Goal: Transaction & Acquisition: Book appointment/travel/reservation

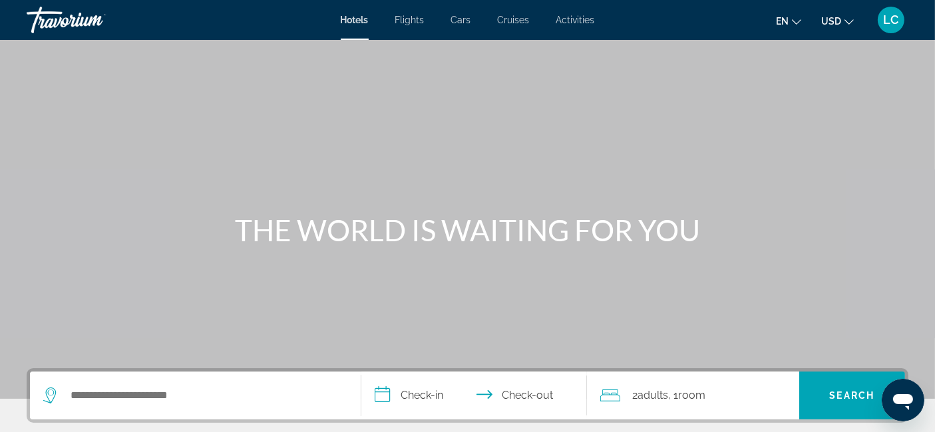
click at [460, 20] on span "Cars" at bounding box center [461, 20] width 20 height 11
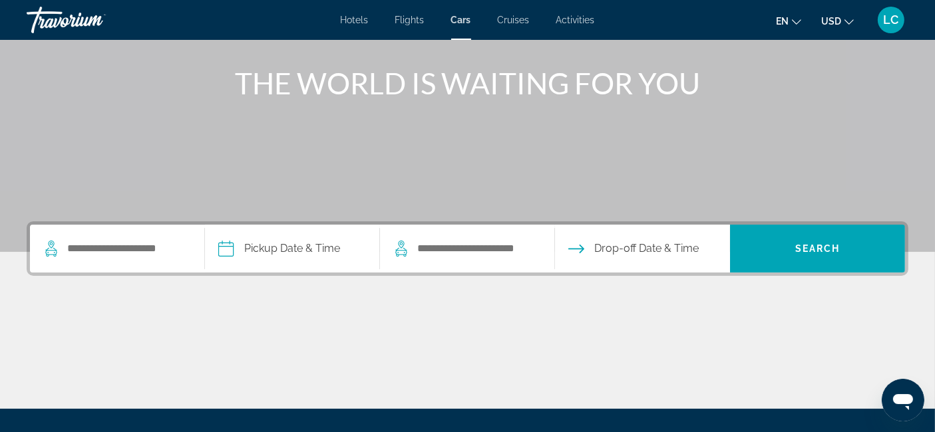
scroll to position [148, 0]
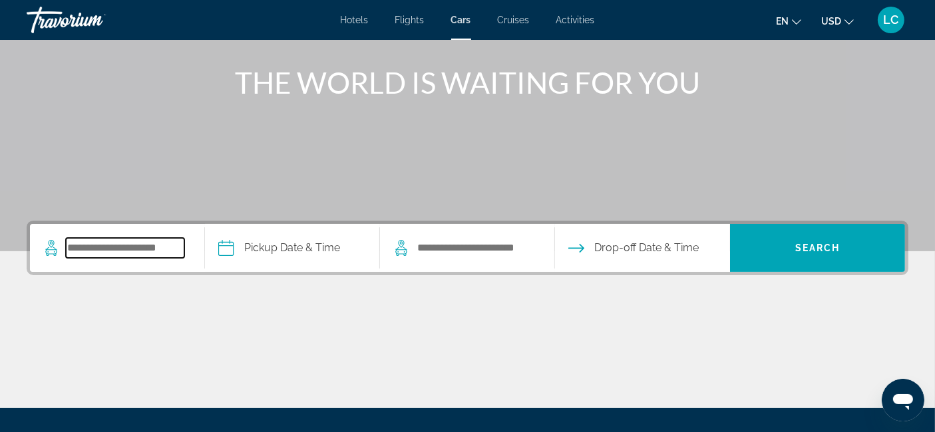
click at [179, 253] on input "Search pickup location" at bounding box center [125, 248] width 118 height 20
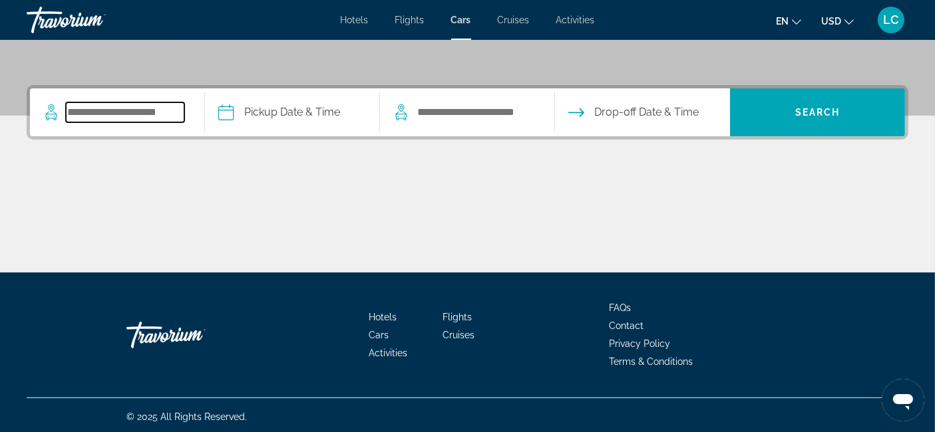
scroll to position [285, 0]
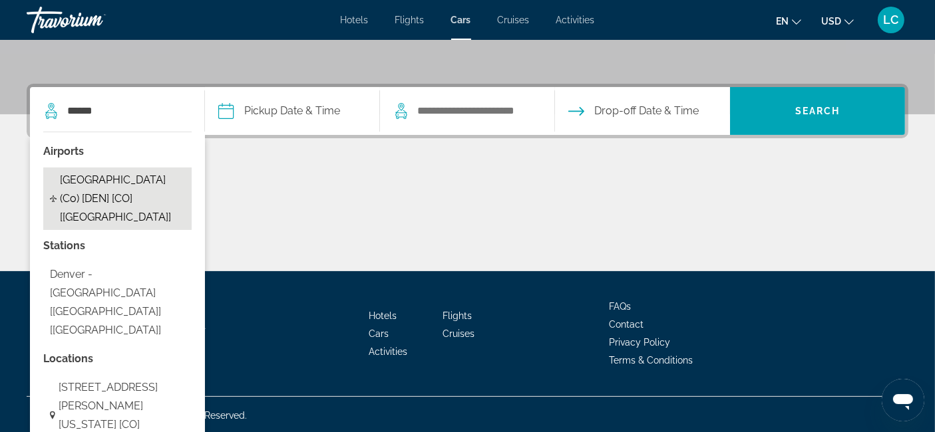
click at [134, 201] on span "Denver - International Airport (Co) [DEN] [CO] [US]" at bounding box center [122, 199] width 125 height 56
type input "**********"
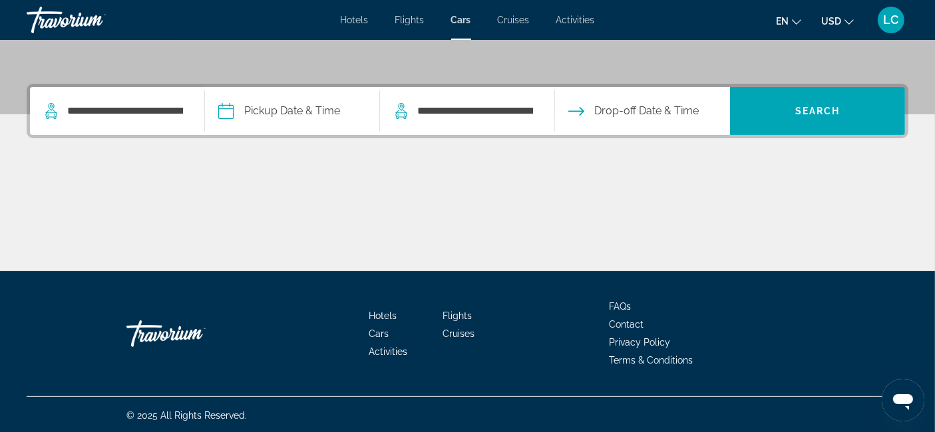
click at [270, 108] on input "Pickup date" at bounding box center [292, 113] width 180 height 52
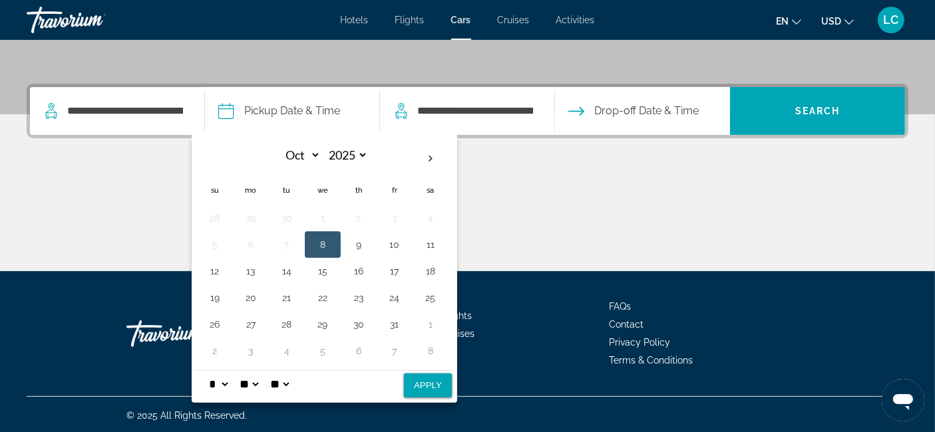
click at [116, 178] on div "Main content" at bounding box center [468, 222] width 882 height 100
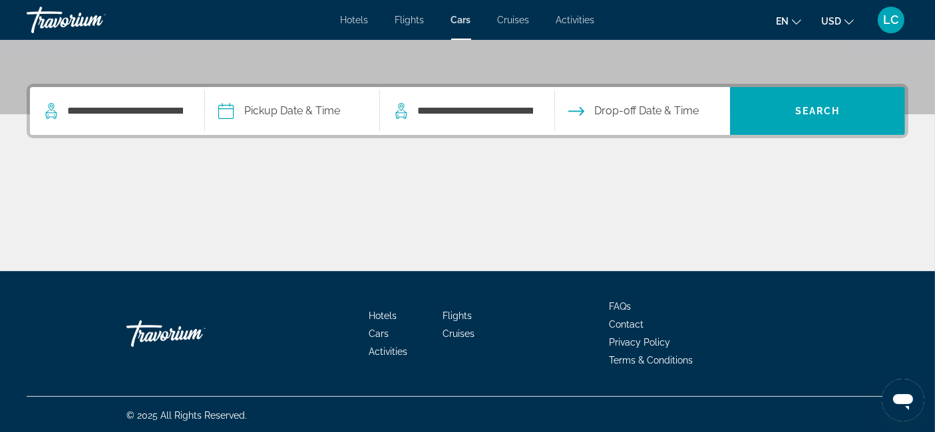
click at [291, 110] on input "Pickup date" at bounding box center [292, 113] width 180 height 52
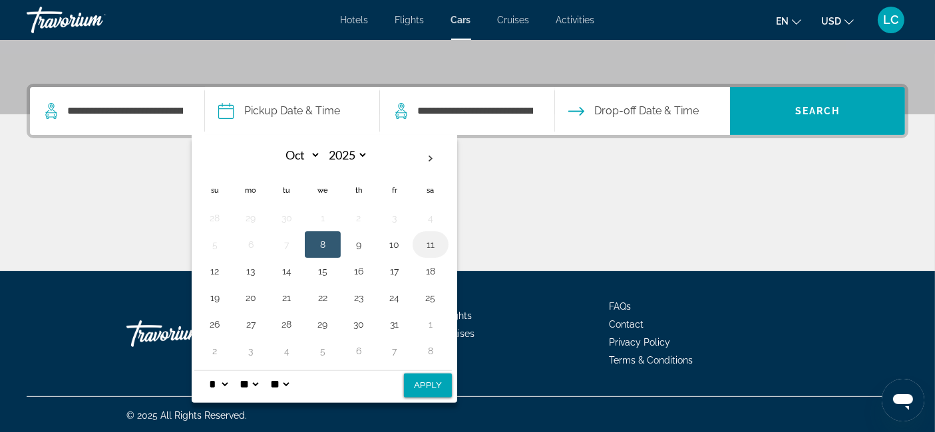
click at [431, 248] on button "11" at bounding box center [430, 245] width 21 height 19
click at [442, 271] on td "18" at bounding box center [430, 271] width 36 height 27
click at [291, 381] on select "** **" at bounding box center [279, 384] width 24 height 27
select select "**"
click at [280, 371] on select "** **" at bounding box center [279, 384] width 24 height 27
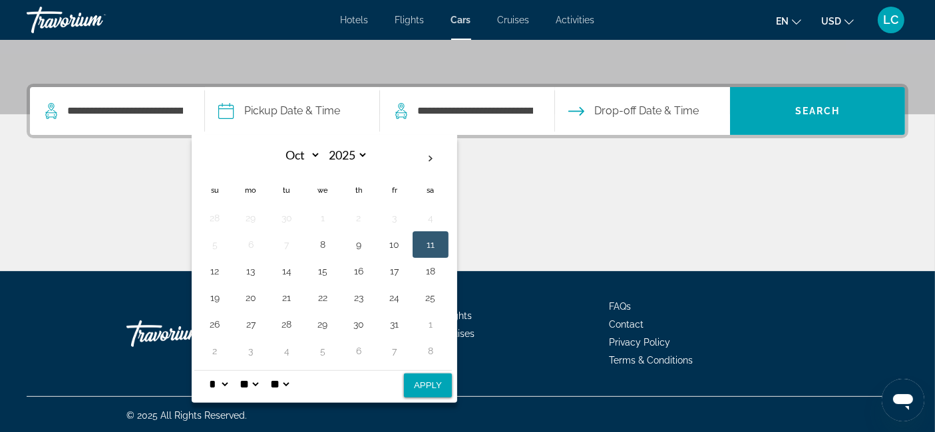
click at [438, 238] on button "11" at bounding box center [430, 245] width 21 height 19
click at [230, 381] on select "* * * * * * * * * ** ** **" at bounding box center [218, 384] width 24 height 27
click at [209, 371] on select "* * * * * * * * * ** ** **" at bounding box center [218, 384] width 24 height 27
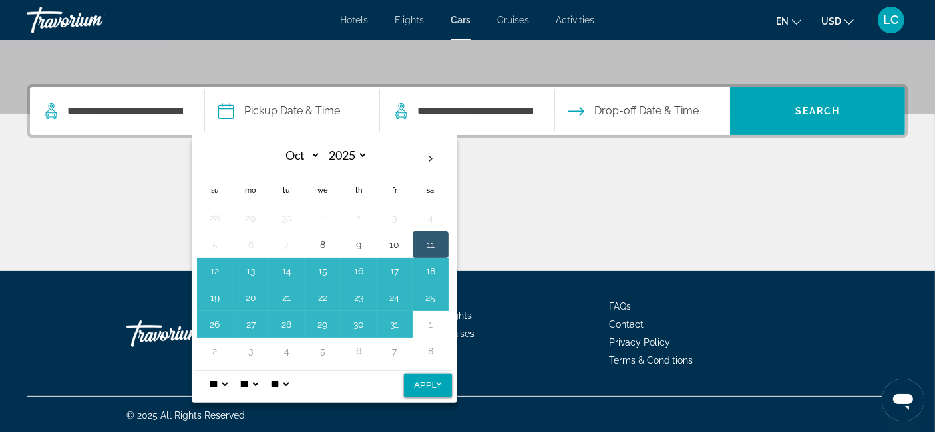
click at [230, 383] on select "* * * * * * * * * ** ** **" at bounding box center [218, 384] width 24 height 27
select select "**"
click at [209, 371] on select "* * * * * * * * * ** ** **" at bounding box center [218, 384] width 24 height 27
click at [438, 384] on button "Apply" at bounding box center [428, 386] width 48 height 24
type input "**********"
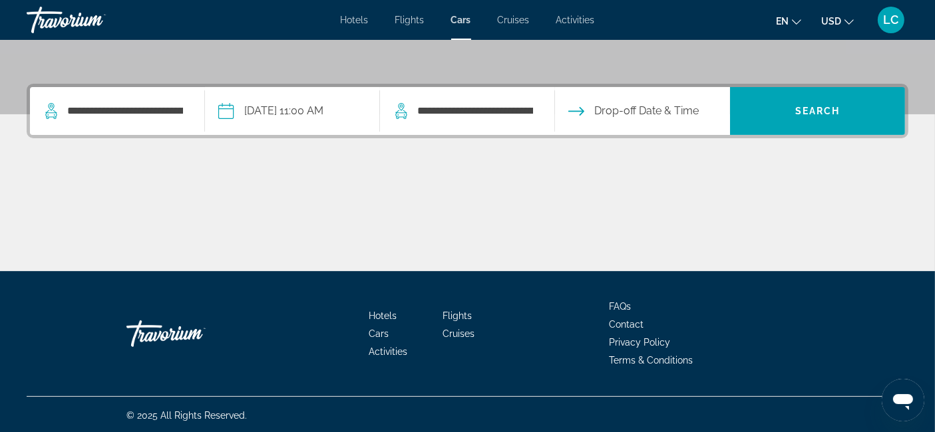
click at [604, 119] on input "Drop-off date" at bounding box center [642, 113] width 180 height 52
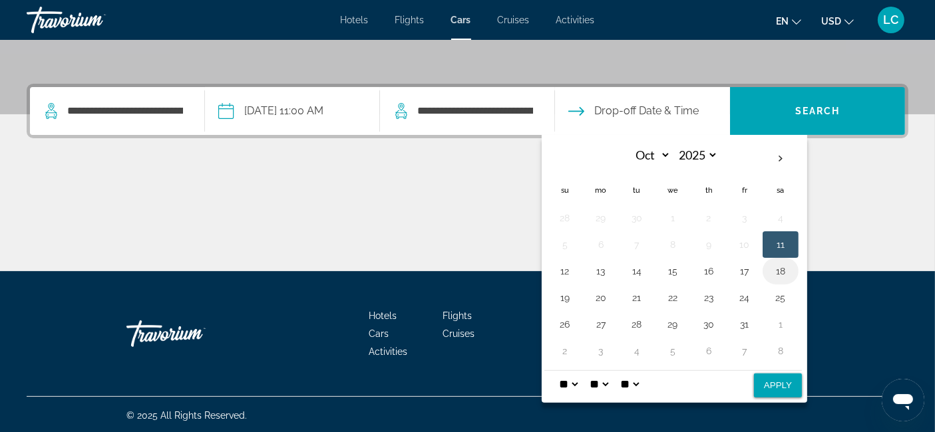
click at [785, 271] on button "18" at bounding box center [780, 271] width 21 height 19
click at [580, 382] on select "* * * * * * * * * ** ** **" at bounding box center [568, 384] width 24 height 27
click at [611, 382] on select "**" at bounding box center [599, 384] width 24 height 27
click at [611, 381] on select "**" at bounding box center [599, 384] width 24 height 27
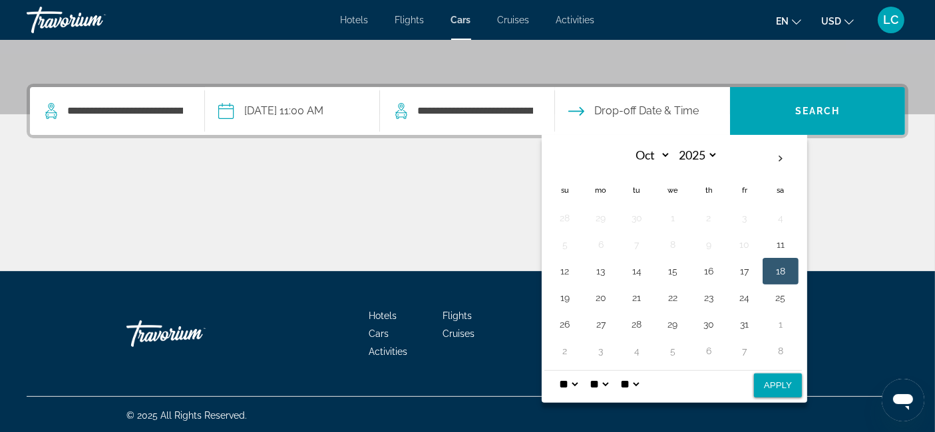
click at [599, 110] on input "Drop-off date" at bounding box center [642, 113] width 180 height 52
click at [579, 383] on select "* * * * * * * * * ** ** **" at bounding box center [568, 384] width 24 height 27
select select "*"
click at [560, 371] on select "* * * * * * * * * ** ** **" at bounding box center [568, 384] width 24 height 27
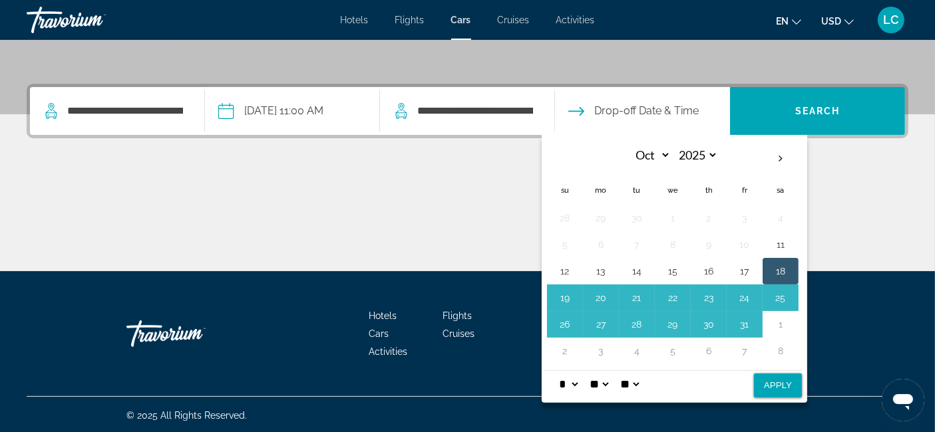
click at [641, 381] on select "** **" at bounding box center [629, 384] width 24 height 27
select select "**"
click at [631, 371] on select "** **" at bounding box center [629, 384] width 24 height 27
click at [785, 389] on button "Apply" at bounding box center [778, 386] width 48 height 24
type input "**********"
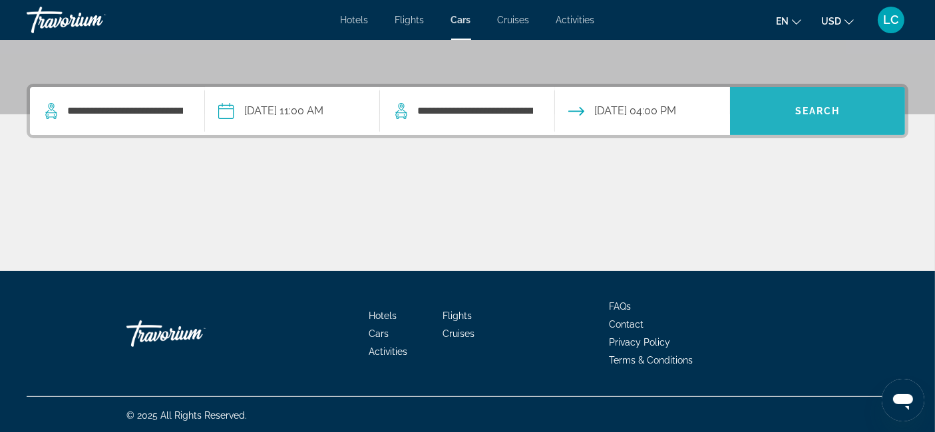
click at [829, 116] on span "Search" at bounding box center [817, 111] width 175 height 32
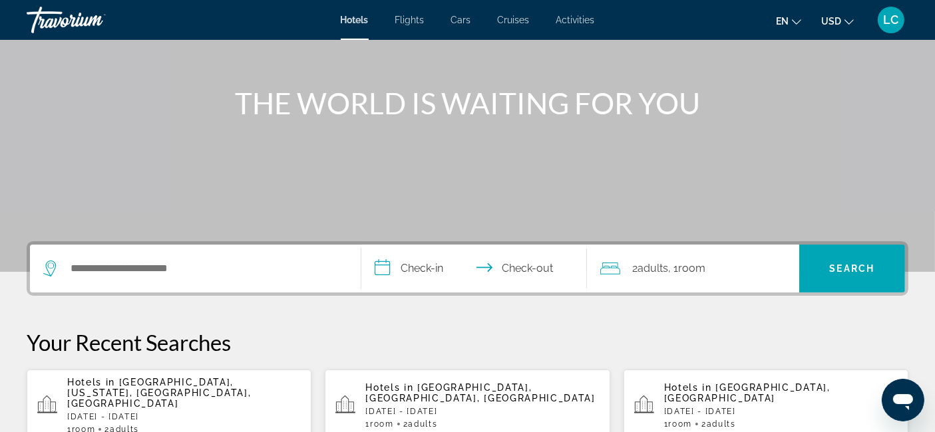
scroll to position [128, 0]
click at [182, 277] on div "Search widget" at bounding box center [195, 268] width 304 height 48
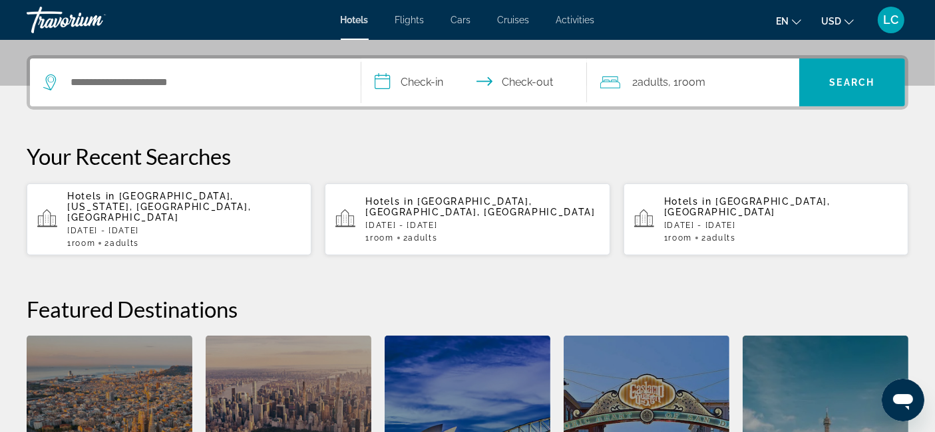
scroll to position [325, 0]
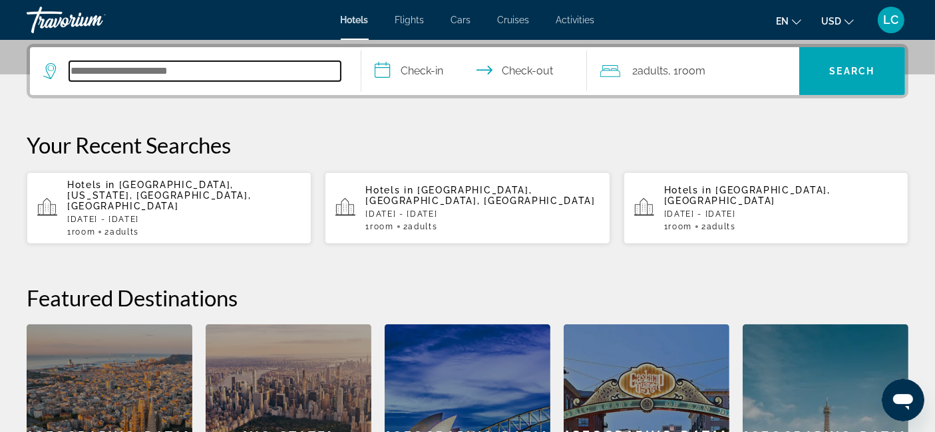
click at [218, 69] on input "Search hotel destination" at bounding box center [204, 71] width 271 height 20
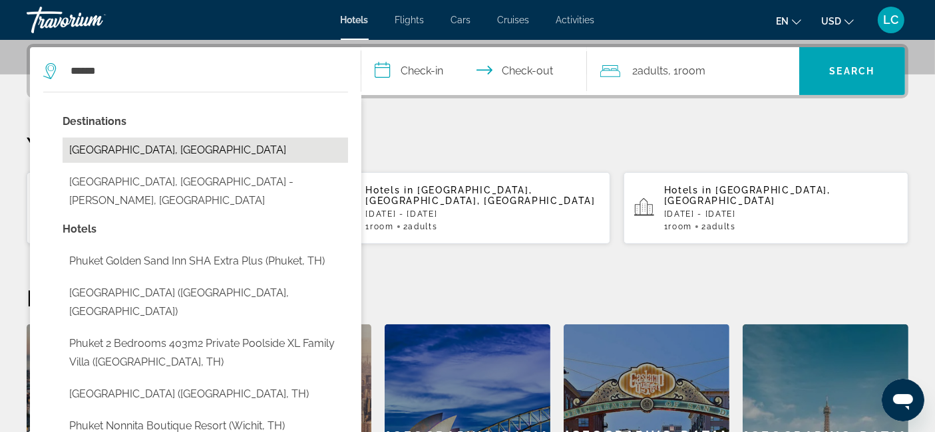
click at [165, 151] on button "[GEOGRAPHIC_DATA], [GEOGRAPHIC_DATA]" at bounding box center [205, 150] width 285 height 25
type input "**********"
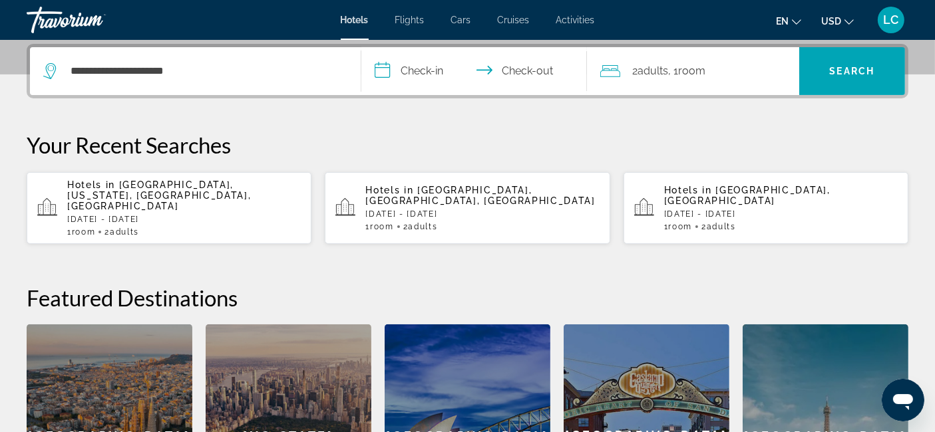
click at [439, 72] on input "**********" at bounding box center [476, 73] width 231 height 52
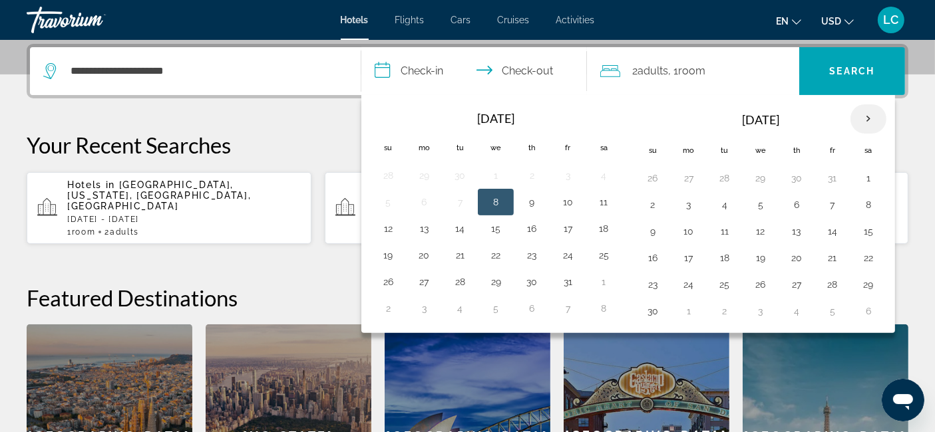
click at [864, 123] on th "Next month" at bounding box center [868, 118] width 36 height 29
click at [654, 284] on button "28" at bounding box center [652, 284] width 21 height 19
click at [661, 69] on span "Adults" at bounding box center [652, 71] width 31 height 13
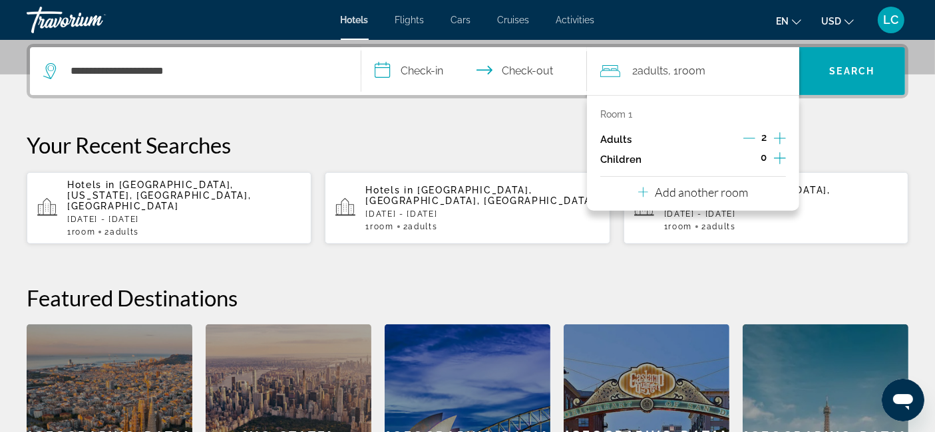
click at [536, 73] on input "**********" at bounding box center [476, 73] width 231 height 52
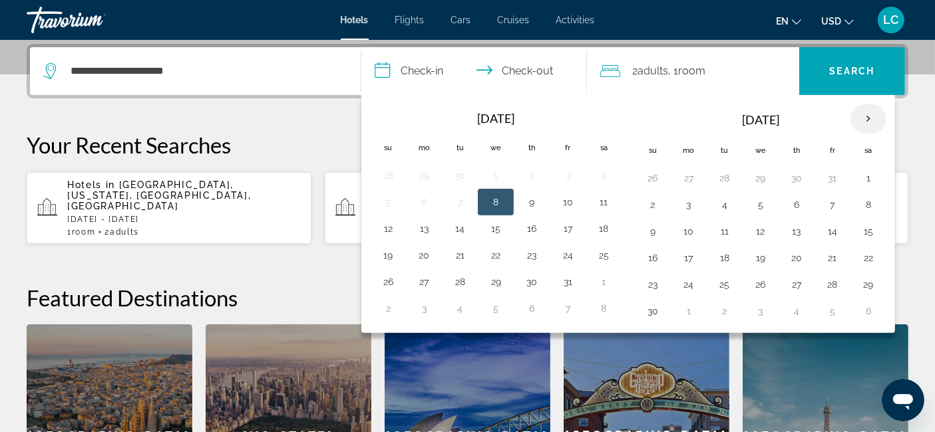
click at [864, 124] on th "Next month" at bounding box center [868, 118] width 36 height 29
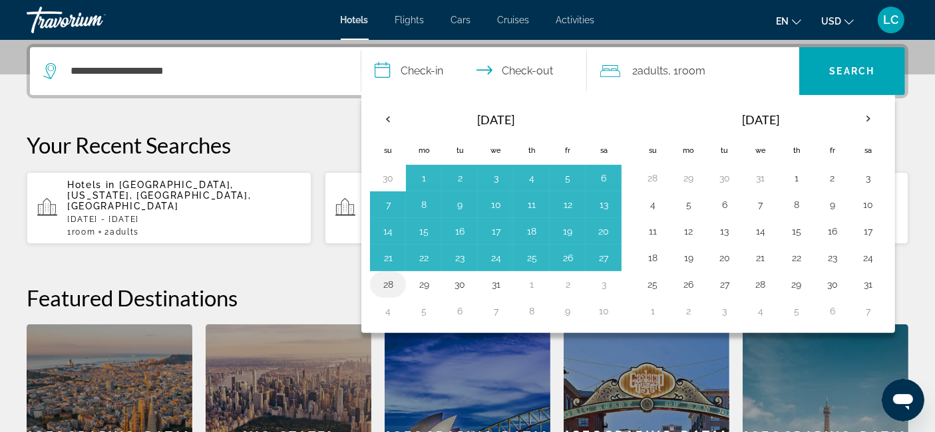
click at [385, 284] on button "28" at bounding box center [387, 284] width 21 height 19
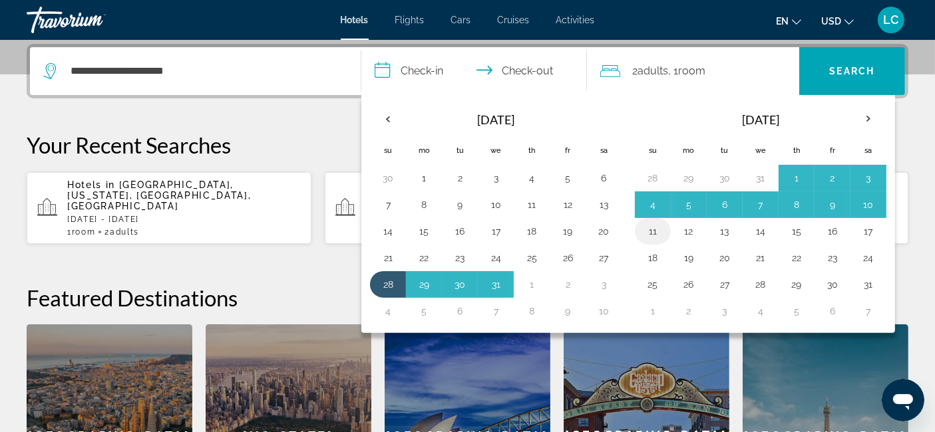
click at [655, 233] on button "11" at bounding box center [652, 231] width 21 height 19
type input "**********"
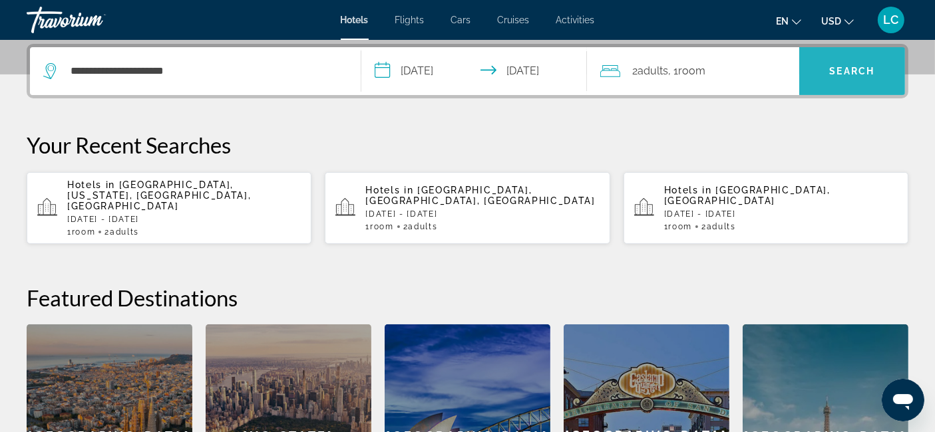
click at [854, 63] on span "Search" at bounding box center [852, 71] width 106 height 32
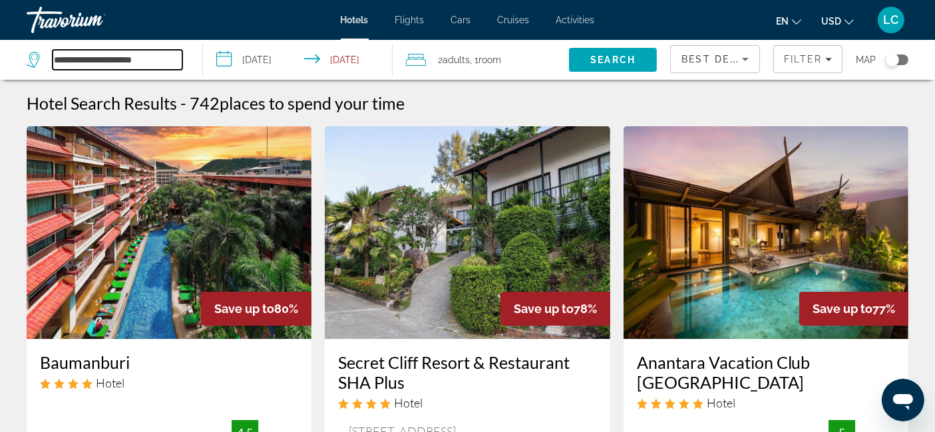
click at [156, 65] on input "**********" at bounding box center [118, 60] width 130 height 20
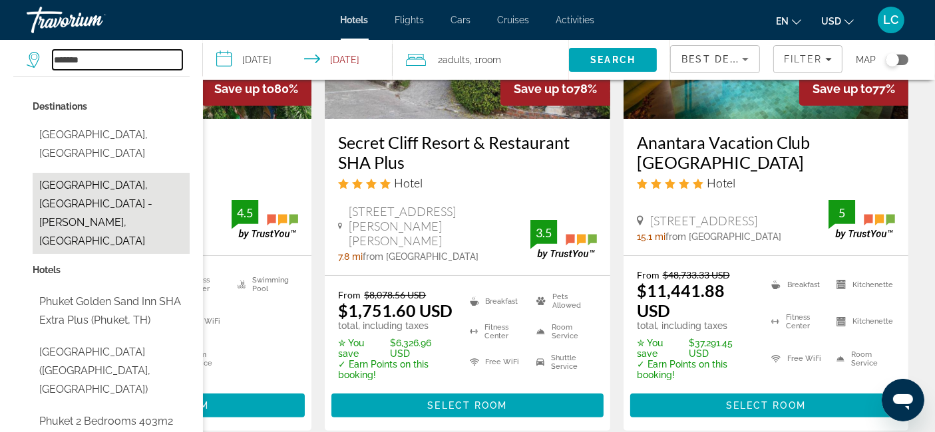
scroll to position [220, 0]
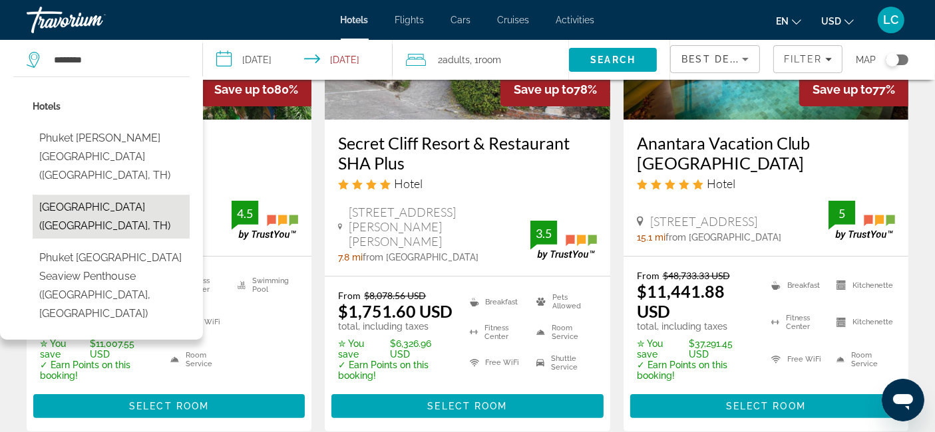
click at [95, 195] on button "Phuket Kata Resort (Phuket, TH)" at bounding box center [111, 217] width 157 height 44
type input "**********"
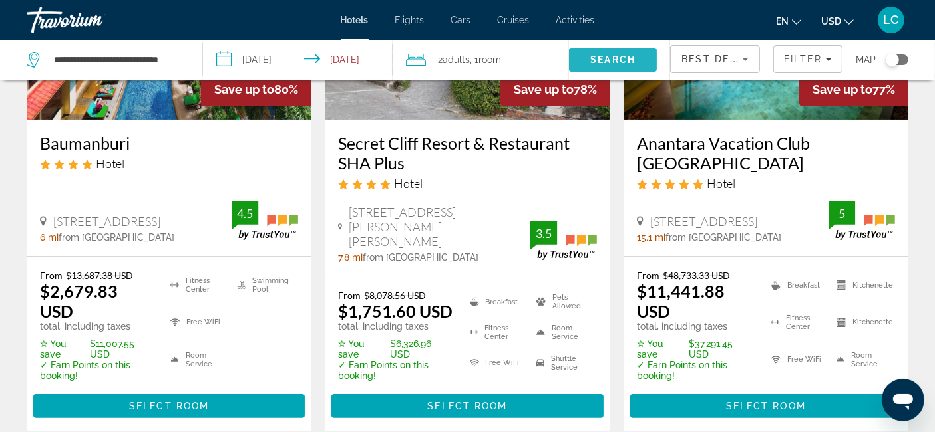
click at [595, 61] on span "Search" at bounding box center [612, 60] width 45 height 11
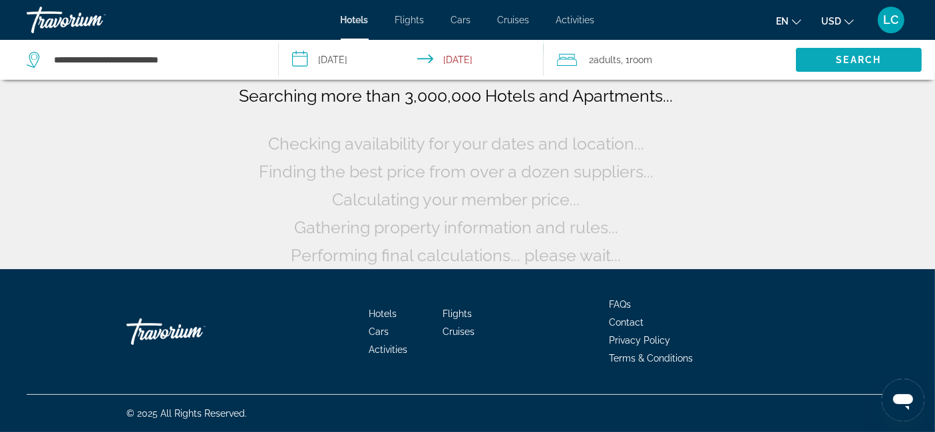
scroll to position [3, 0]
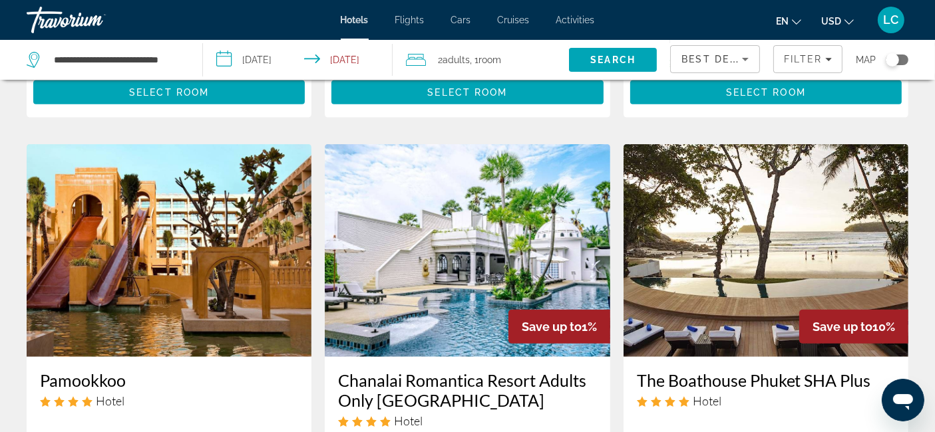
scroll to position [1066, 0]
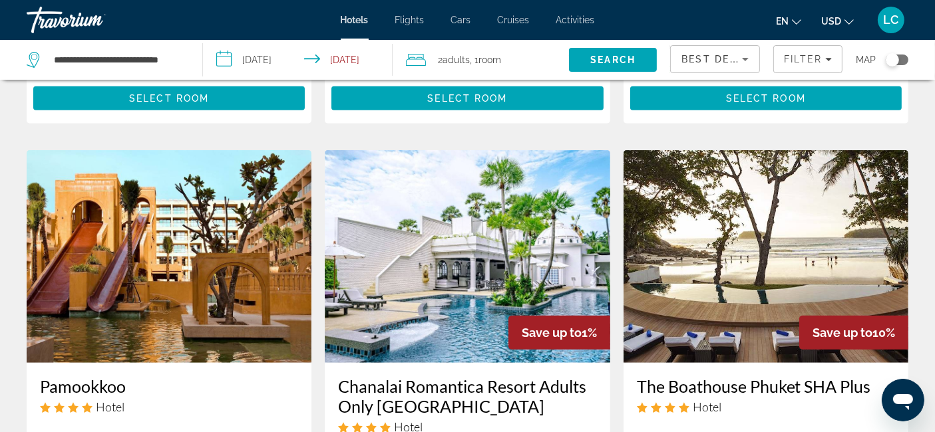
click at [234, 215] on img "Main content" at bounding box center [169, 256] width 285 height 213
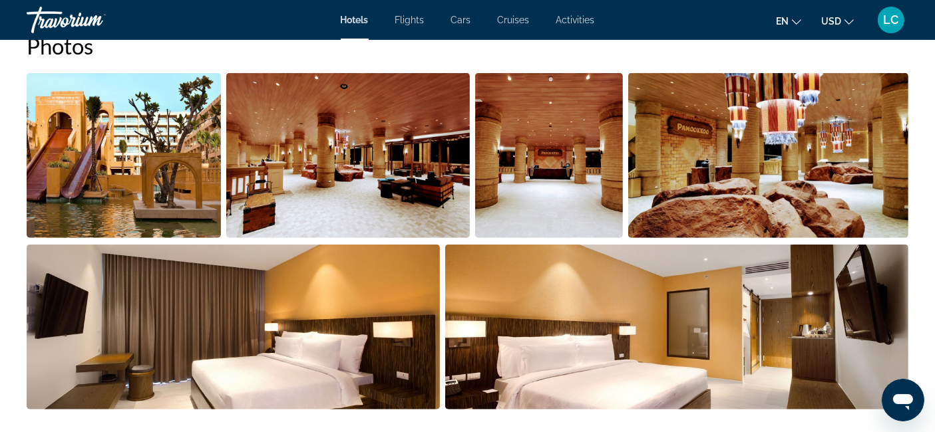
scroll to position [700, 0]
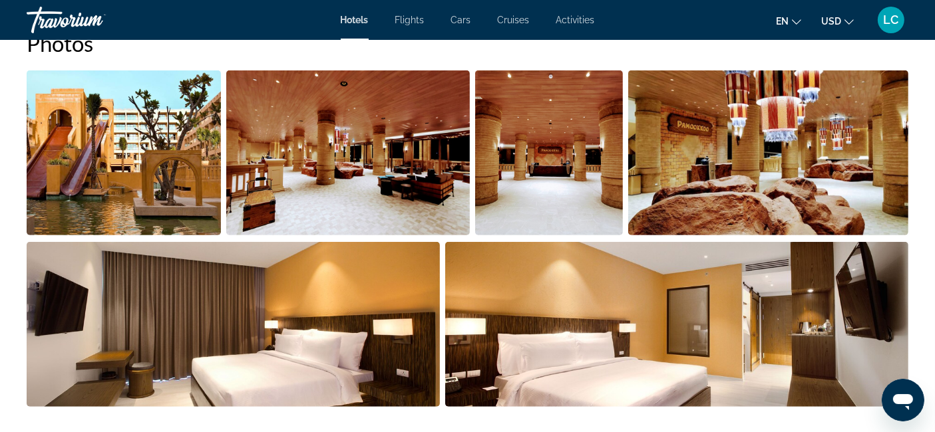
click at [138, 137] on img "Open full-screen image slider" at bounding box center [124, 153] width 194 height 165
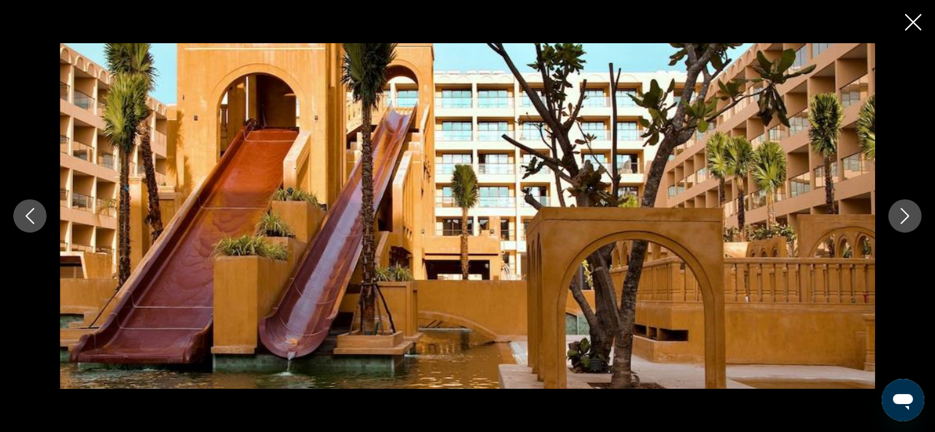
click at [909, 218] on icon "Next image" at bounding box center [905, 216] width 16 height 16
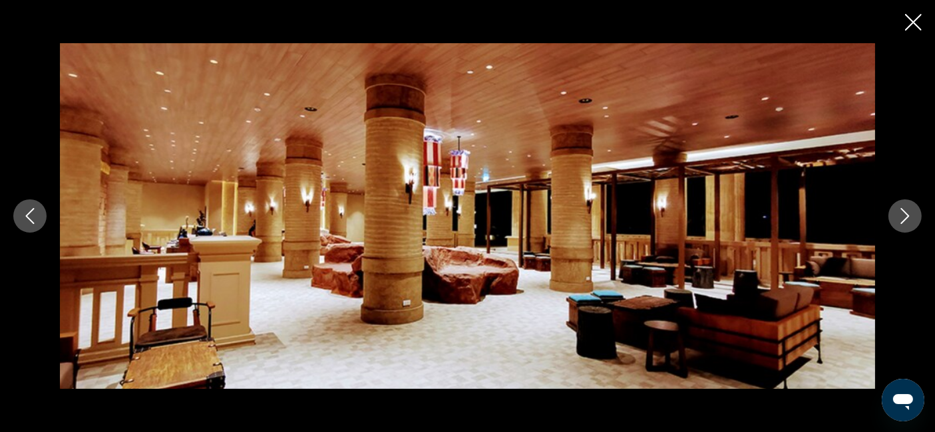
click at [909, 218] on icon "Next image" at bounding box center [905, 216] width 16 height 16
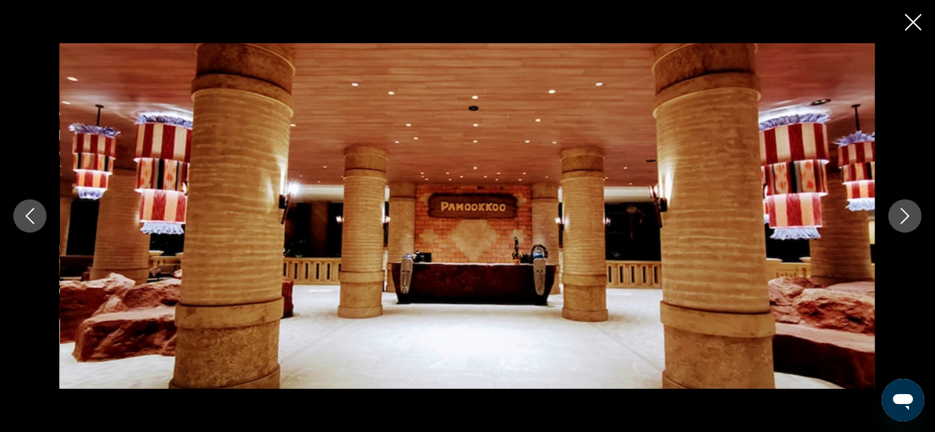
click at [909, 218] on icon "Next image" at bounding box center [905, 216] width 16 height 16
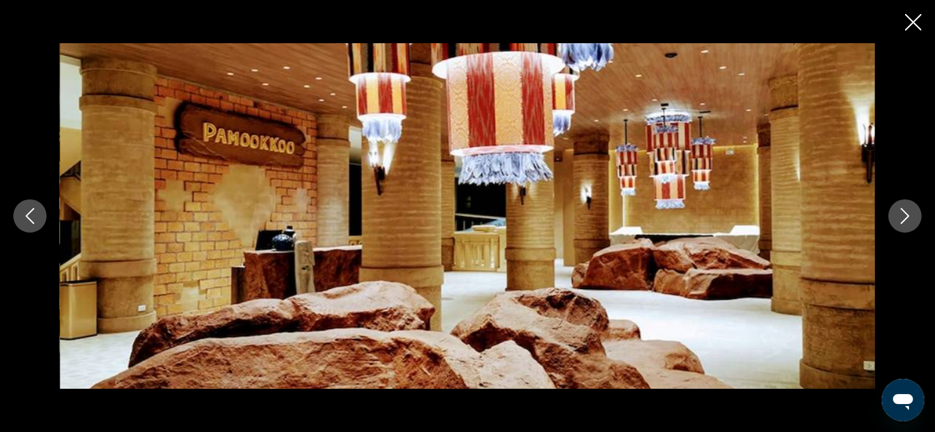
click at [909, 218] on icon "Next image" at bounding box center [905, 216] width 16 height 16
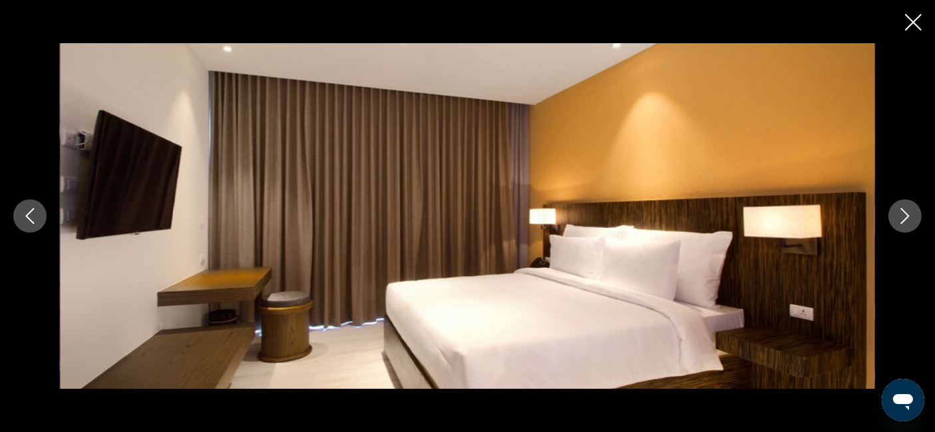
click at [909, 218] on icon "Next image" at bounding box center [905, 216] width 16 height 16
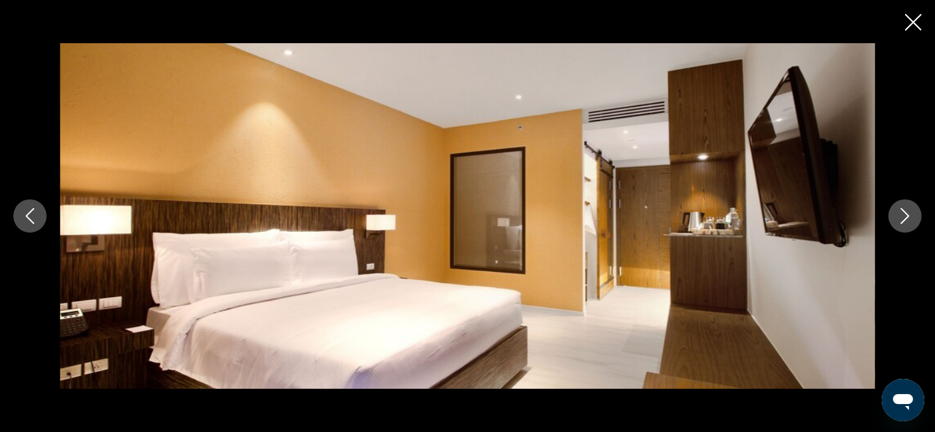
click at [909, 218] on icon "Next image" at bounding box center [905, 216] width 16 height 16
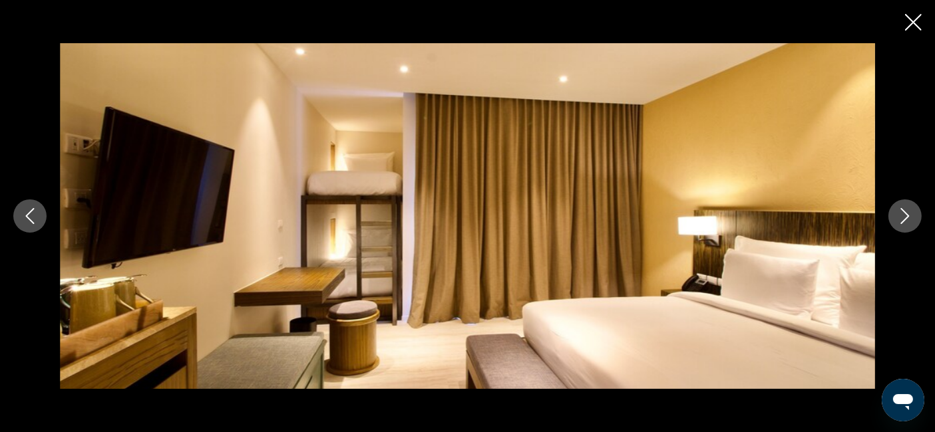
click at [909, 218] on icon "Next image" at bounding box center [905, 216] width 16 height 16
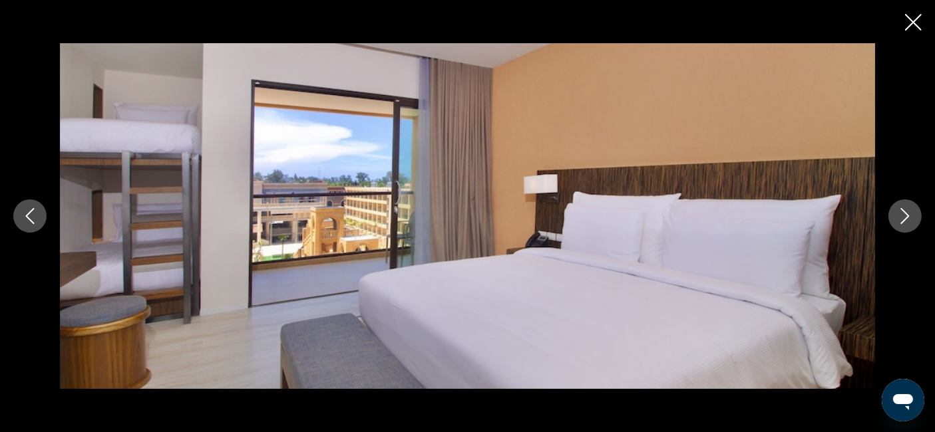
click at [909, 218] on icon "Next image" at bounding box center [905, 216] width 16 height 16
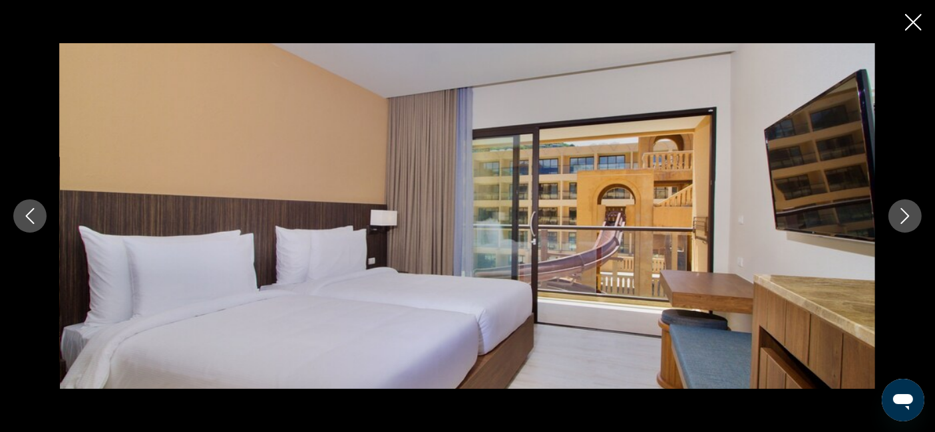
click at [909, 218] on icon "Next image" at bounding box center [905, 216] width 16 height 16
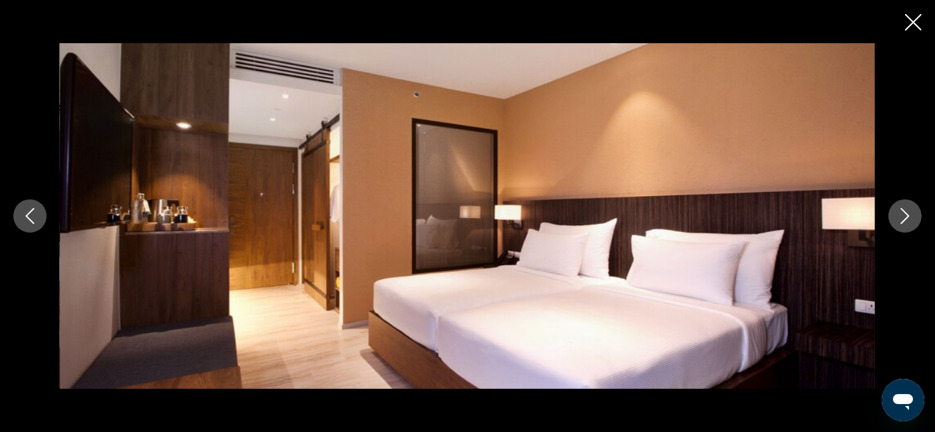
click at [909, 218] on icon "Next image" at bounding box center [905, 216] width 16 height 16
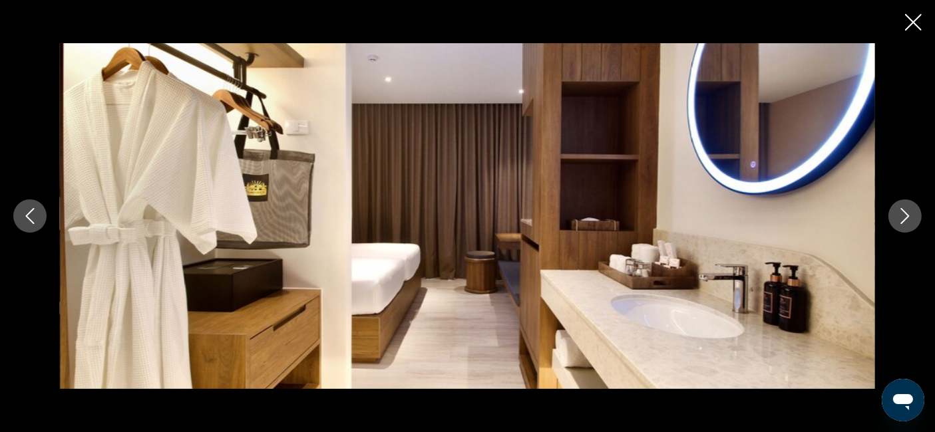
click at [909, 218] on icon "Next image" at bounding box center [905, 216] width 16 height 16
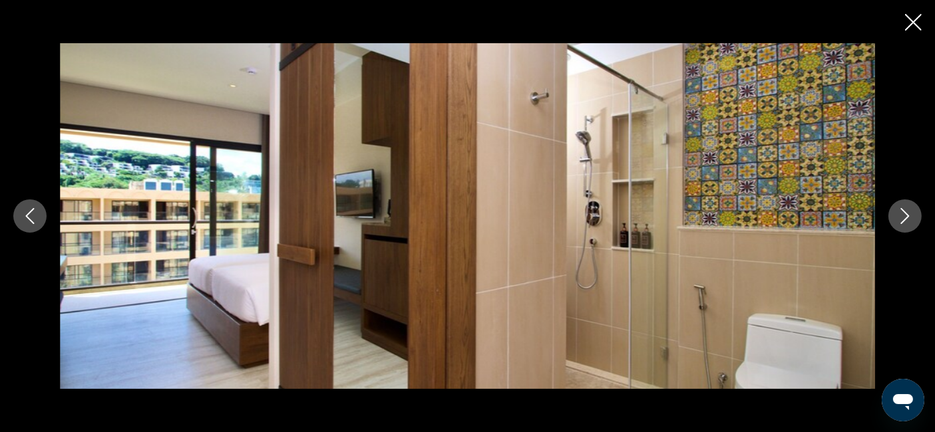
click at [909, 218] on icon "Next image" at bounding box center [905, 216] width 16 height 16
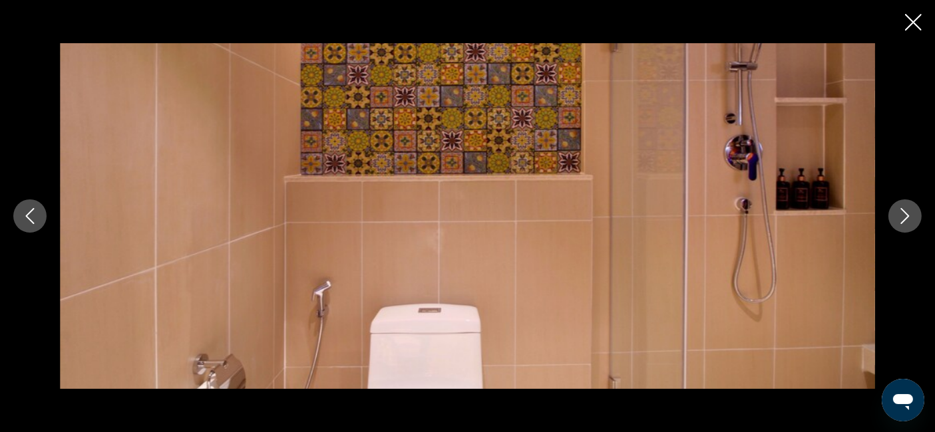
click at [909, 218] on icon "Next image" at bounding box center [905, 216] width 16 height 16
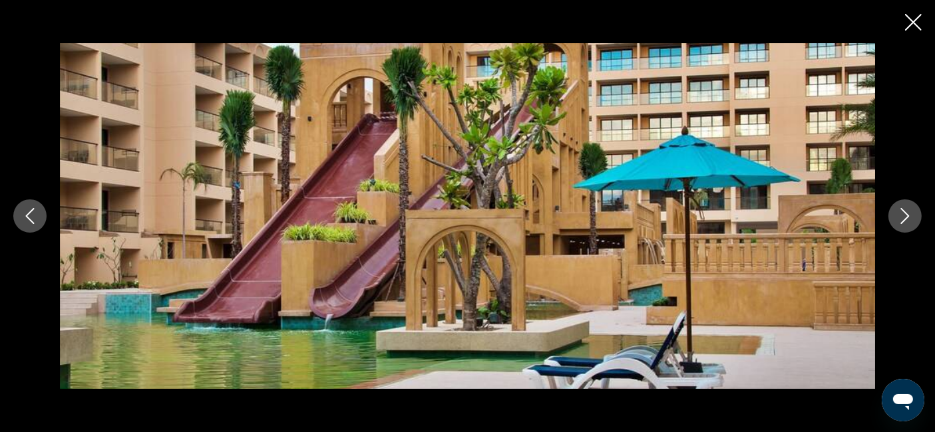
click at [909, 218] on icon "Next image" at bounding box center [905, 216] width 16 height 16
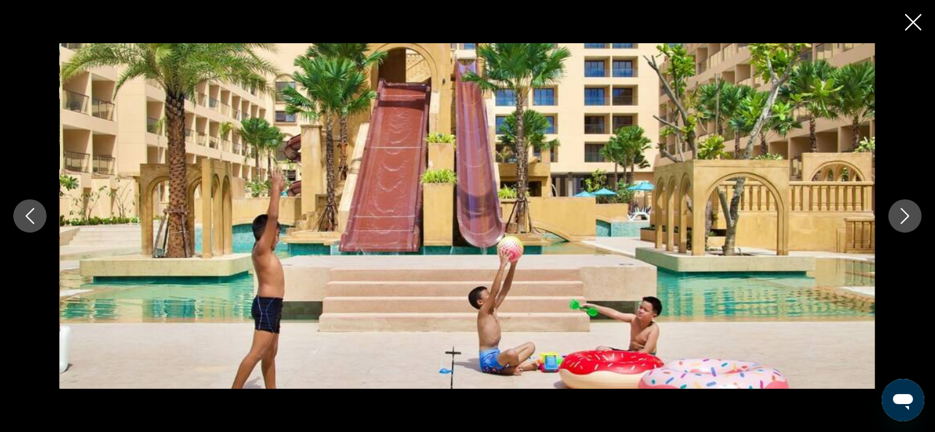
click at [909, 218] on icon "Next image" at bounding box center [905, 216] width 16 height 16
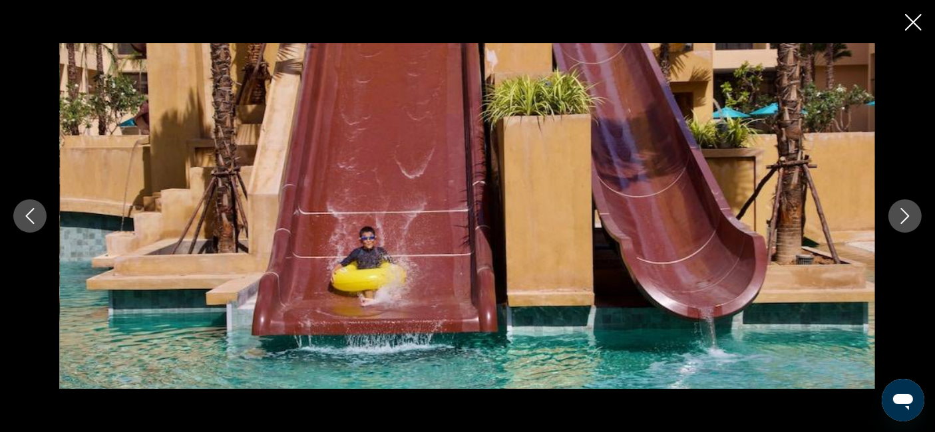
click at [913, 21] on icon "Close slideshow" at bounding box center [913, 22] width 17 height 17
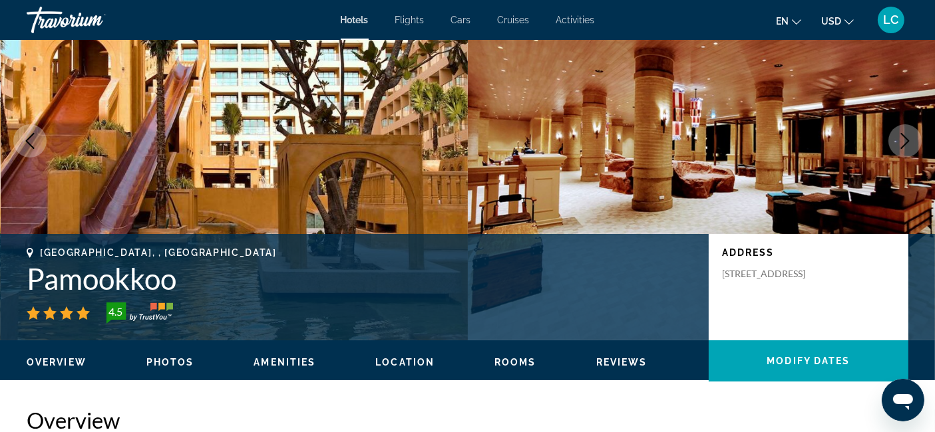
scroll to position [97, 0]
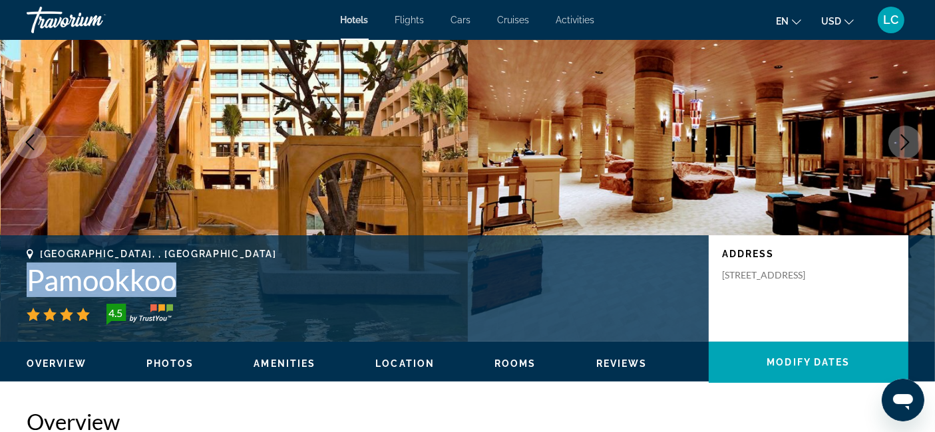
drag, startPoint x: 186, startPoint y: 281, endPoint x: 27, endPoint y: 282, distance: 159.0
click at [27, 282] on h1 "Pamookkoo" at bounding box center [361, 280] width 669 height 35
copy h1 "Pamookkoo"
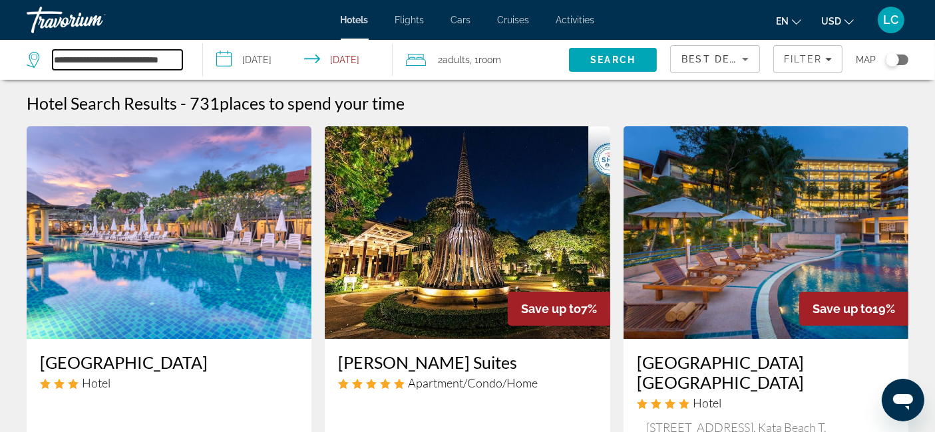
click at [104, 60] on input "**********" at bounding box center [118, 60] width 130 height 20
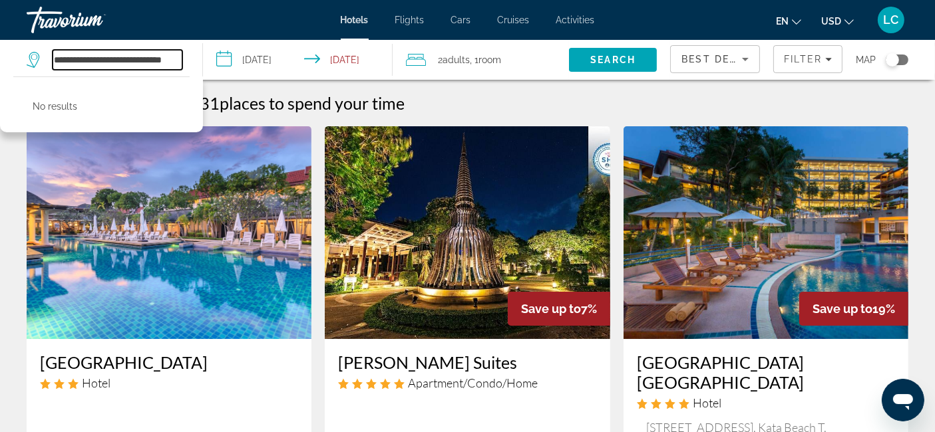
click at [180, 60] on input "**********" at bounding box center [118, 60] width 130 height 20
click at [136, 63] on input "**********" at bounding box center [118, 60] width 130 height 20
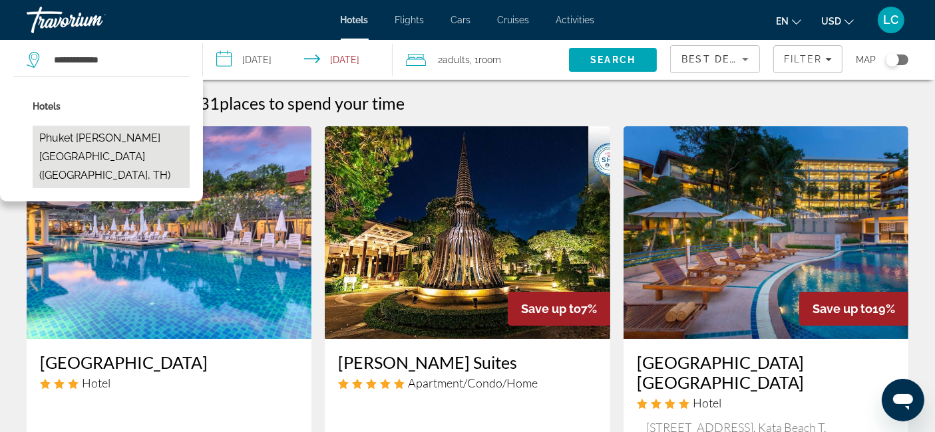
click at [110, 146] on button "Phuket [PERSON_NAME][GEOGRAPHIC_DATA] ([GEOGRAPHIC_DATA], TH)" at bounding box center [111, 157] width 157 height 63
type input "**********"
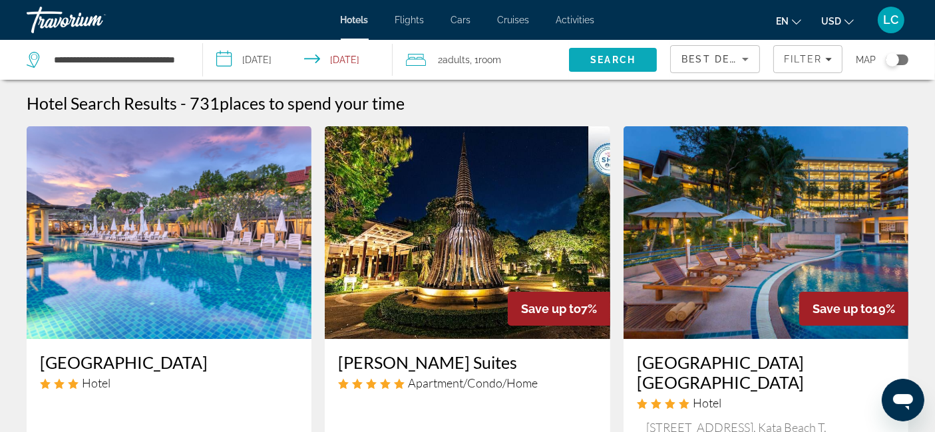
click at [595, 56] on span "Search" at bounding box center [612, 60] width 45 height 11
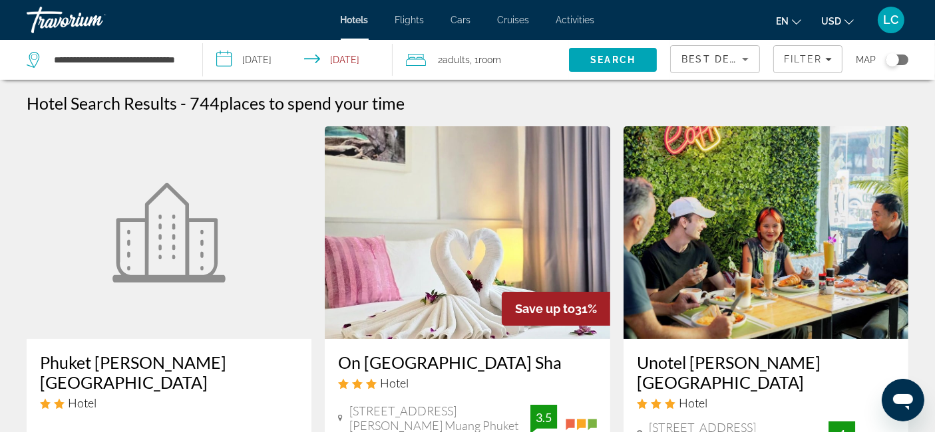
click at [436, 249] on img "Main content" at bounding box center [467, 232] width 285 height 213
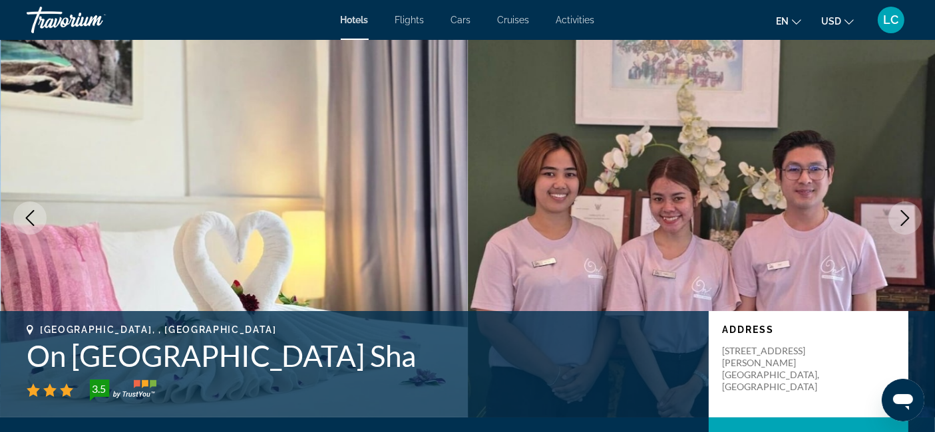
scroll to position [22, 0]
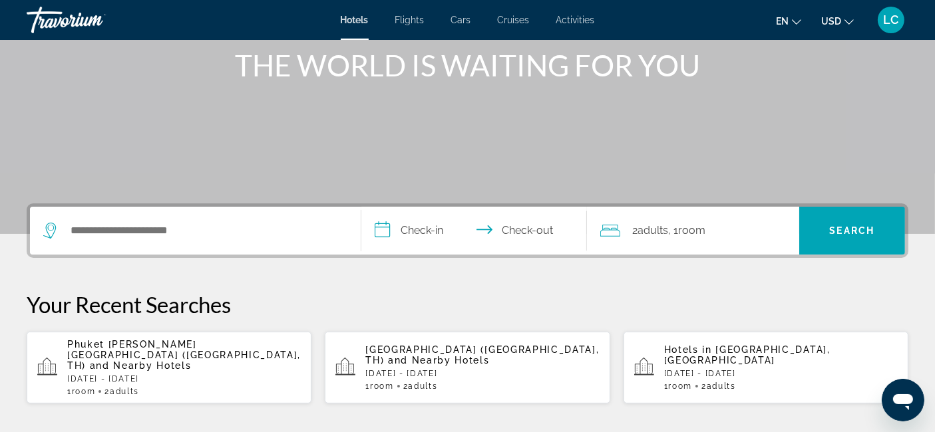
scroll to position [165, 0]
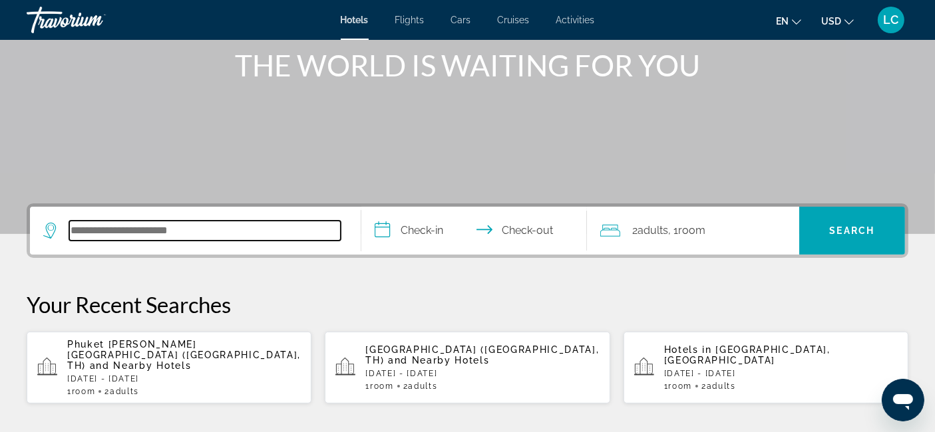
paste input "**********"
type input "**********"
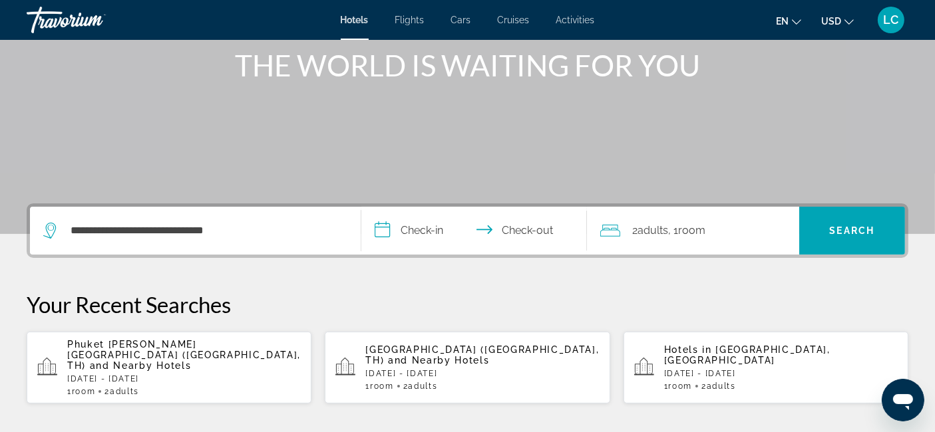
click at [435, 231] on input "**********" at bounding box center [476, 233] width 231 height 52
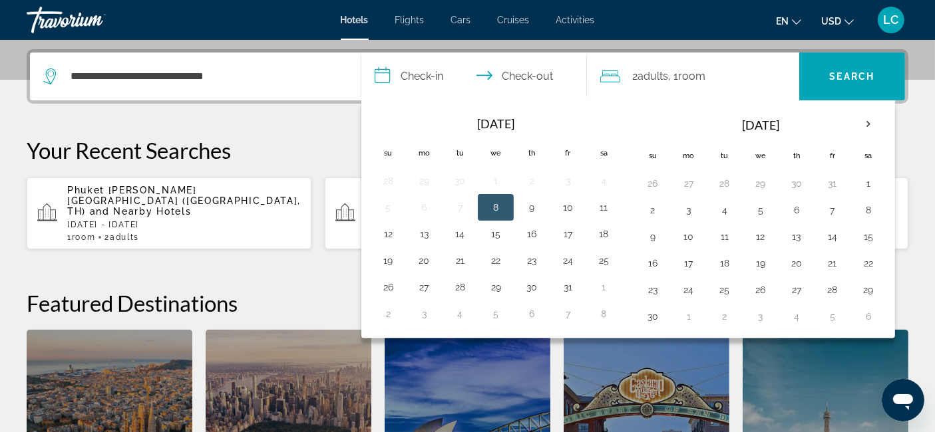
scroll to position [325, 0]
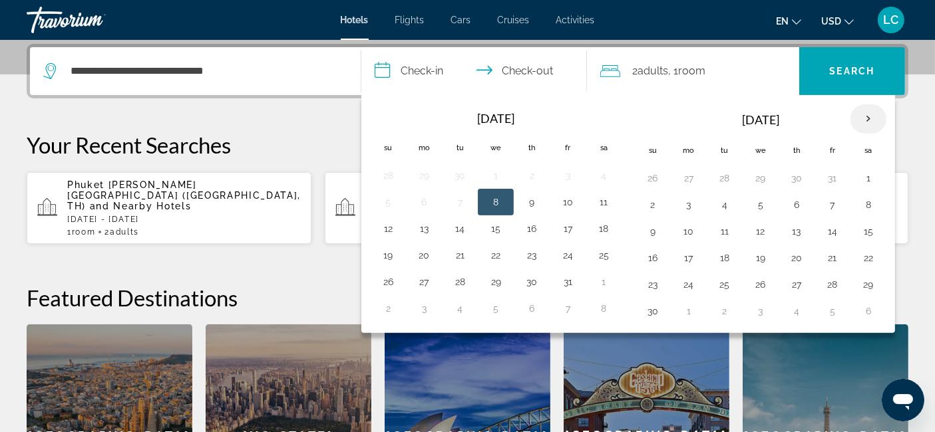
click at [863, 116] on th "Next month" at bounding box center [868, 118] width 36 height 29
click at [655, 283] on button "28" at bounding box center [652, 284] width 21 height 19
click at [866, 118] on th "Next month" at bounding box center [868, 118] width 36 height 29
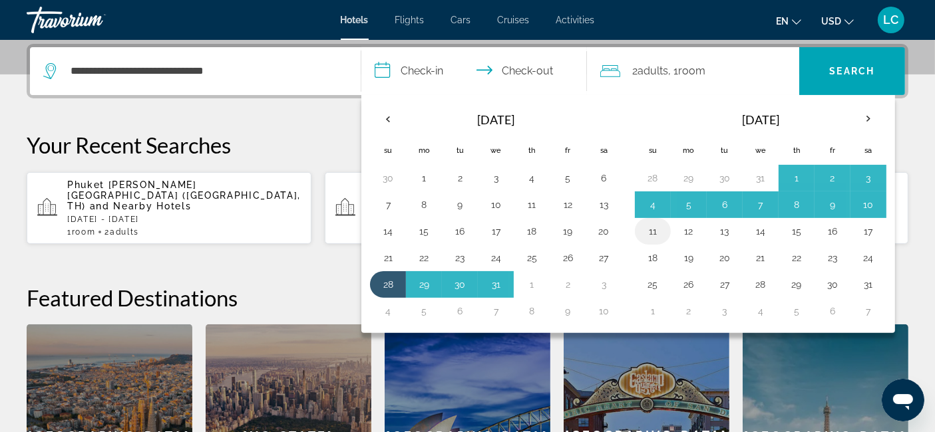
click at [650, 226] on button "11" at bounding box center [652, 231] width 21 height 19
type input "**********"
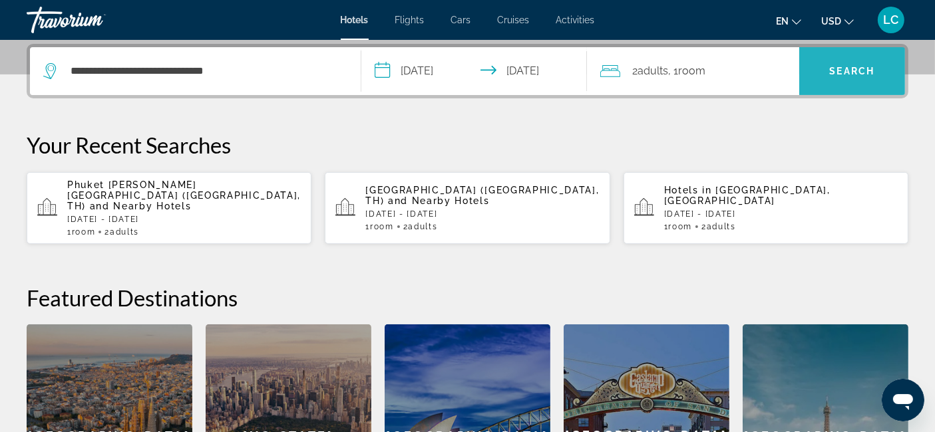
click at [851, 79] on span "Search" at bounding box center [852, 71] width 106 height 32
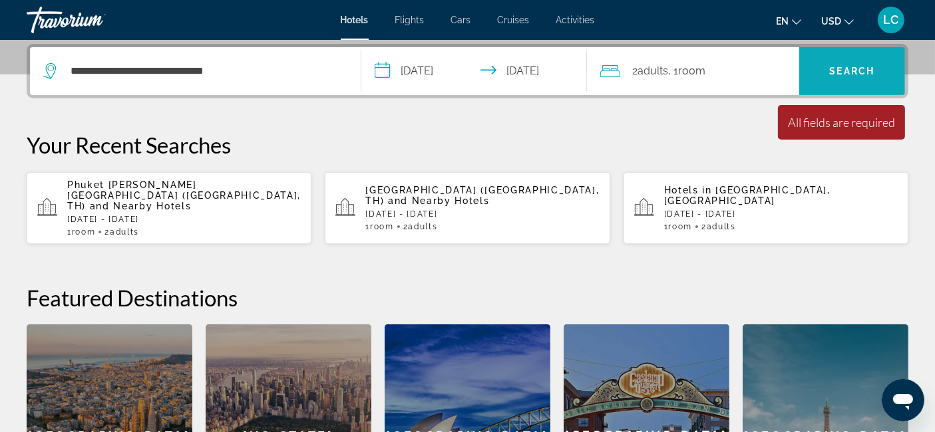
click at [851, 79] on span "Search" at bounding box center [852, 71] width 106 height 32
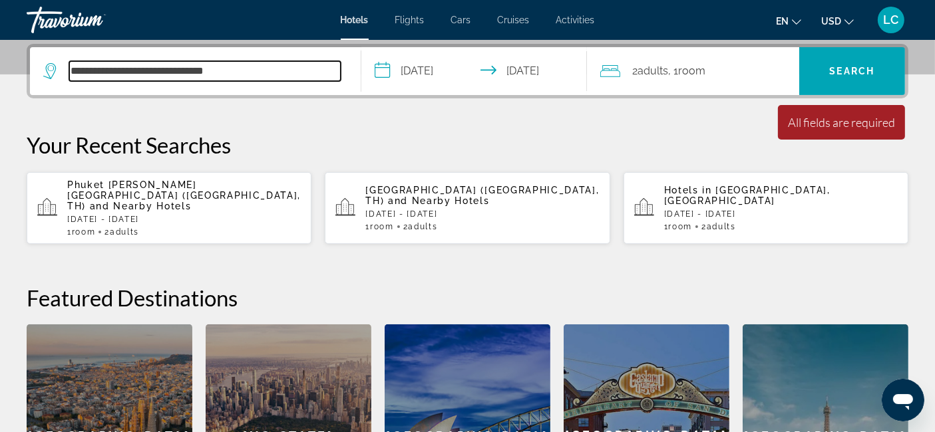
click at [234, 71] on input "**********" at bounding box center [204, 71] width 271 height 20
drag, startPoint x: 234, startPoint y: 72, endPoint x: 73, endPoint y: 73, distance: 161.7
click at [73, 73] on input "**********" at bounding box center [204, 71] width 271 height 20
drag, startPoint x: 73, startPoint y: 73, endPoint x: 461, endPoint y: 113, distance: 390.6
click at [461, 113] on div "**********" at bounding box center [467, 296] width 935 height 504
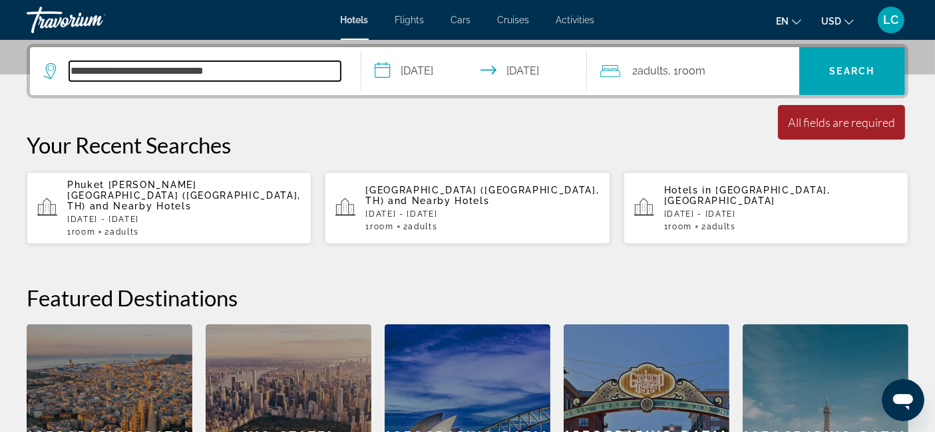
click at [256, 73] on input "**********" at bounding box center [204, 71] width 271 height 20
type input "*"
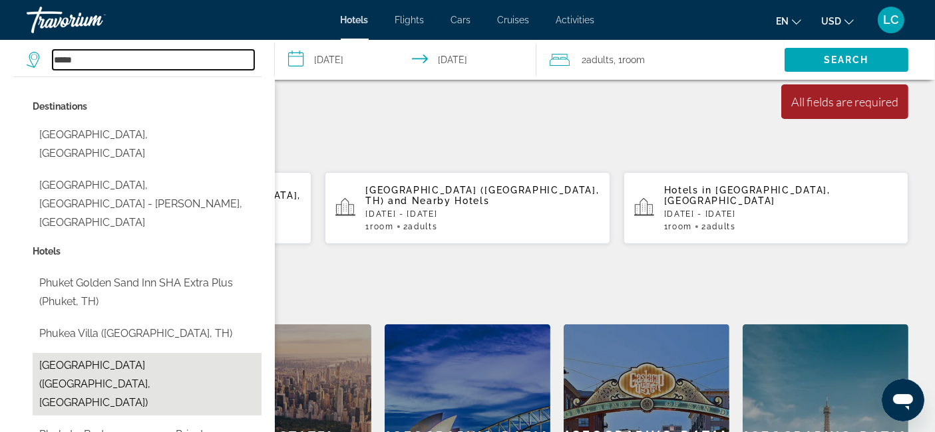
scroll to position [505, 0]
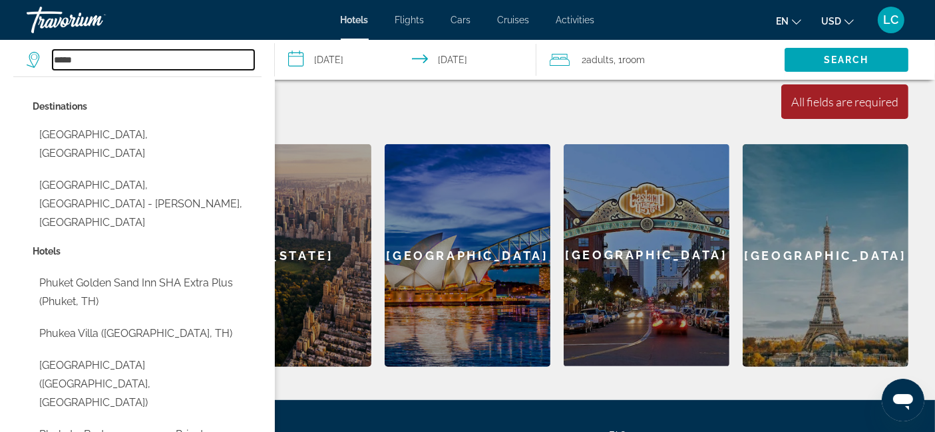
type input "**********"
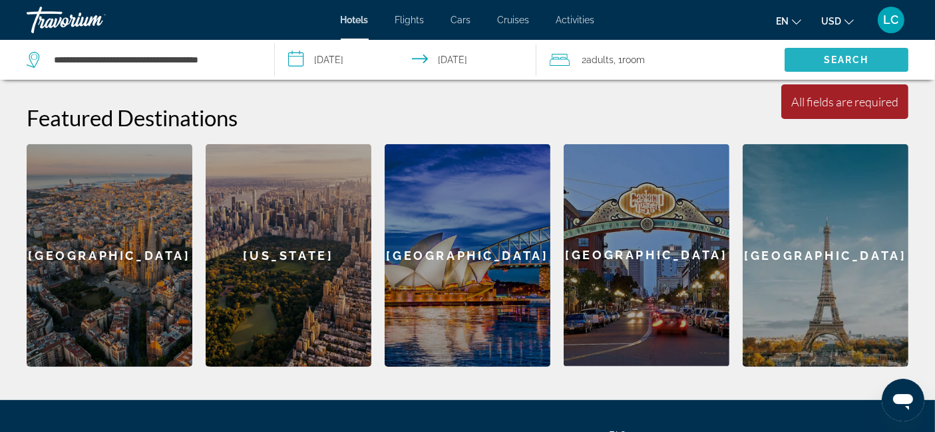
click at [824, 59] on span "Search" at bounding box center [846, 60] width 45 height 11
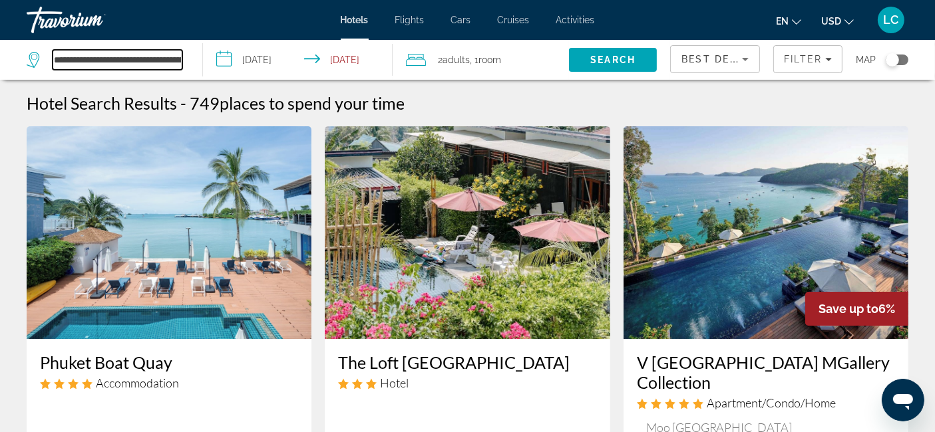
click at [170, 63] on input "**********" at bounding box center [118, 60] width 130 height 20
click at [191, 65] on app-destination-search "**********" at bounding box center [101, 60] width 203 height 40
click at [186, 61] on div "**********" at bounding box center [108, 60] width 162 height 40
click at [182, 59] on input "**********" at bounding box center [118, 60] width 130 height 20
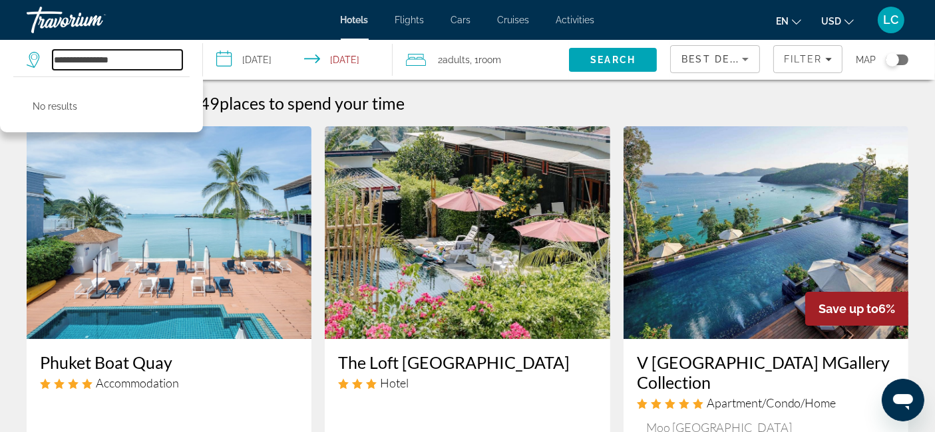
click at [162, 59] on input "**********" at bounding box center [118, 60] width 130 height 20
type input "*"
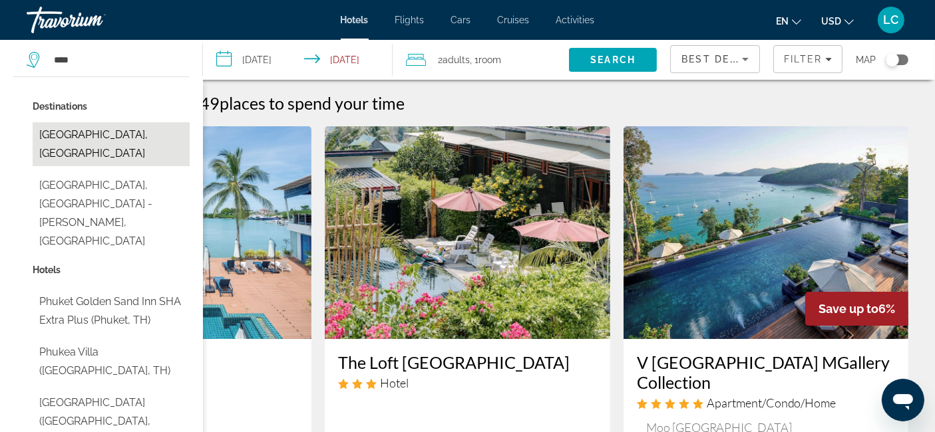
click at [133, 136] on button "[GEOGRAPHIC_DATA], [GEOGRAPHIC_DATA]" at bounding box center [111, 144] width 157 height 44
type input "**********"
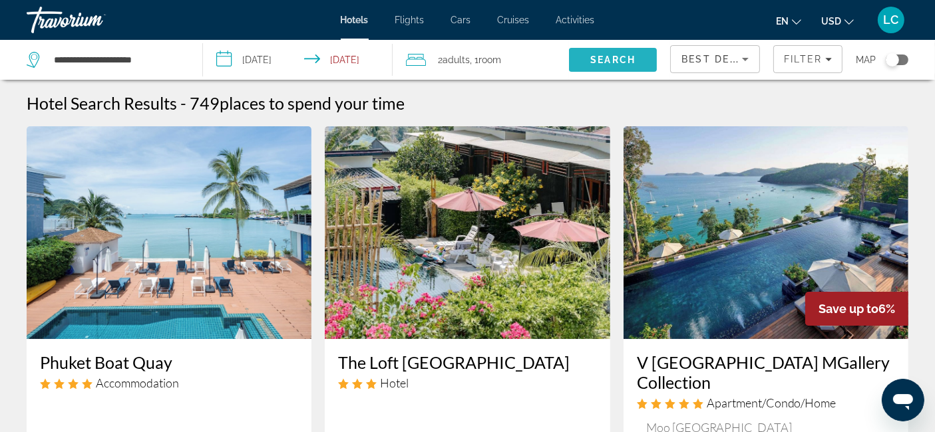
click at [613, 59] on span "Search" at bounding box center [612, 60] width 45 height 11
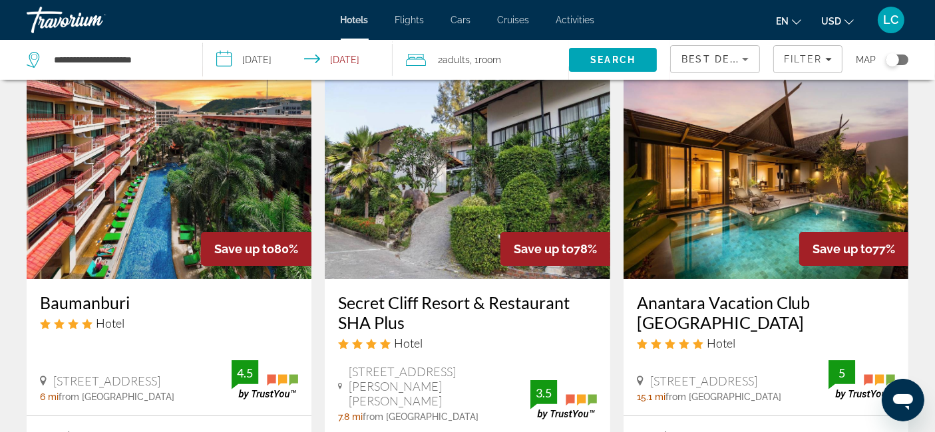
scroll to position [59, 0]
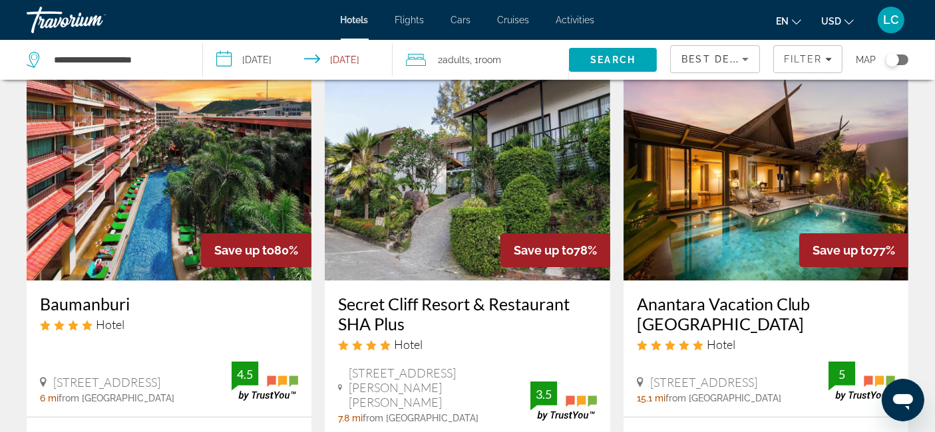
click at [180, 193] on img "Main content" at bounding box center [169, 174] width 285 height 213
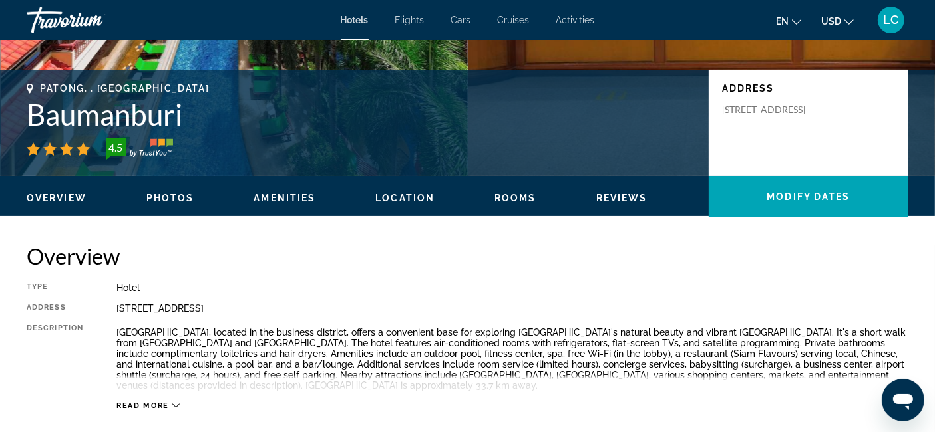
scroll to position [261, 0]
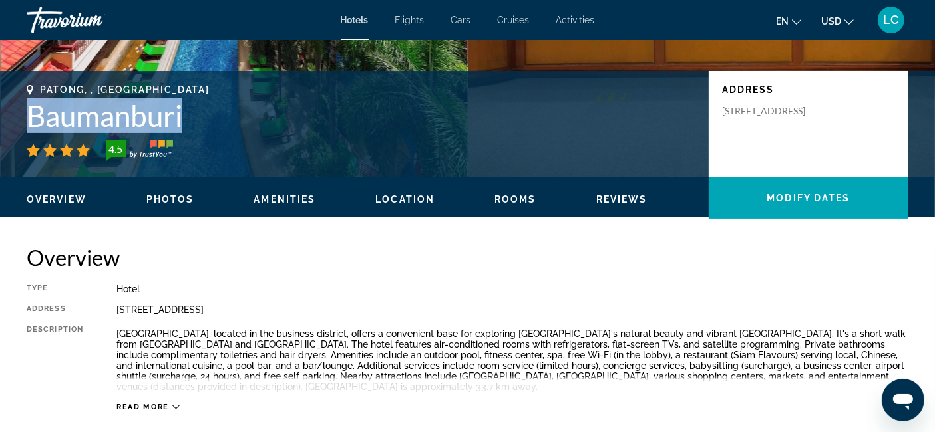
drag, startPoint x: 27, startPoint y: 118, endPoint x: 198, endPoint y: 117, distance: 170.3
click at [198, 117] on h1 "Baumanburi" at bounding box center [361, 115] width 669 height 35
copy h1 "Baumanburi"
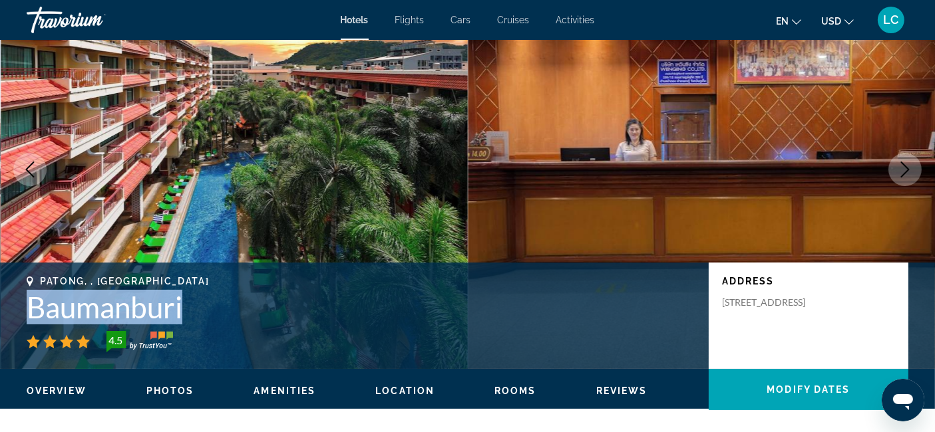
scroll to position [0, 0]
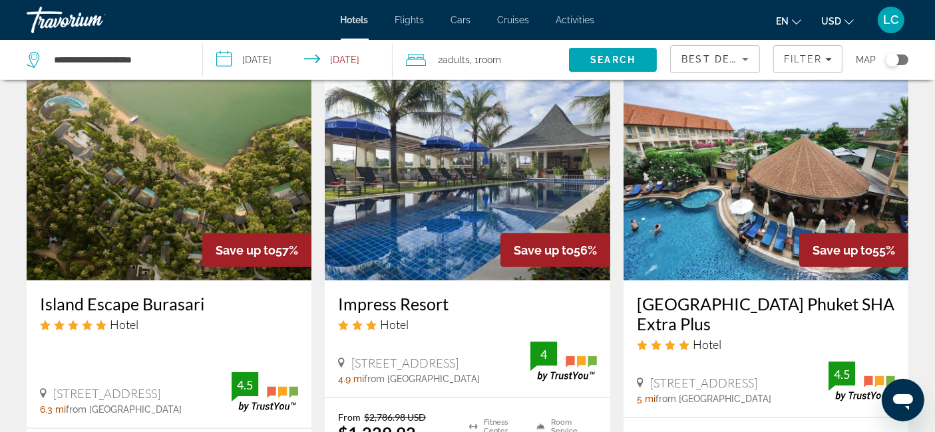
scroll to position [1161, 0]
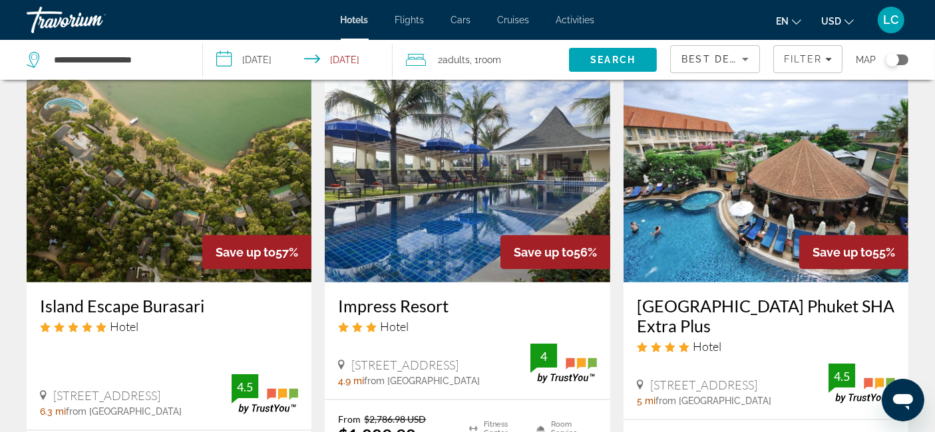
click at [702, 145] on img "Main content" at bounding box center [765, 176] width 285 height 213
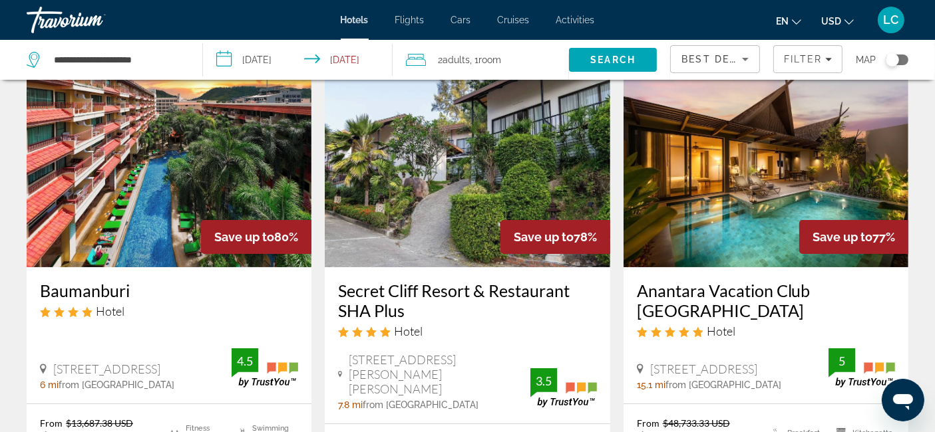
scroll to position [70, 0]
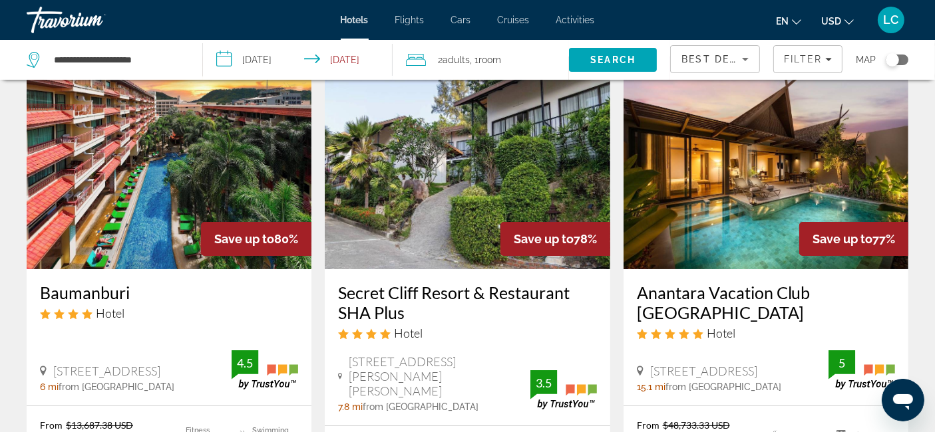
click at [488, 156] on img "Main content" at bounding box center [467, 163] width 285 height 213
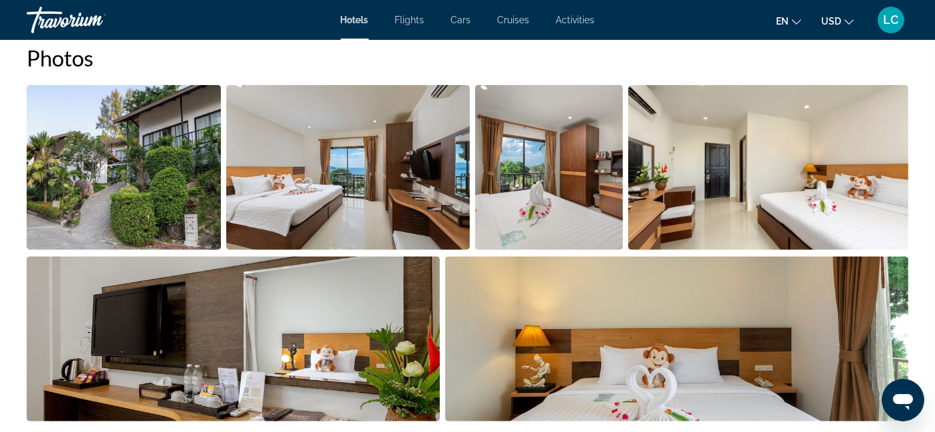
scroll to position [684, 0]
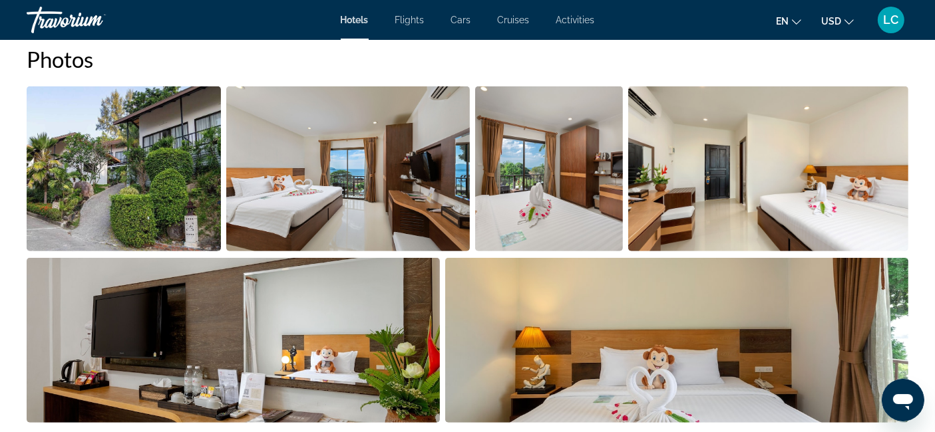
click at [398, 162] on img "Open full-screen image slider" at bounding box center [348, 168] width 244 height 165
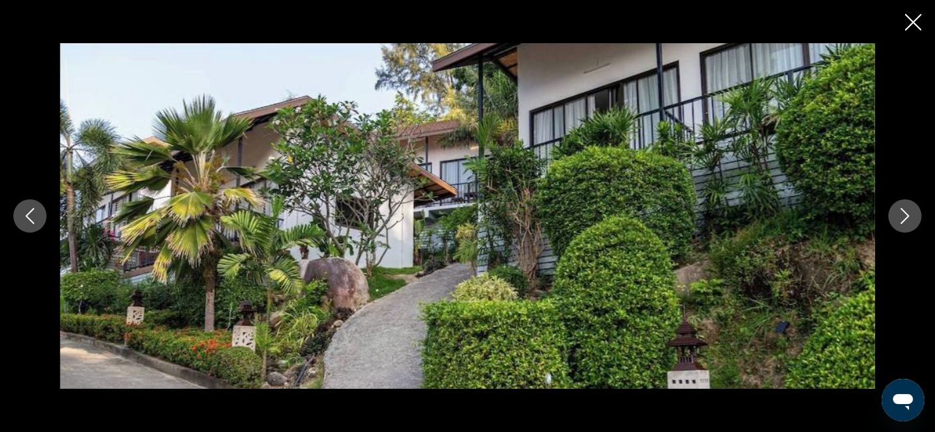
click at [908, 219] on icon "Next image" at bounding box center [905, 216] width 16 height 16
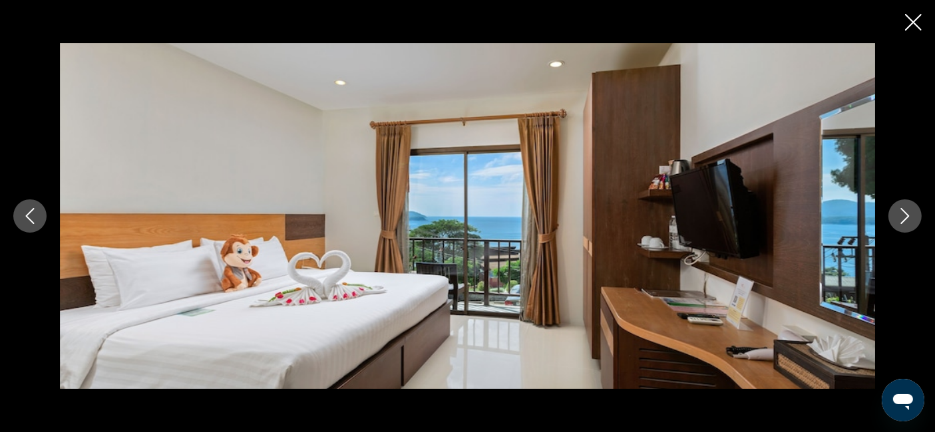
click at [908, 219] on icon "Next image" at bounding box center [905, 216] width 16 height 16
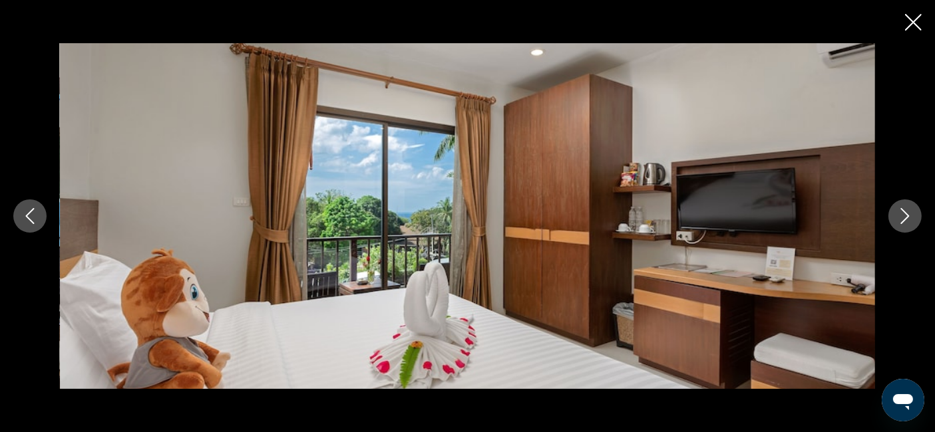
click at [908, 219] on icon "Next image" at bounding box center [905, 216] width 16 height 16
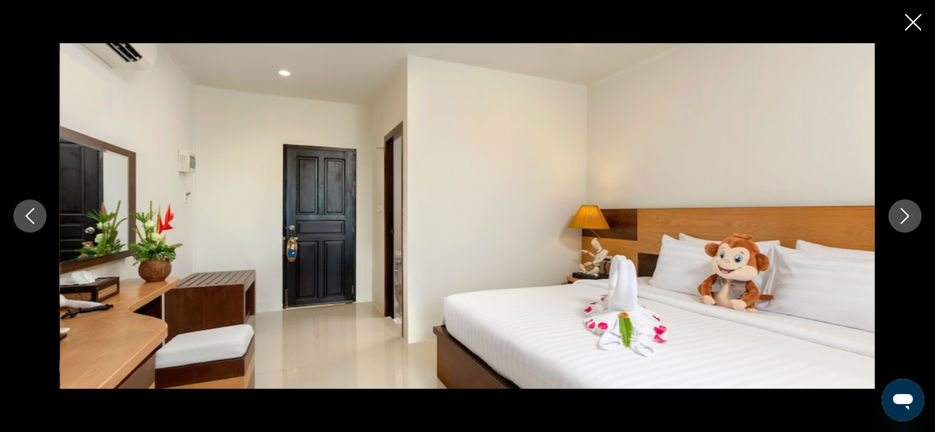
click at [908, 219] on icon "Next image" at bounding box center [905, 216] width 16 height 16
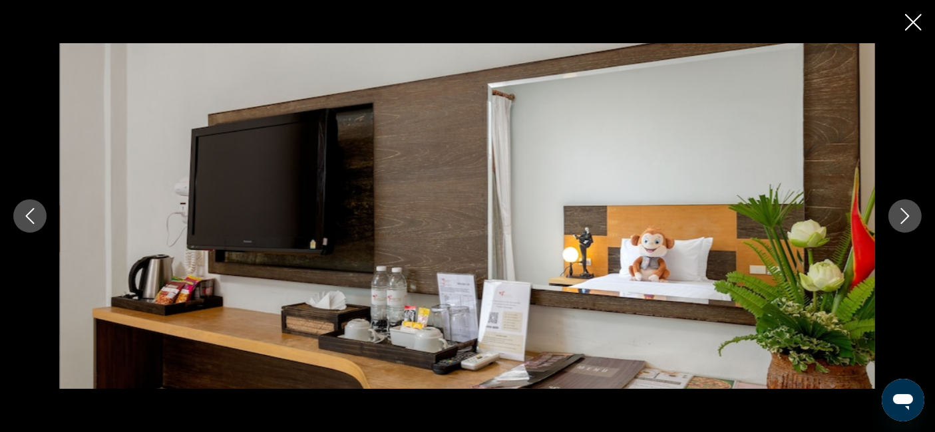
click at [908, 219] on icon "Next image" at bounding box center [905, 216] width 16 height 16
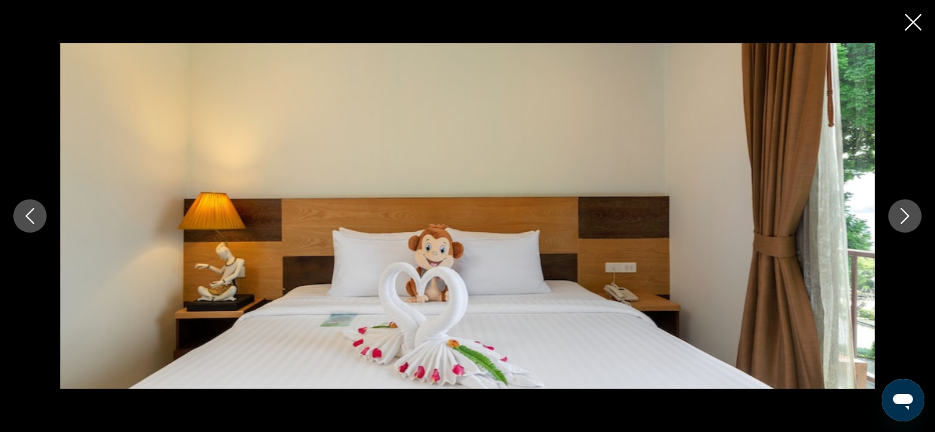
click at [908, 219] on icon "Next image" at bounding box center [905, 216] width 16 height 16
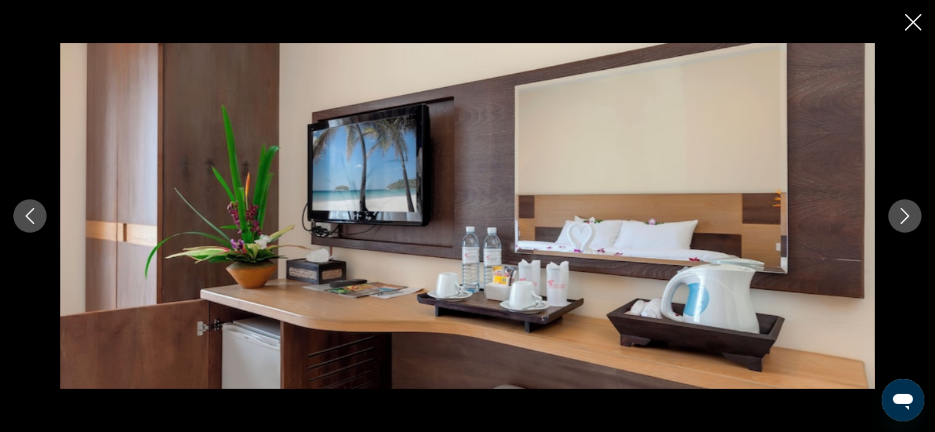
click at [908, 219] on icon "Next image" at bounding box center [905, 216] width 16 height 16
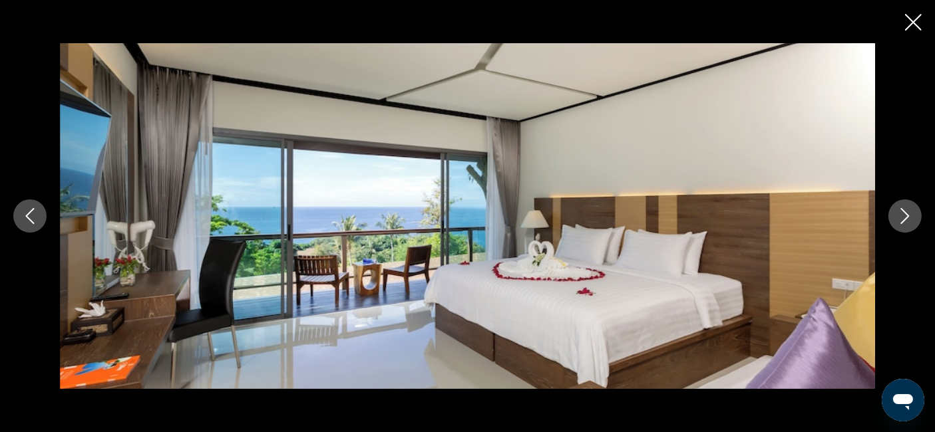
click at [908, 219] on icon "Next image" at bounding box center [905, 216] width 16 height 16
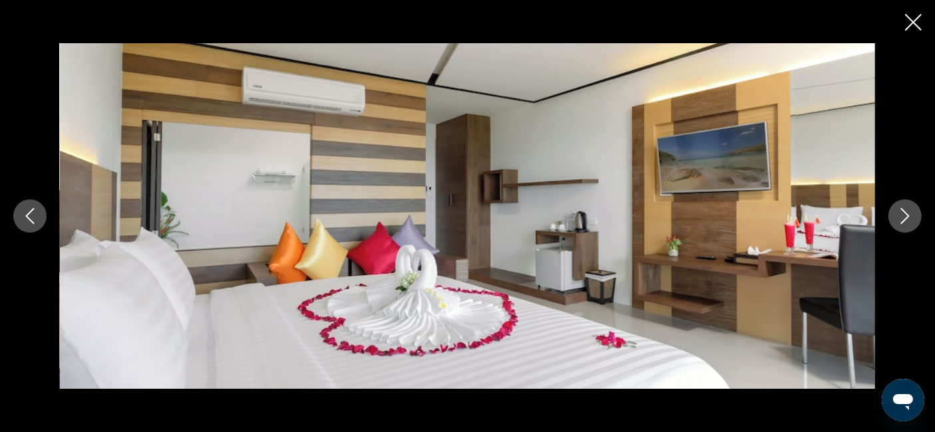
click at [915, 21] on icon "Close slideshow" at bounding box center [913, 22] width 17 height 17
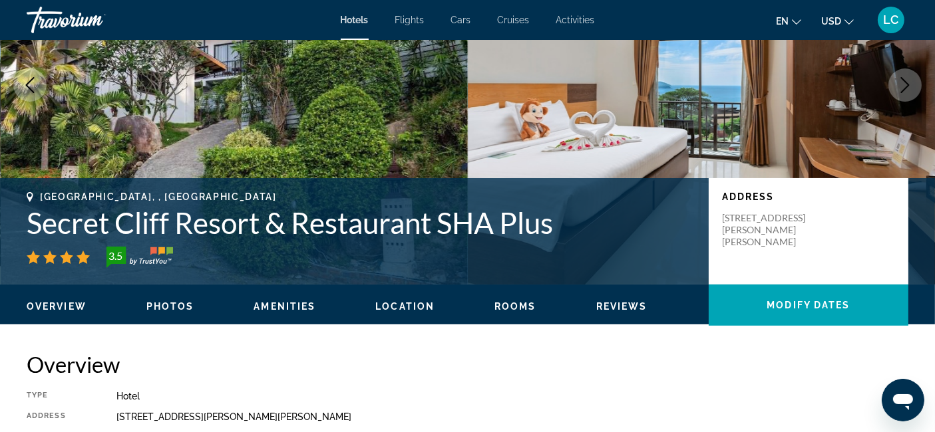
scroll to position [154, 0]
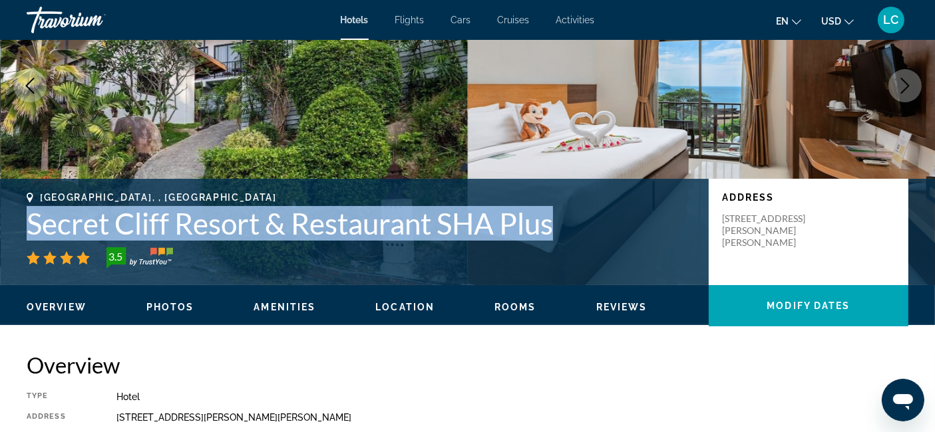
drag, startPoint x: 565, startPoint y: 225, endPoint x: 21, endPoint y: 230, distance: 544.9
click at [21, 230] on div "Phuket, , Thailand Secret Cliff Resort & Restaurant SHA Plus 3.5 Address 707 Pa…" at bounding box center [467, 232] width 935 height 80
copy h1 "Secret Cliff Resort & Restaurant SHA Plus"
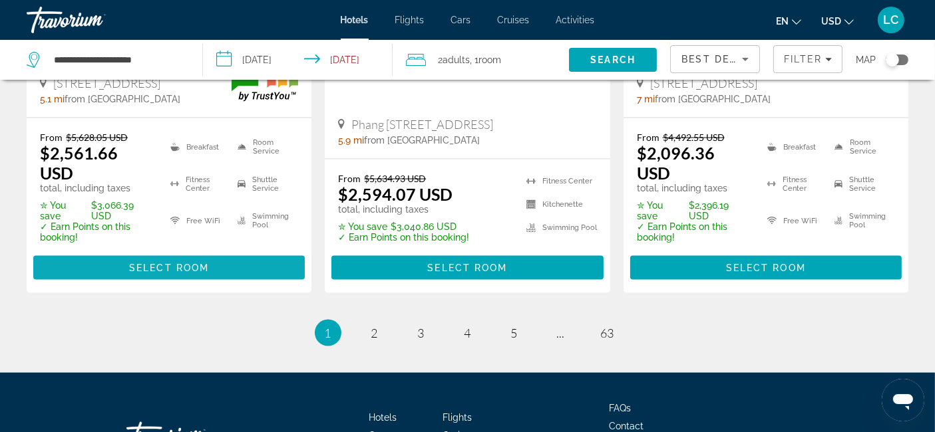
scroll to position [1977, 0]
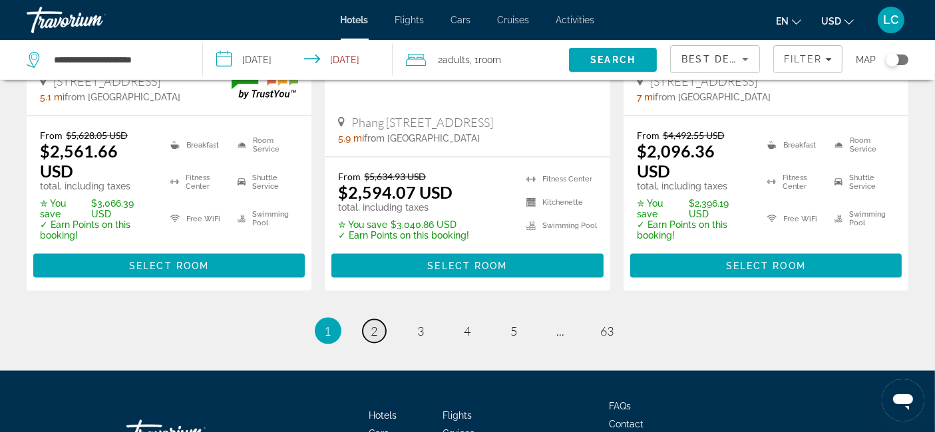
click at [374, 324] on span "2" at bounding box center [374, 331] width 7 height 15
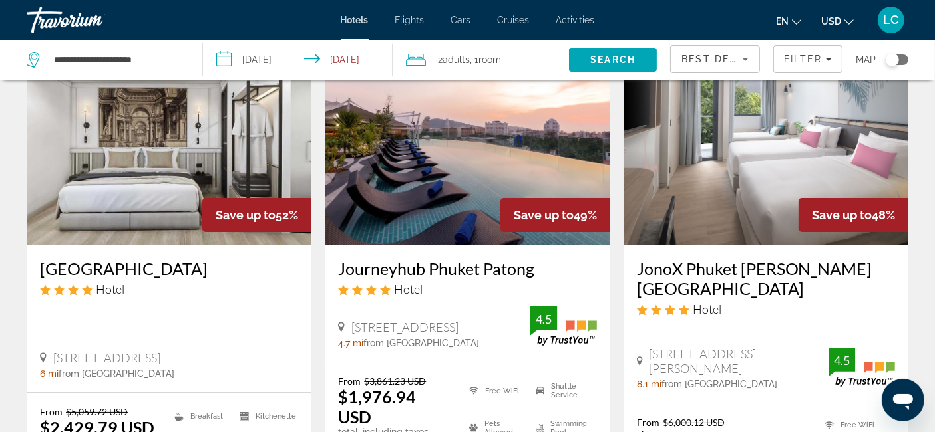
scroll to position [92, 0]
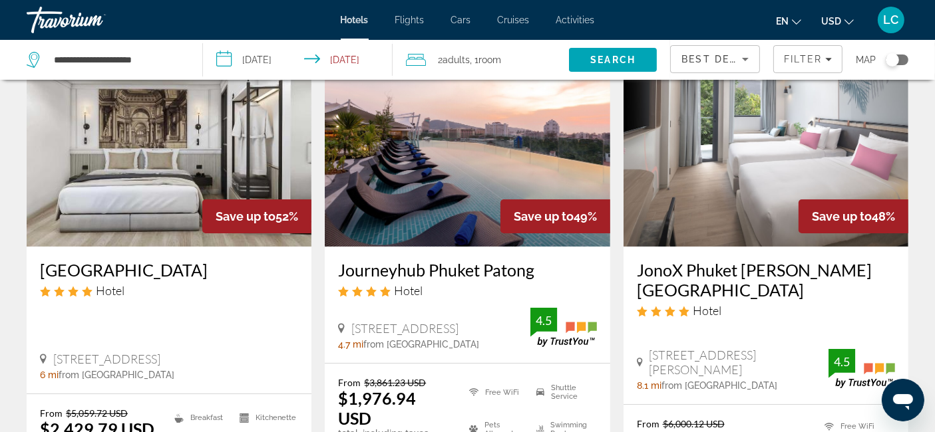
click at [764, 130] on img "Main content" at bounding box center [765, 140] width 285 height 213
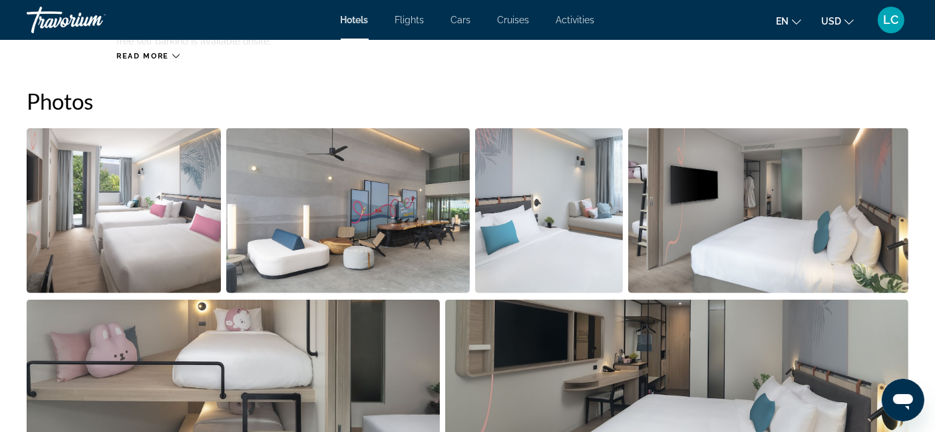
scroll to position [643, 0]
click at [393, 200] on img "Open full-screen image slider" at bounding box center [348, 210] width 244 height 165
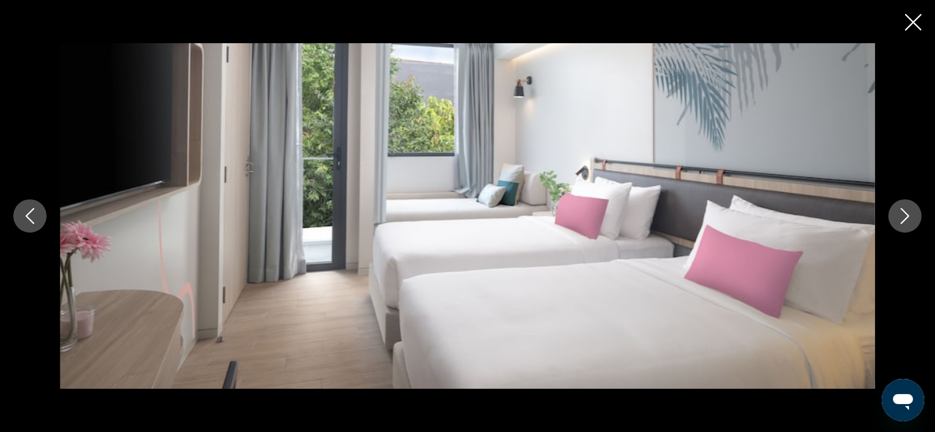
click at [908, 222] on icon "Next image" at bounding box center [905, 216] width 16 height 16
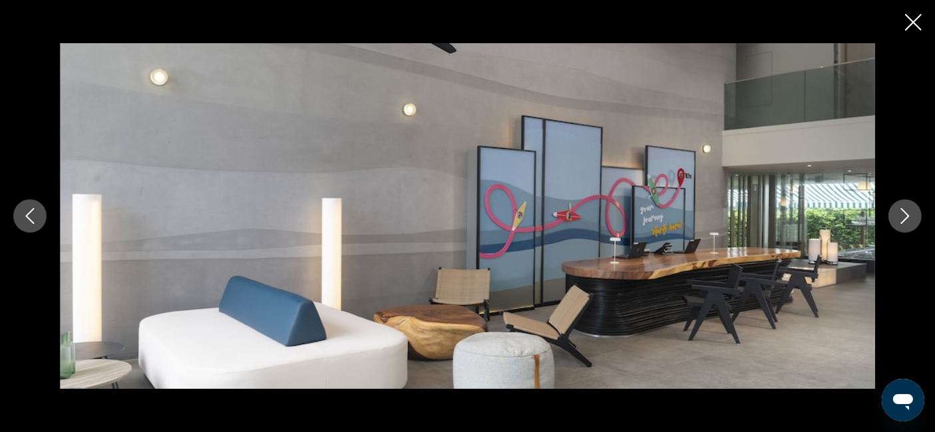
click at [908, 222] on icon "Next image" at bounding box center [905, 216] width 16 height 16
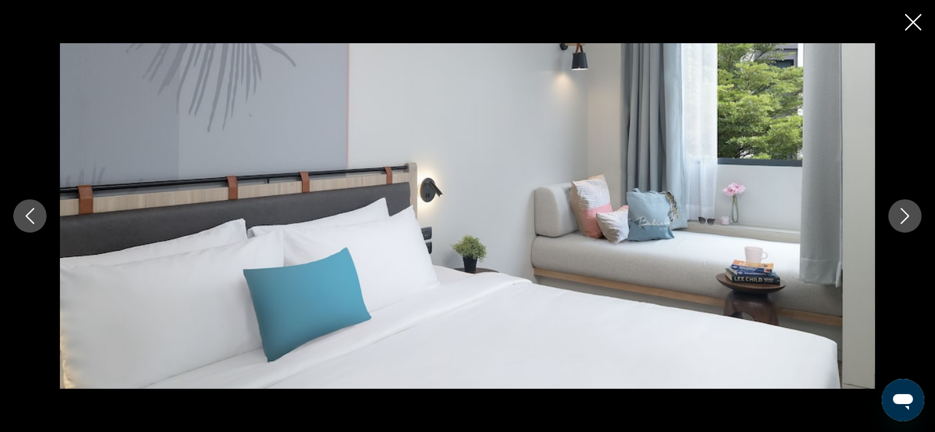
click at [908, 222] on icon "Next image" at bounding box center [905, 216] width 16 height 16
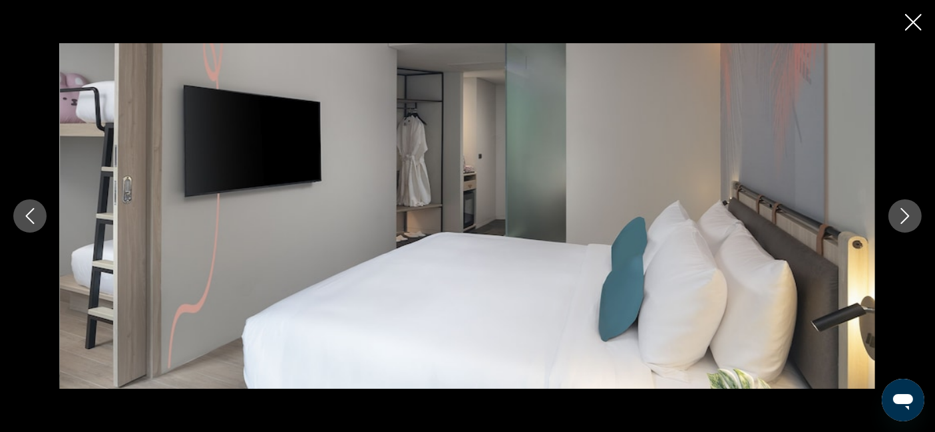
click at [908, 222] on icon "Next image" at bounding box center [905, 216] width 16 height 16
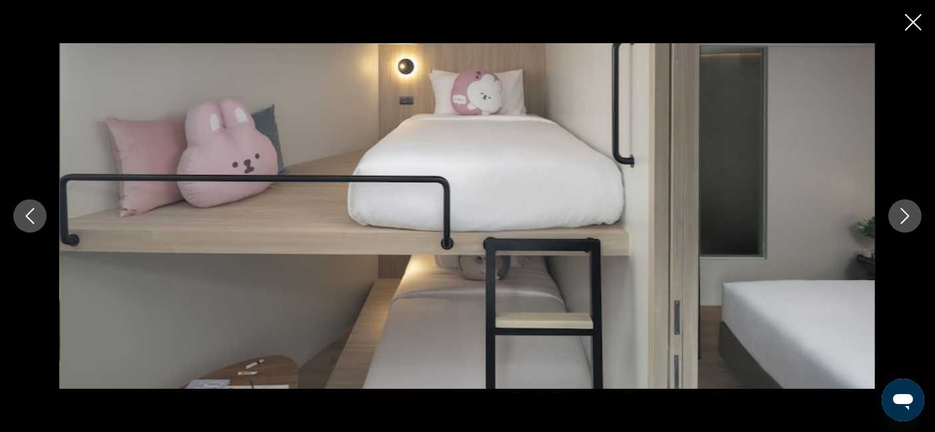
click at [908, 222] on icon "Next image" at bounding box center [905, 216] width 16 height 16
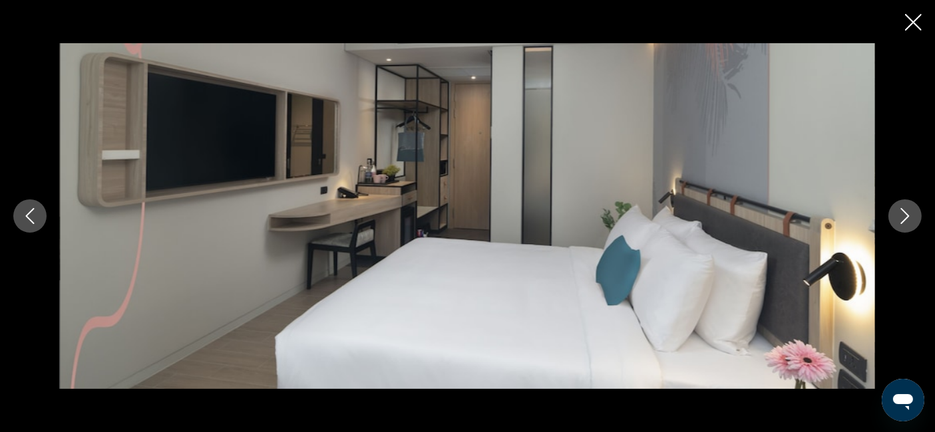
click at [908, 222] on icon "Next image" at bounding box center [905, 216] width 16 height 16
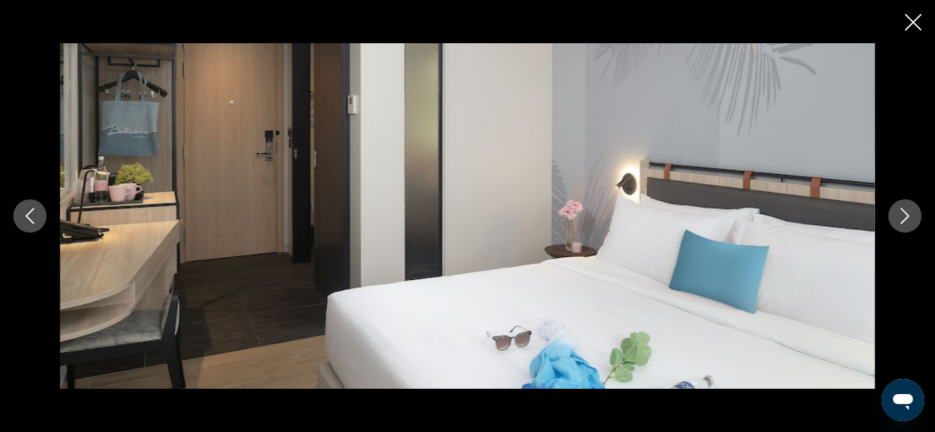
click at [908, 222] on icon "Next image" at bounding box center [905, 216] width 16 height 16
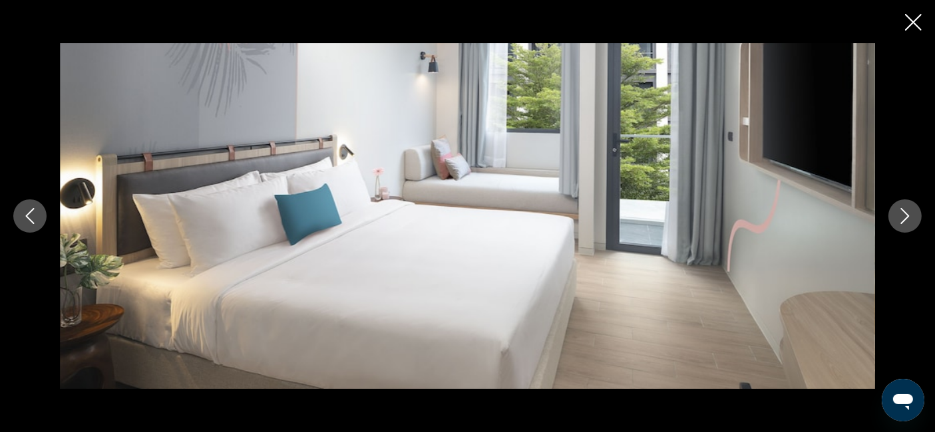
click at [908, 222] on icon "Next image" at bounding box center [905, 216] width 16 height 16
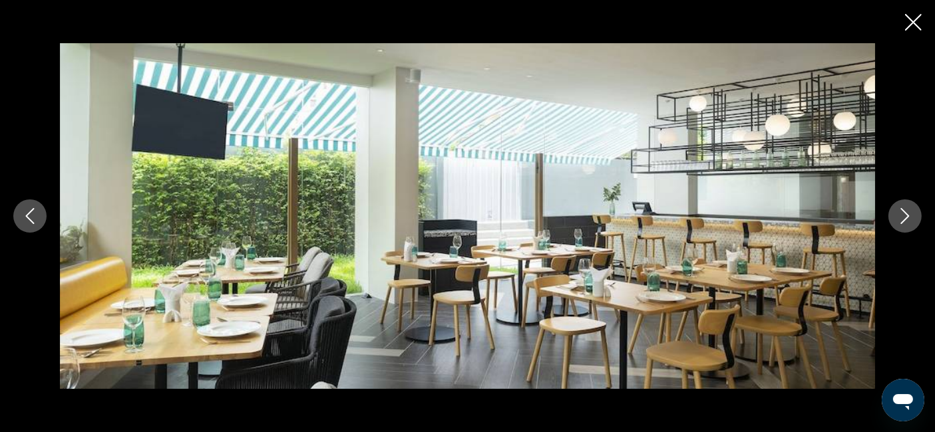
click at [908, 222] on icon "Next image" at bounding box center [905, 216] width 16 height 16
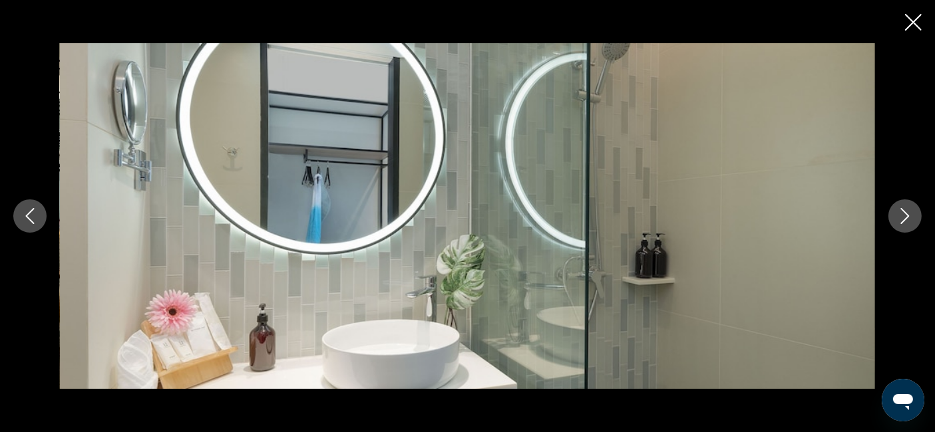
click at [908, 222] on icon "Next image" at bounding box center [905, 216] width 16 height 16
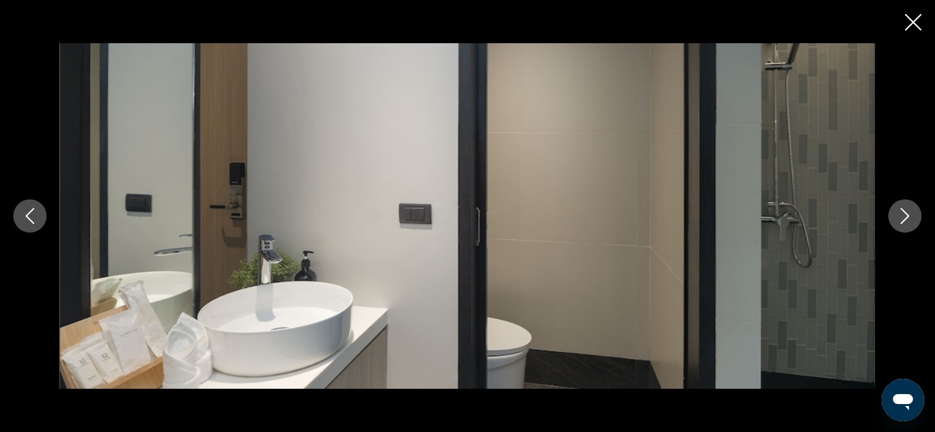
click at [908, 222] on icon "Next image" at bounding box center [905, 216] width 16 height 16
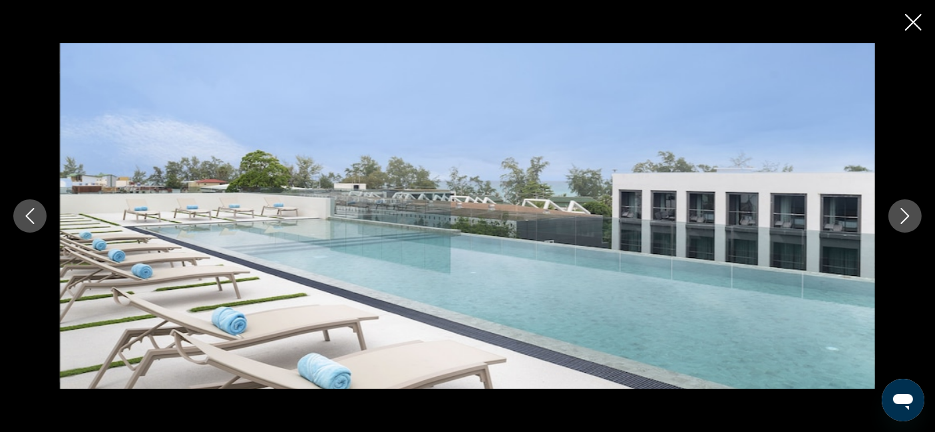
click at [908, 222] on icon "Next image" at bounding box center [905, 216] width 16 height 16
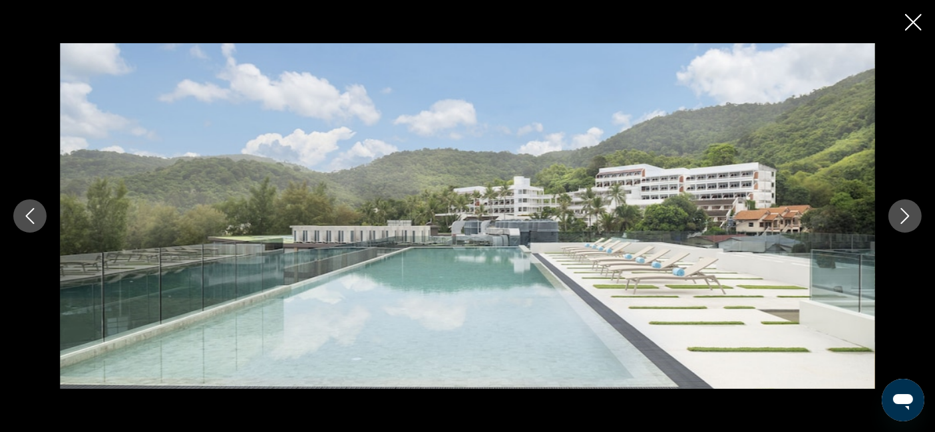
click at [908, 222] on icon "Next image" at bounding box center [905, 216] width 16 height 16
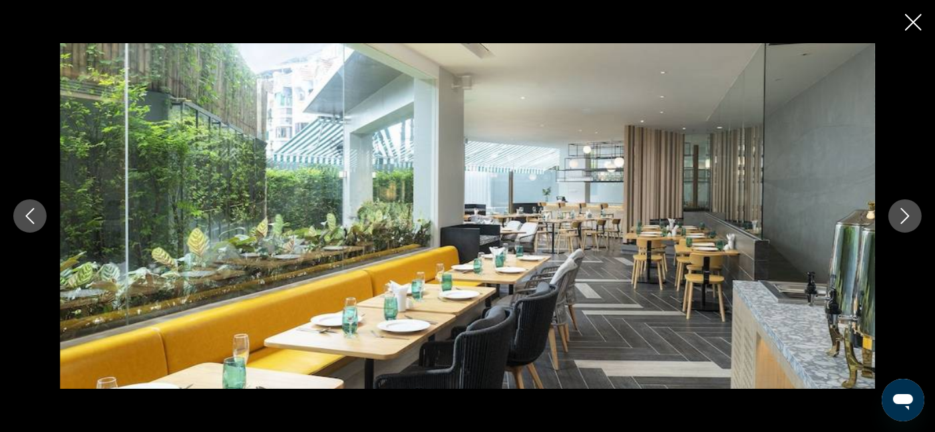
click at [908, 222] on icon "Next image" at bounding box center [905, 216] width 16 height 16
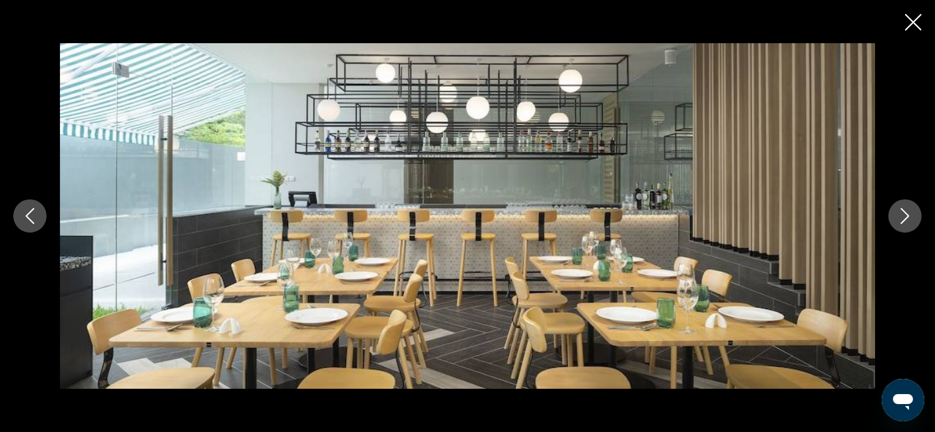
click at [908, 222] on icon "Next image" at bounding box center [905, 216] width 16 height 16
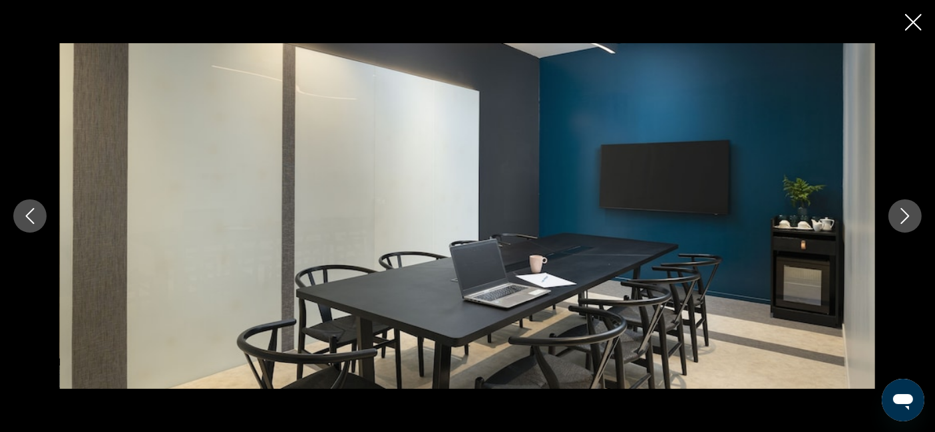
click at [908, 222] on icon "Next image" at bounding box center [905, 216] width 16 height 16
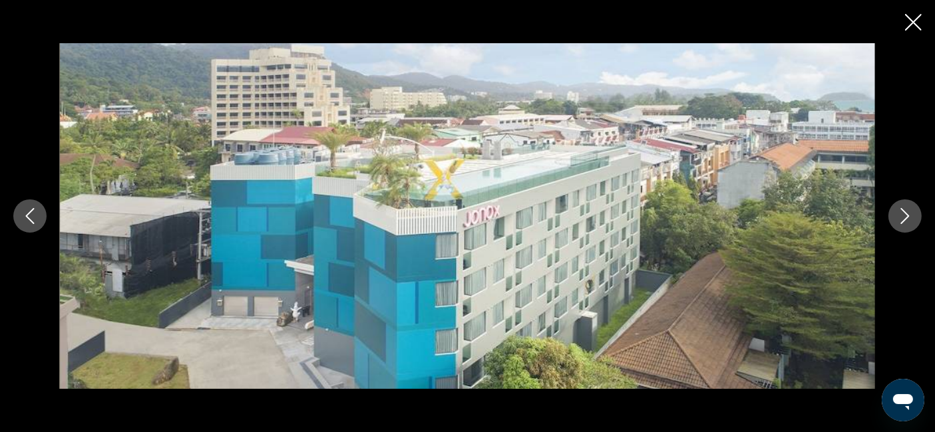
click at [908, 222] on icon "Next image" at bounding box center [905, 216] width 16 height 16
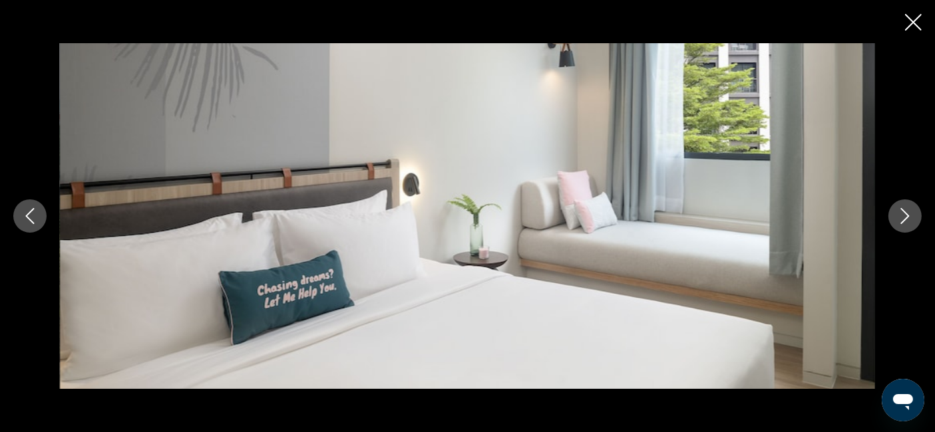
click at [908, 222] on icon "Next image" at bounding box center [905, 216] width 16 height 16
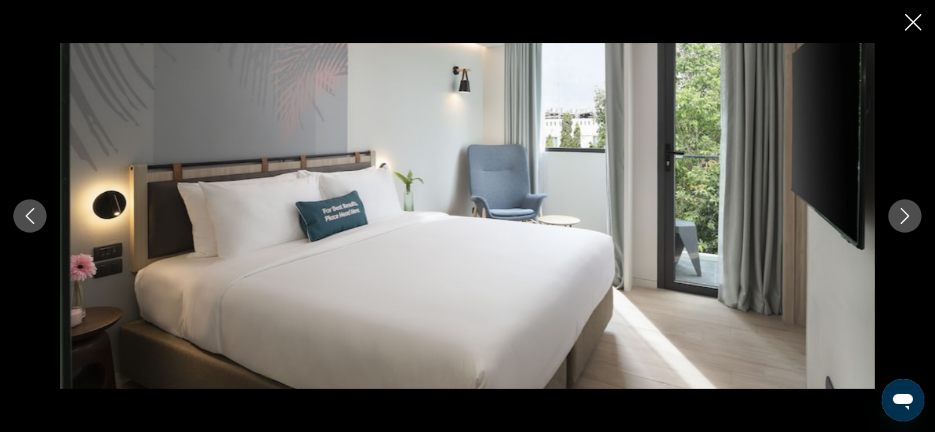
click at [908, 222] on icon "Next image" at bounding box center [905, 216] width 16 height 16
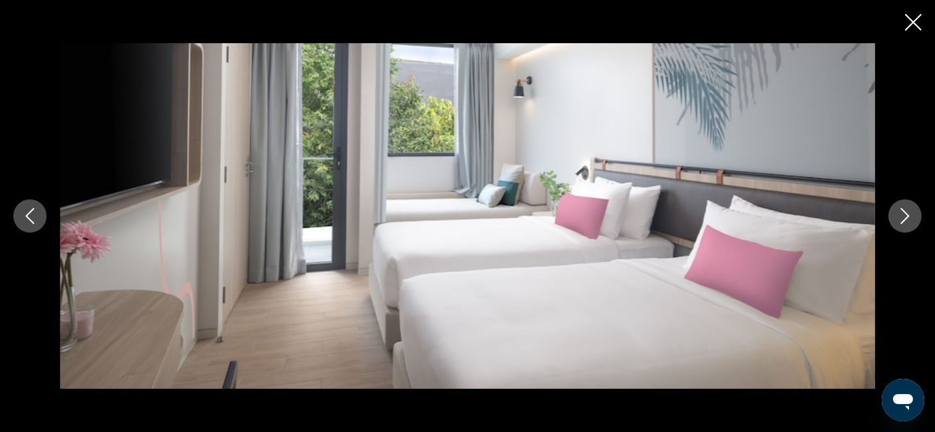
click at [908, 222] on icon "Next image" at bounding box center [905, 216] width 16 height 16
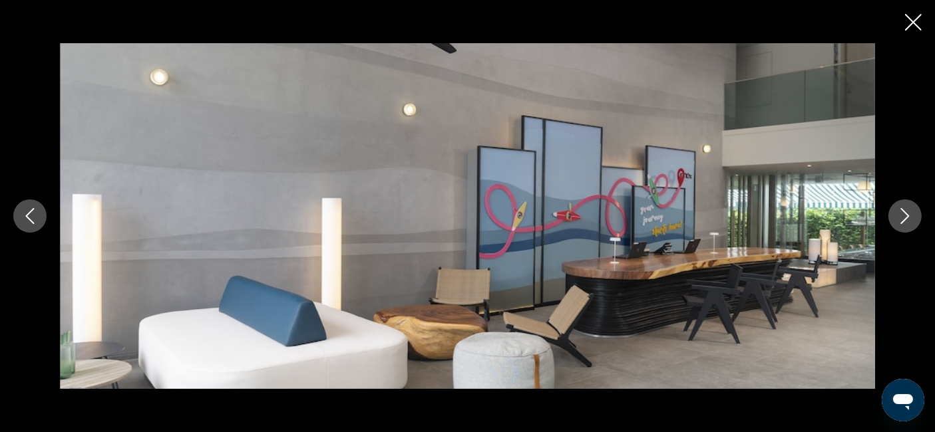
click at [913, 24] on icon "Close slideshow" at bounding box center [913, 22] width 17 height 17
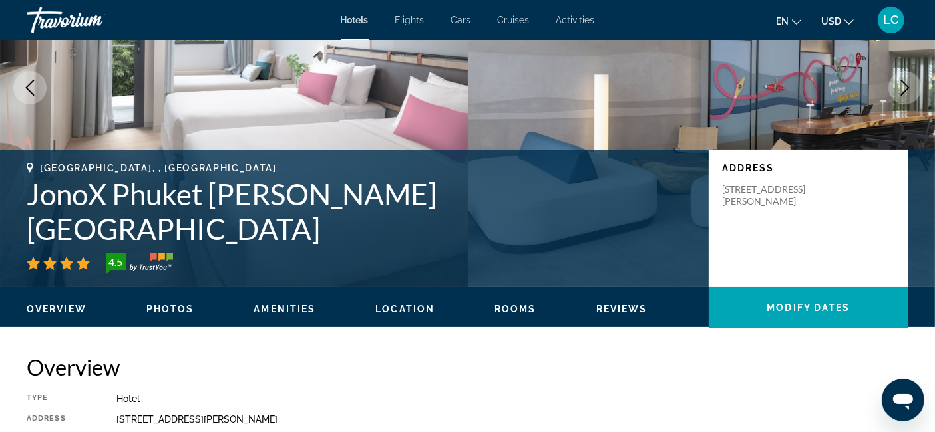
scroll to position [143, 0]
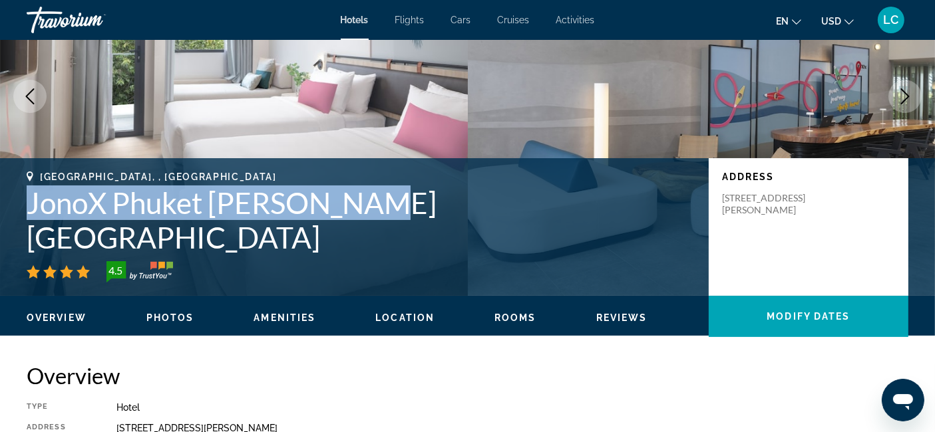
drag, startPoint x: 379, startPoint y: 233, endPoint x: 31, endPoint y: 237, distance: 348.6
click at [31, 237] on h1 "JonoX Phuket [PERSON_NAME][GEOGRAPHIC_DATA]" at bounding box center [361, 220] width 669 height 69
copy h1 "JonoX Phuket [PERSON_NAME][GEOGRAPHIC_DATA]"
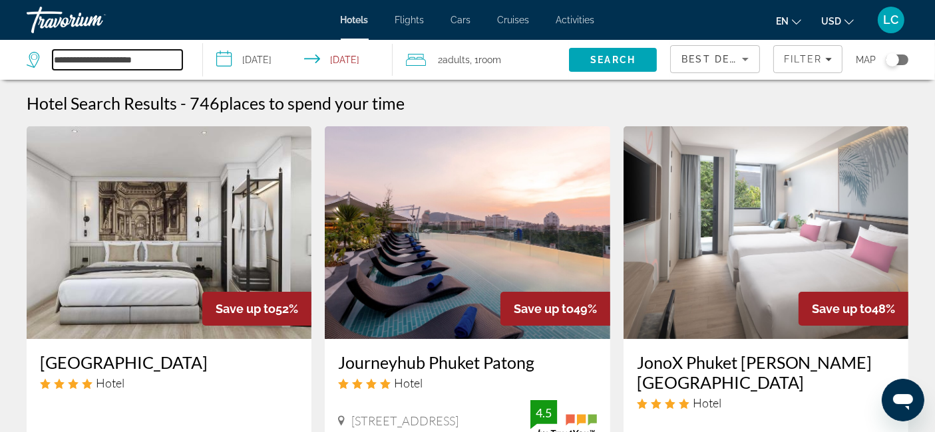
click at [161, 64] on input "**********" at bounding box center [118, 60] width 130 height 20
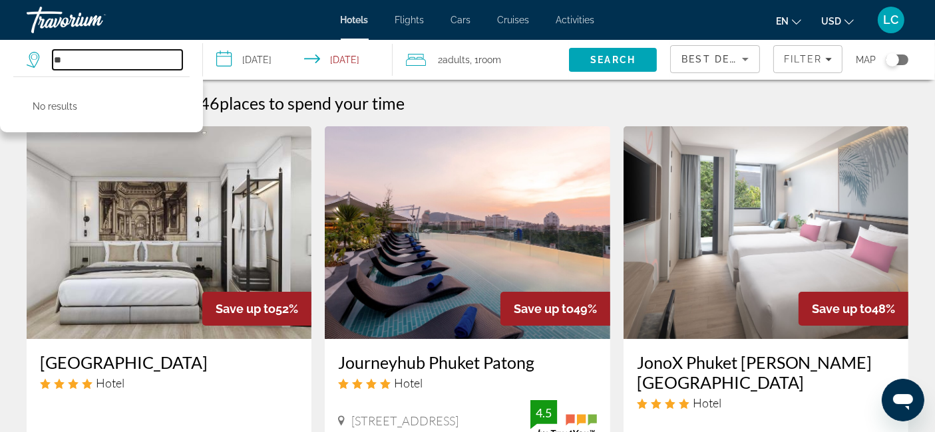
type input "*"
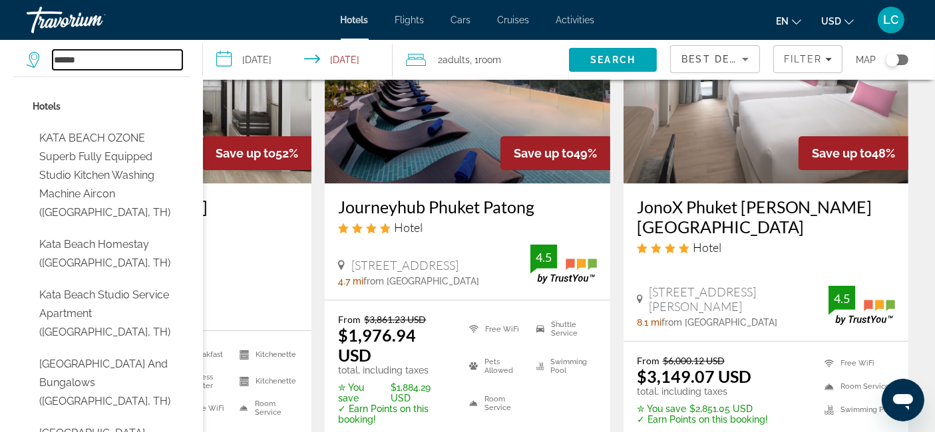
scroll to position [156, 0]
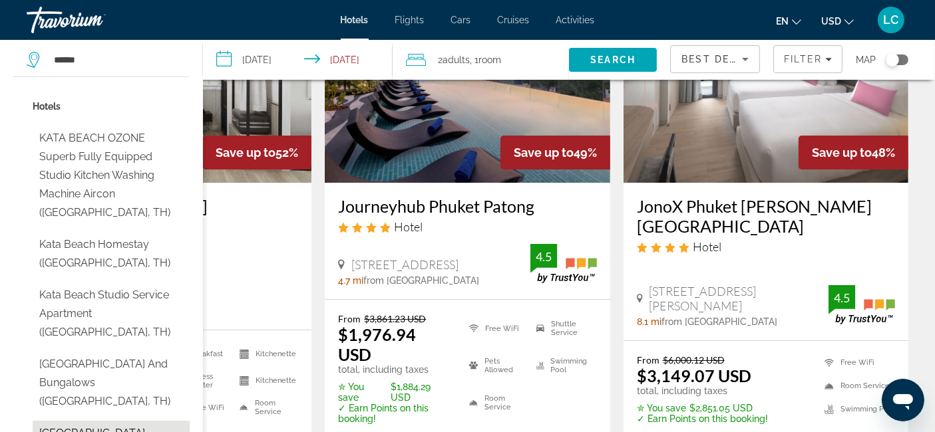
type input "**********"
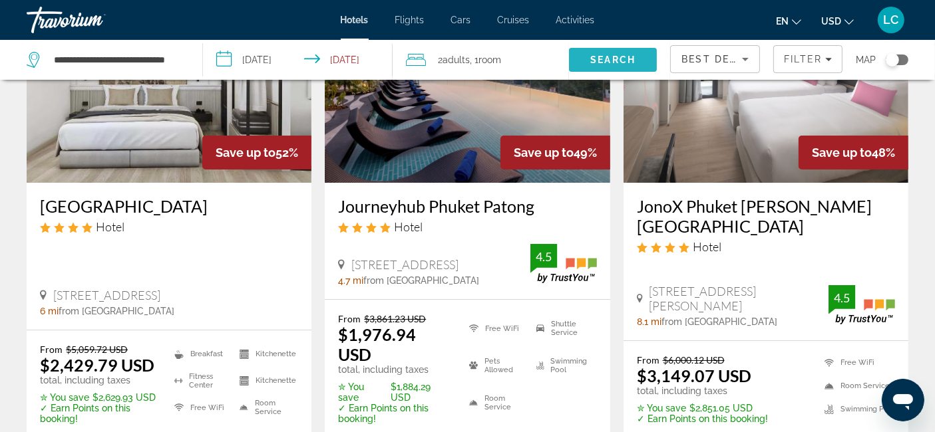
click at [597, 57] on span "Search" at bounding box center [612, 60] width 45 height 11
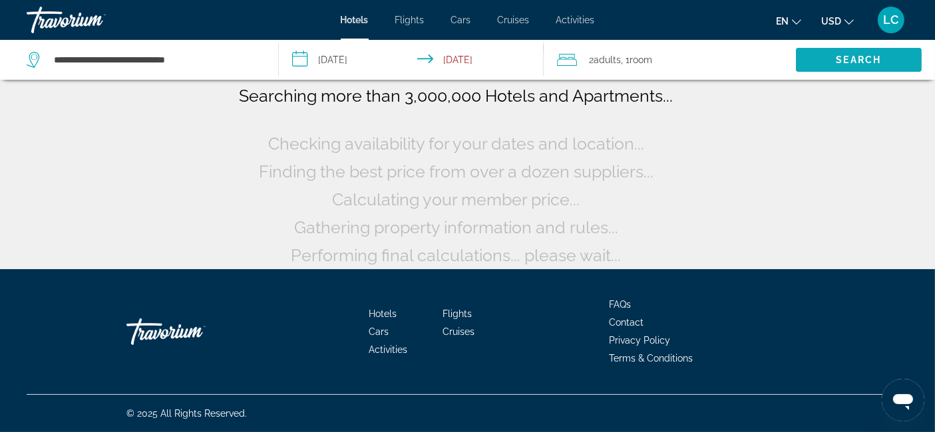
scroll to position [3, 0]
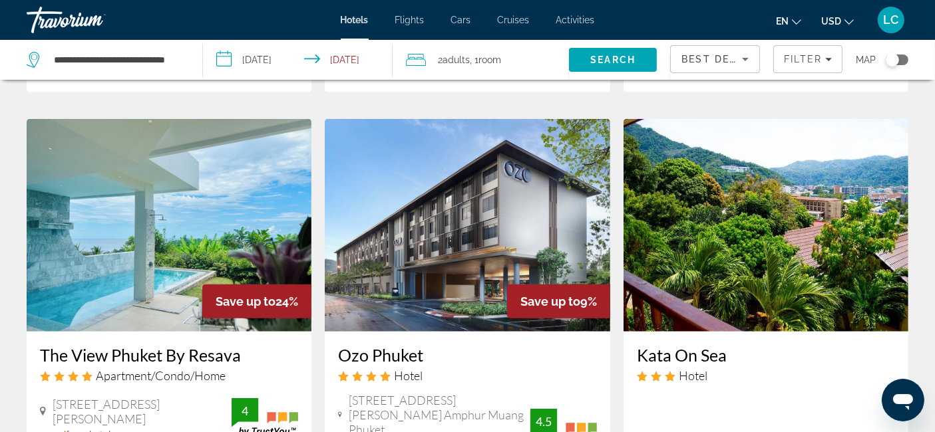
scroll to position [1531, 0]
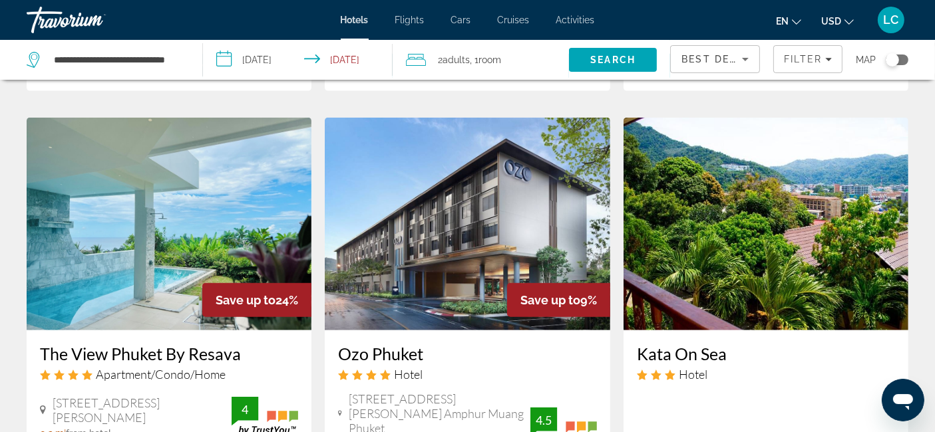
click at [864, 170] on img "Main content" at bounding box center [765, 224] width 285 height 213
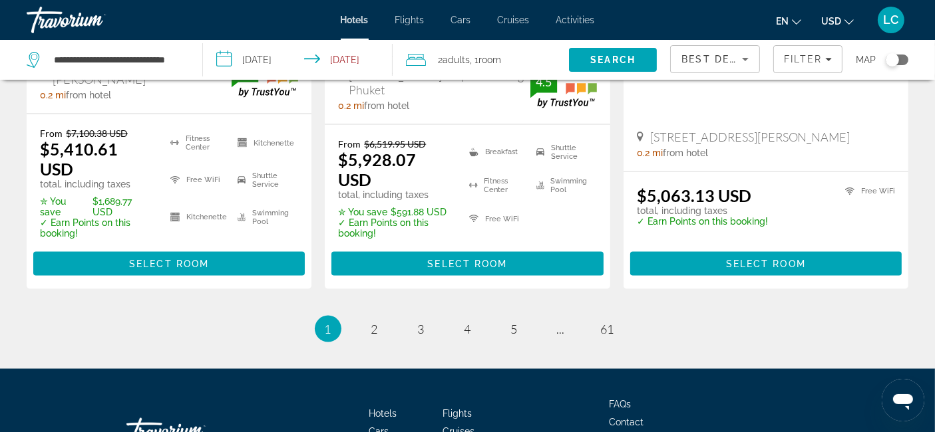
scroll to position [1899, 0]
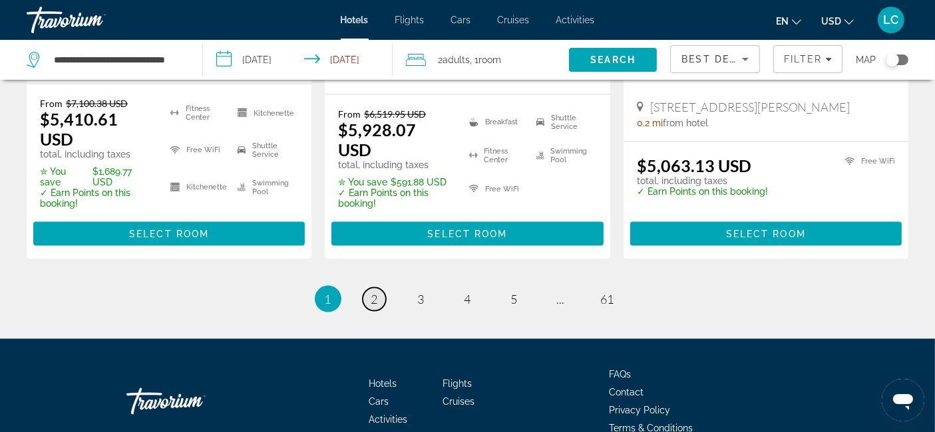
click at [378, 288] on link "page 2" at bounding box center [374, 299] width 23 height 23
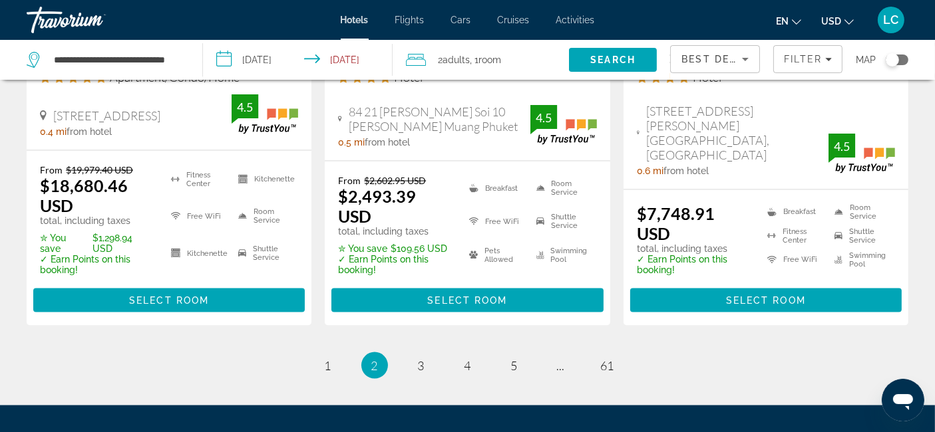
scroll to position [1944, 0]
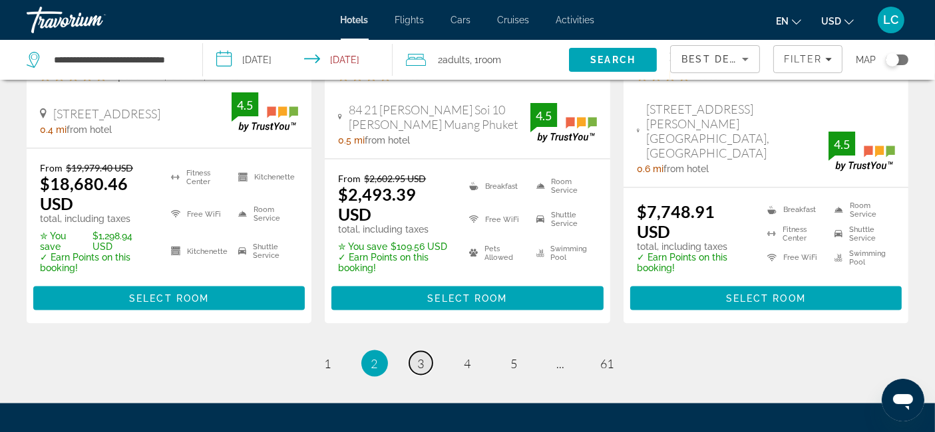
click at [415, 352] on link "page 3" at bounding box center [420, 363] width 23 height 23
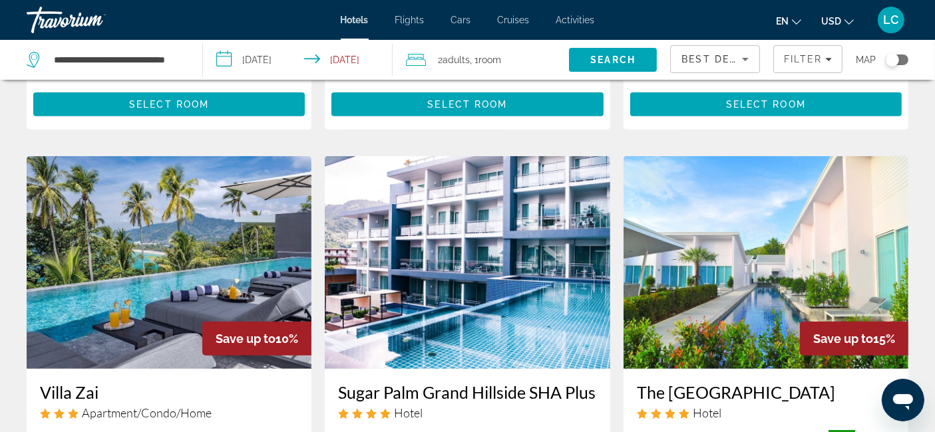
scroll to position [540, 0]
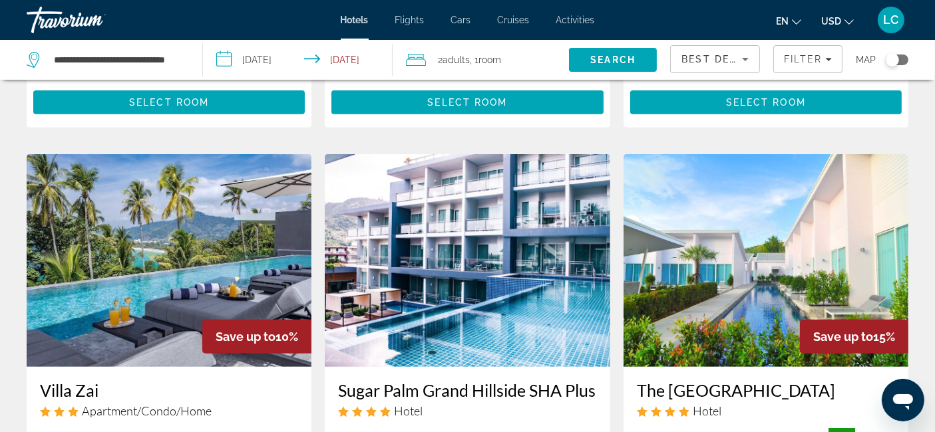
click at [415, 263] on img "Main content" at bounding box center [467, 260] width 285 height 213
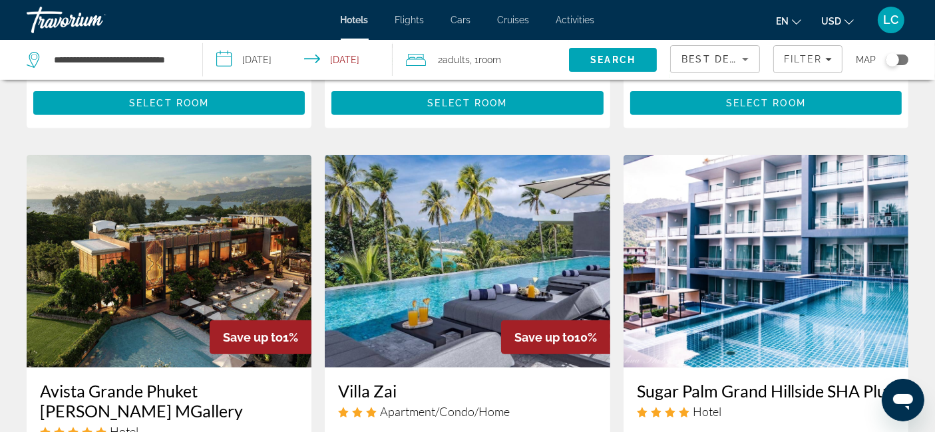
scroll to position [538, 0]
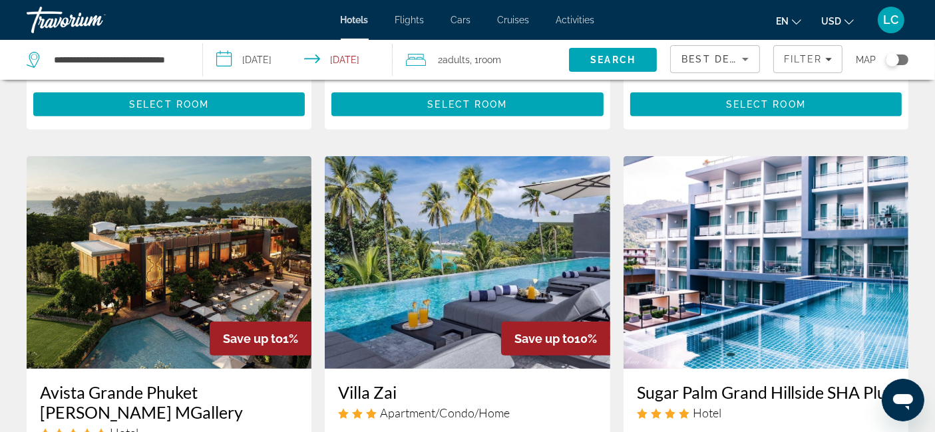
click at [471, 156] on img "Main content" at bounding box center [467, 262] width 285 height 213
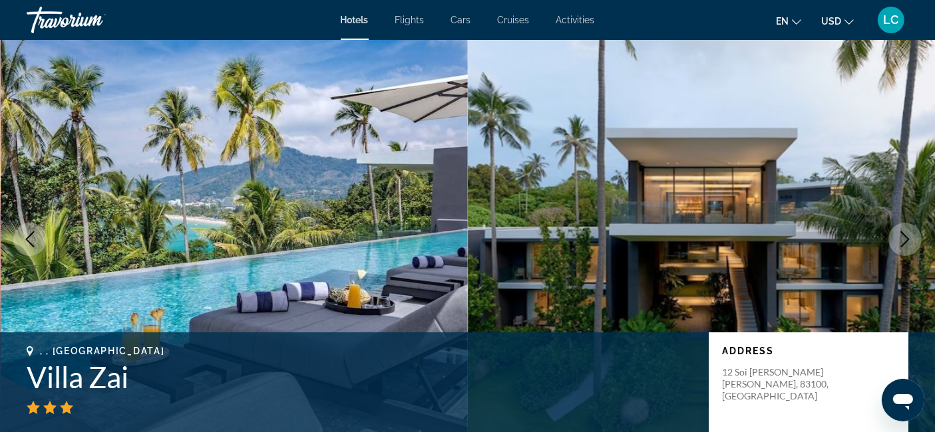
click at [403, 212] on img "Main content" at bounding box center [235, 239] width 468 height 399
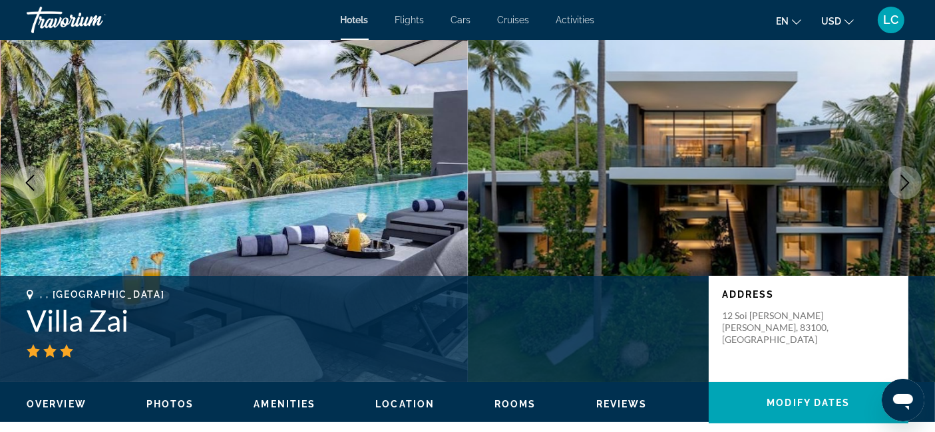
scroll to position [56, 0]
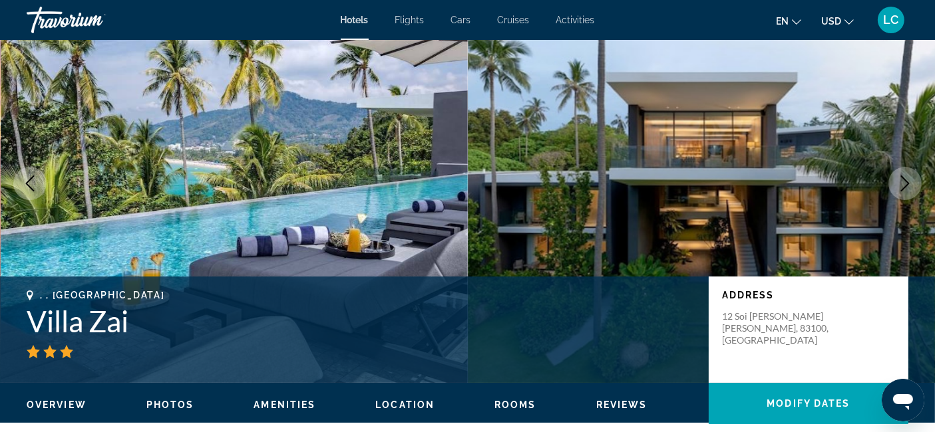
click at [900, 186] on icon "Next image" at bounding box center [905, 184] width 16 height 16
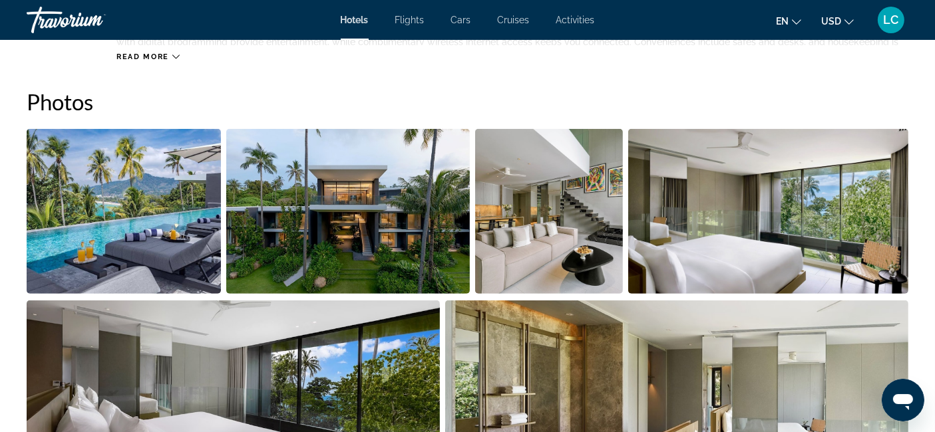
scroll to position [643, 0]
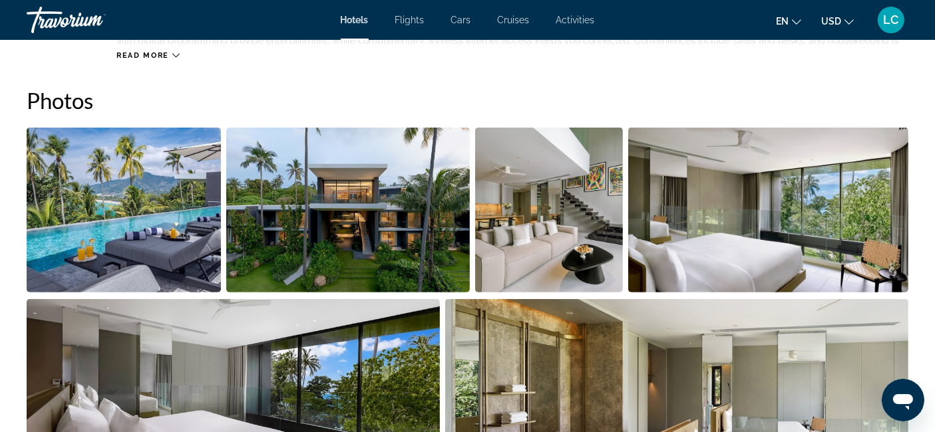
click at [570, 201] on img "Open full-screen image slider" at bounding box center [549, 210] width 148 height 165
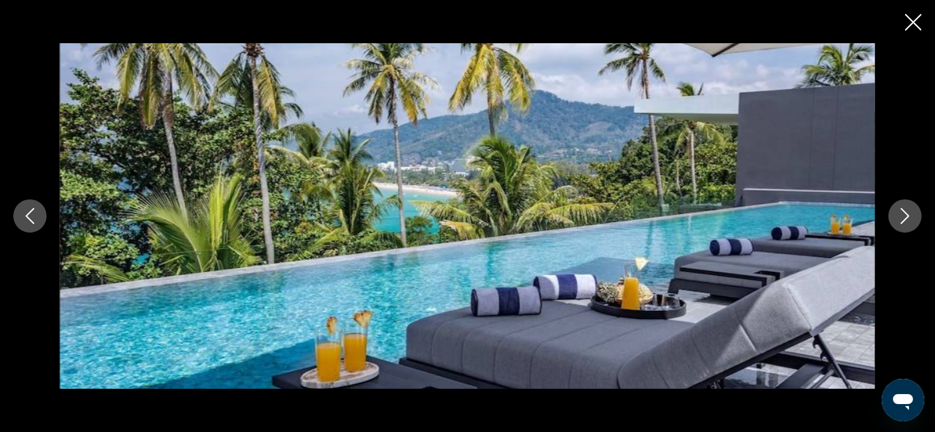
scroll to position [770, 0]
click at [906, 223] on icon "Next image" at bounding box center [905, 216] width 16 height 16
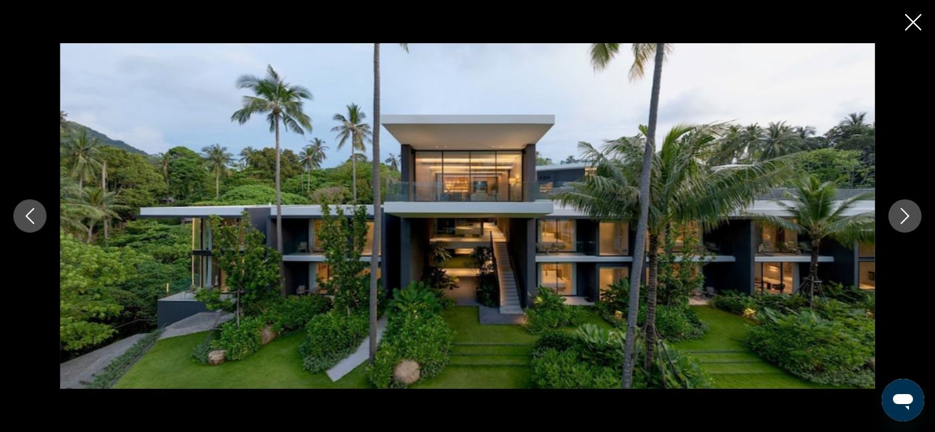
click at [906, 223] on icon "Next image" at bounding box center [905, 216] width 16 height 16
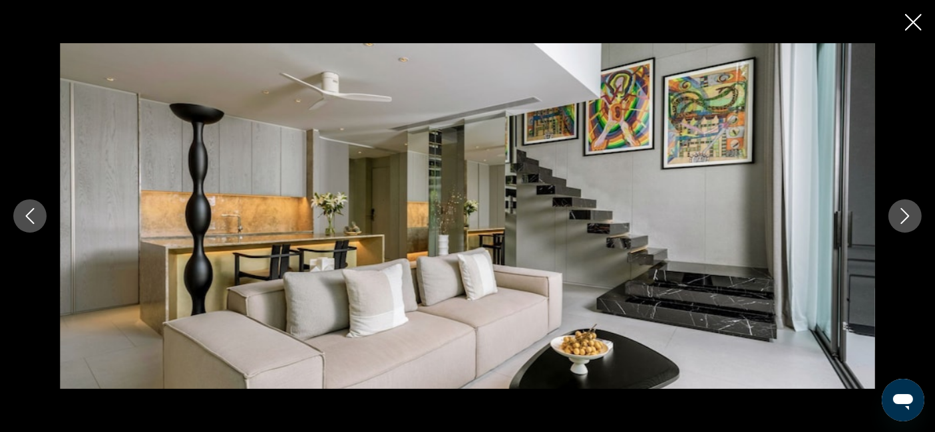
click at [906, 223] on icon "Next image" at bounding box center [905, 216] width 16 height 16
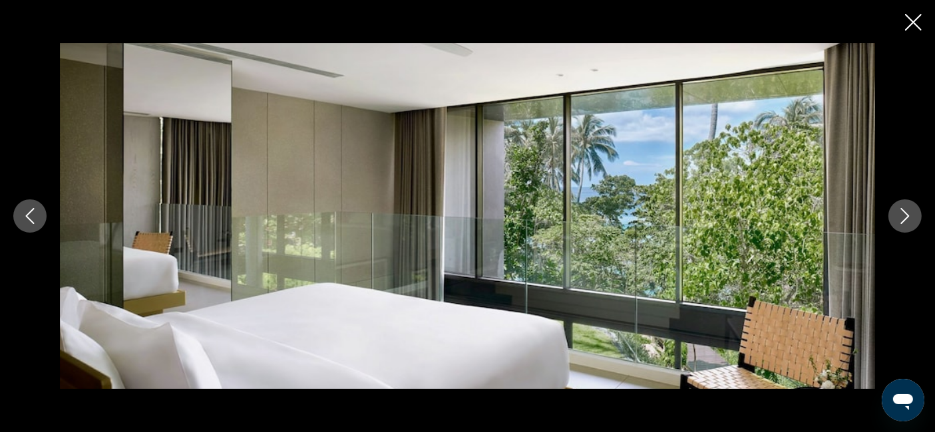
click at [906, 223] on icon "Next image" at bounding box center [905, 216] width 16 height 16
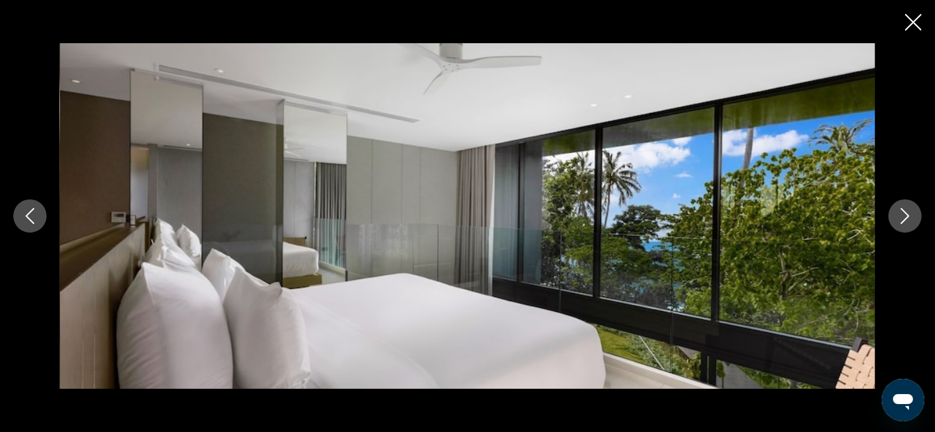
click at [906, 223] on icon "Next image" at bounding box center [905, 216] width 16 height 16
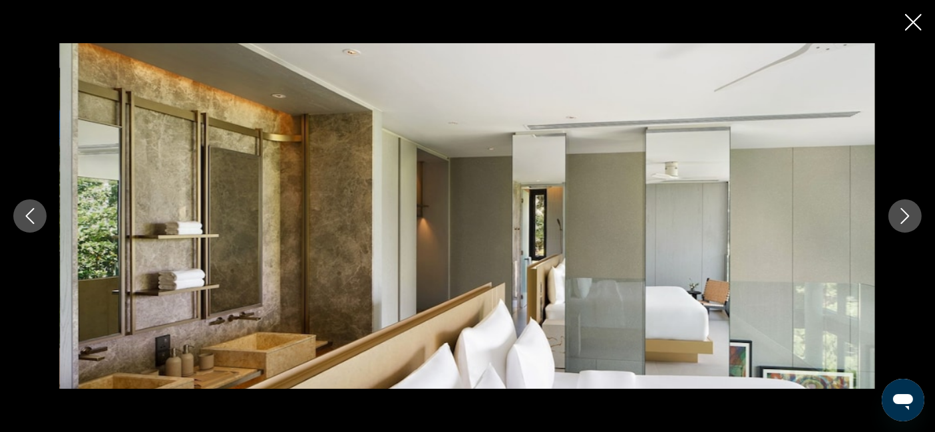
click at [906, 223] on icon "Next image" at bounding box center [905, 216] width 16 height 16
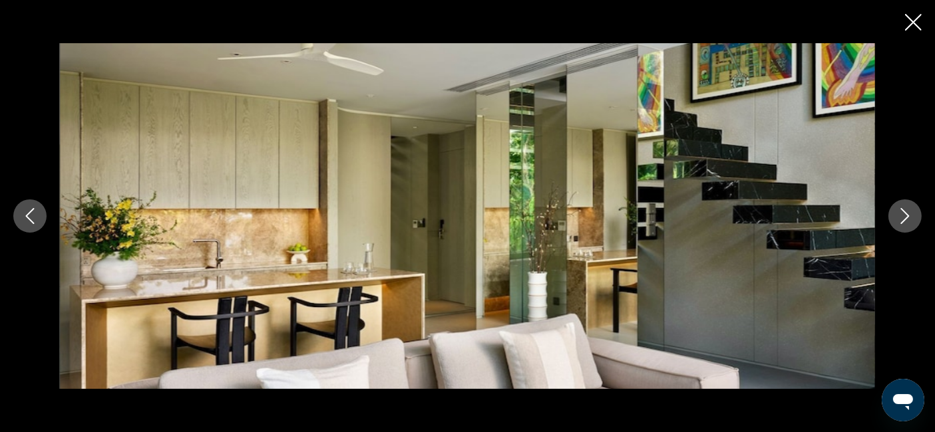
click at [906, 223] on icon "Next image" at bounding box center [905, 216] width 16 height 16
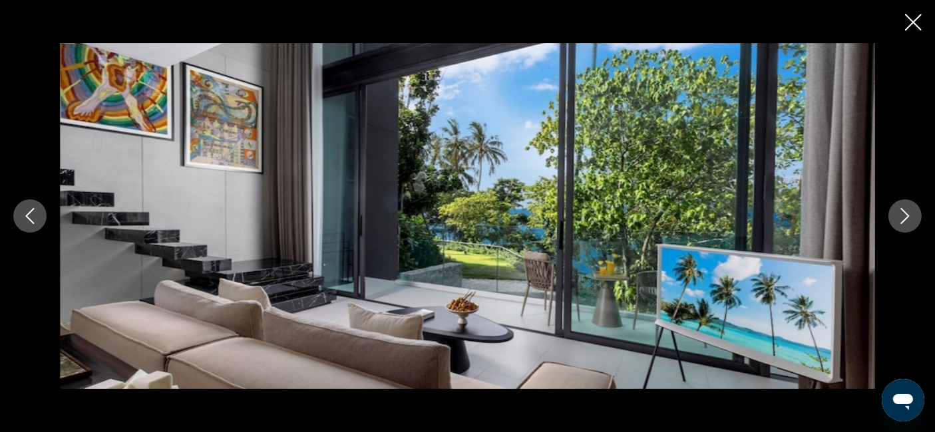
click at [906, 223] on icon "Next image" at bounding box center [905, 216] width 16 height 16
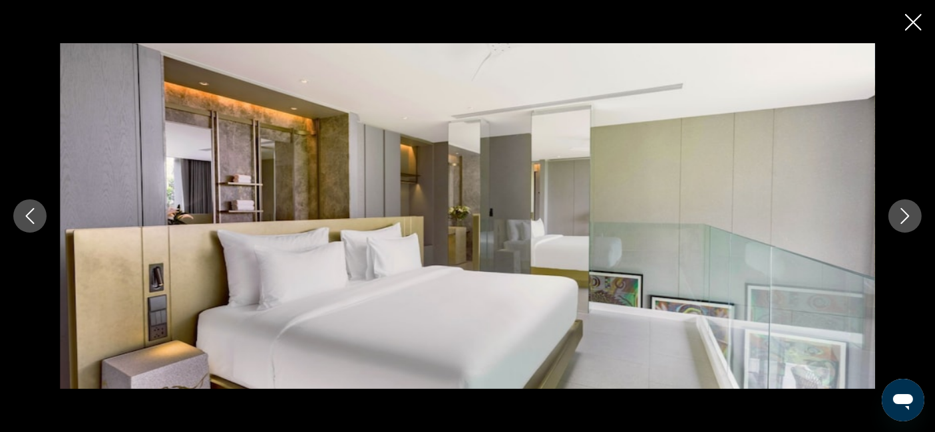
click at [906, 223] on icon "Next image" at bounding box center [905, 216] width 16 height 16
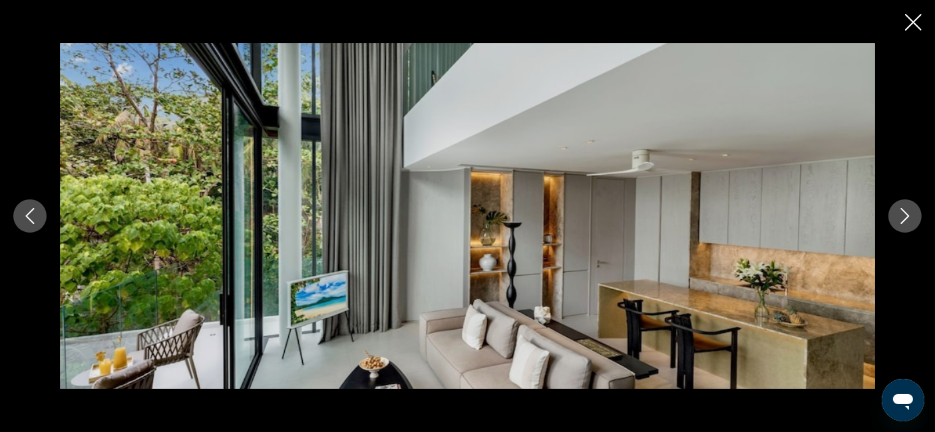
click at [906, 223] on icon "Next image" at bounding box center [905, 216] width 16 height 16
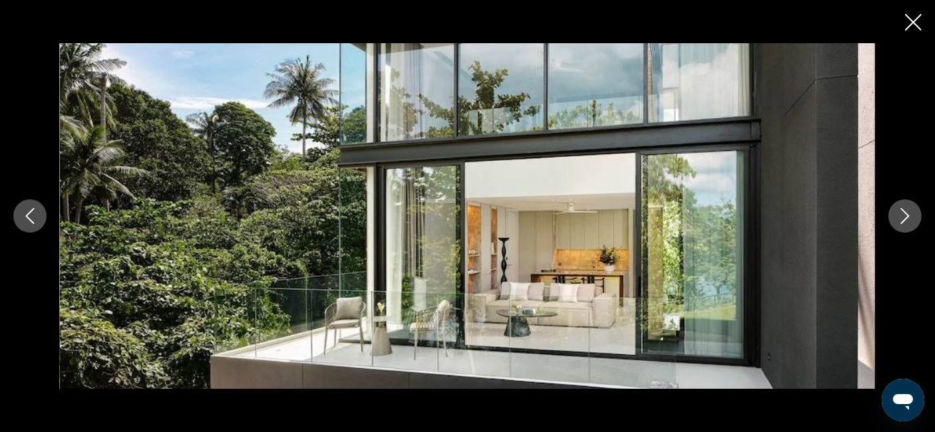
click at [906, 223] on icon "Next image" at bounding box center [905, 216] width 16 height 16
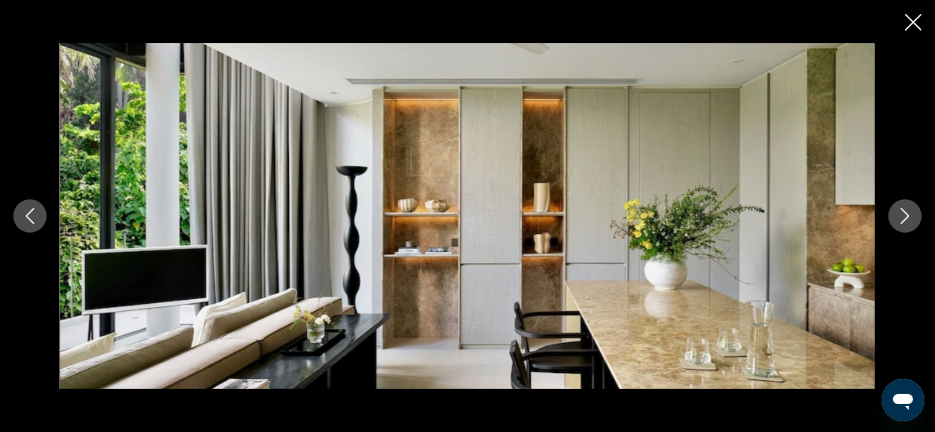
click at [906, 223] on icon "Next image" at bounding box center [905, 216] width 16 height 16
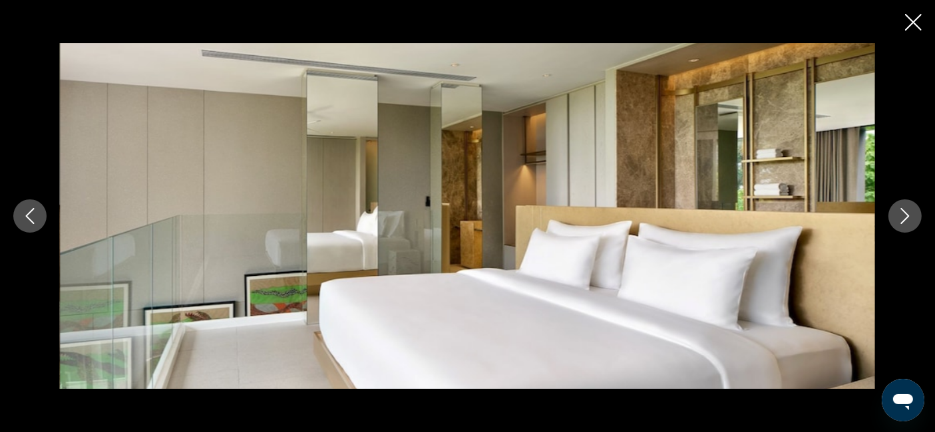
click at [906, 223] on icon "Next image" at bounding box center [905, 216] width 16 height 16
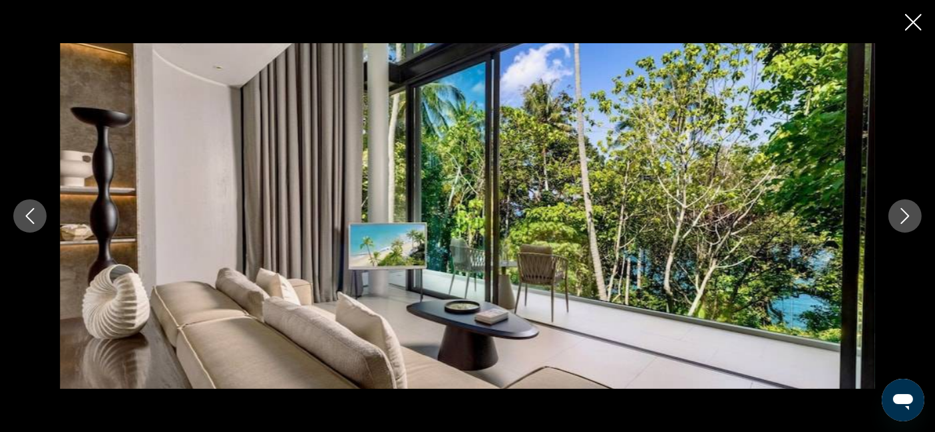
click at [914, 21] on icon "Close slideshow" at bounding box center [913, 22] width 17 height 17
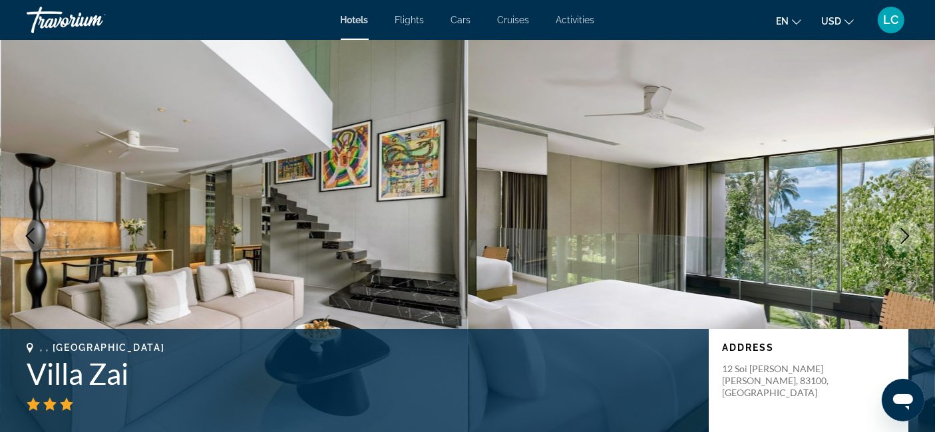
scroll to position [0, 0]
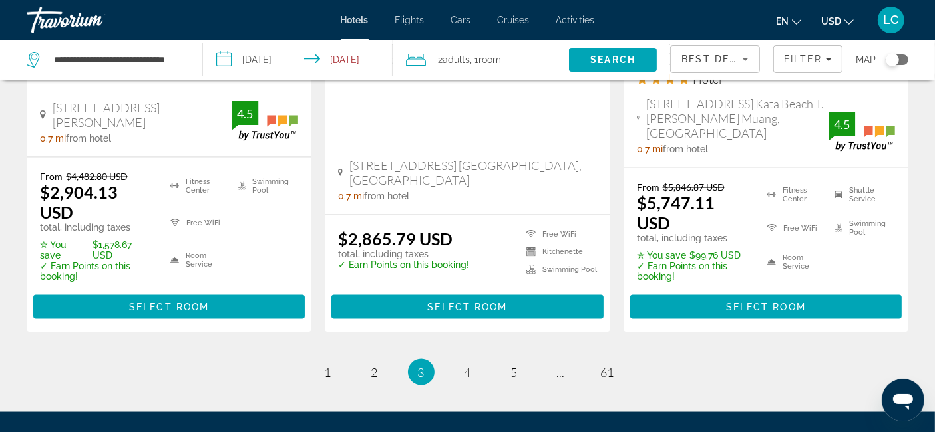
scroll to position [1977, 0]
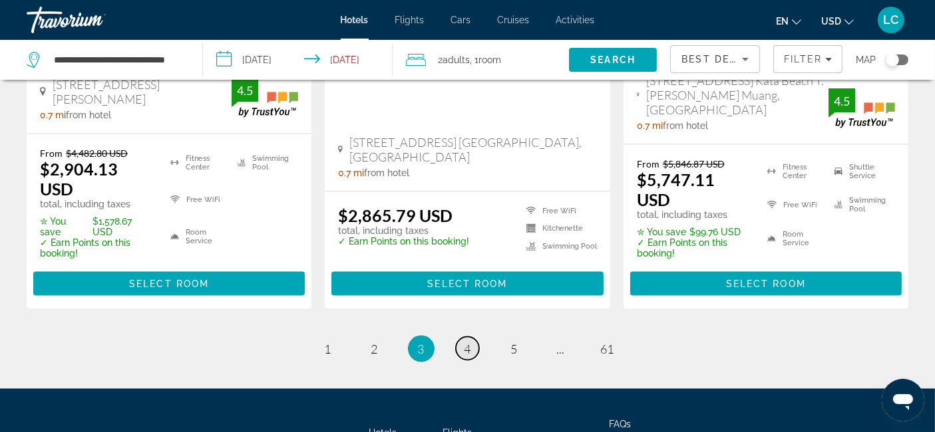
click at [466, 342] on span "4" at bounding box center [467, 349] width 7 height 15
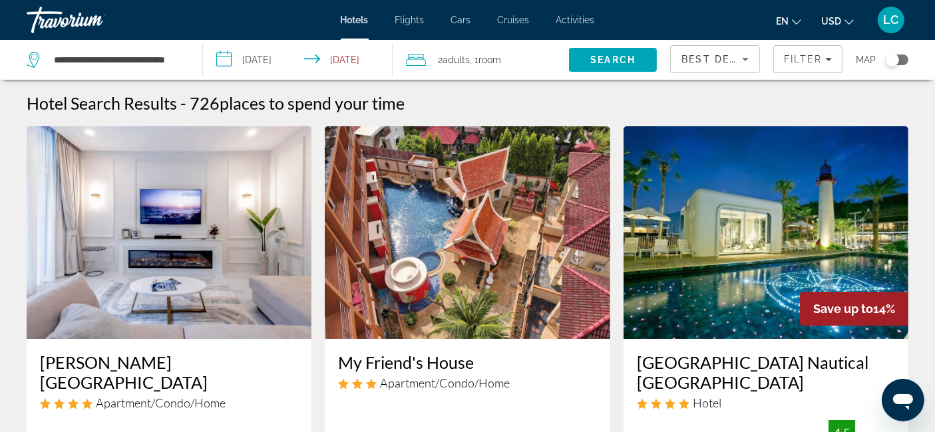
click at [813, 207] on img "Main content" at bounding box center [765, 232] width 285 height 213
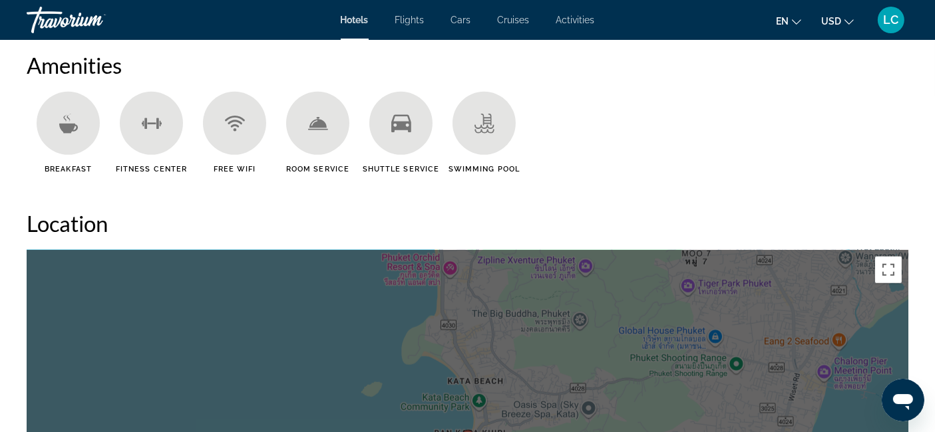
scroll to position [1087, 0]
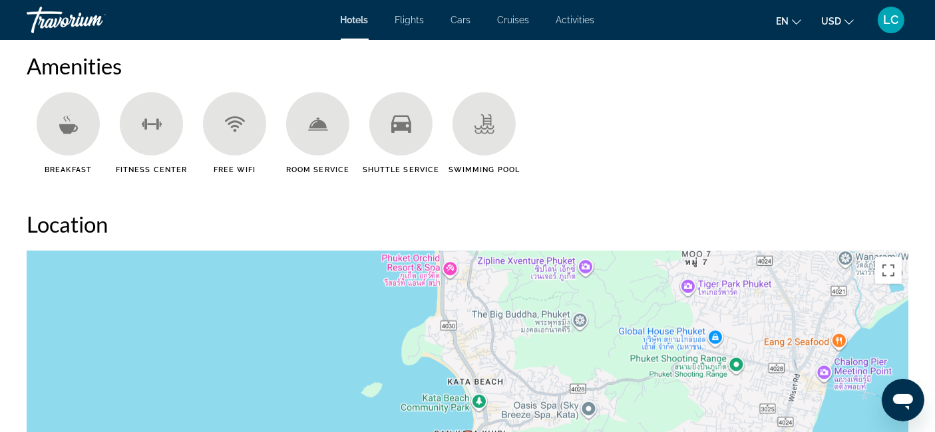
click at [675, 183] on ul "Breakfast Fitness Center Free WiFi Room Service Shuttle Service Swimming Pool" at bounding box center [468, 138] width 882 height 92
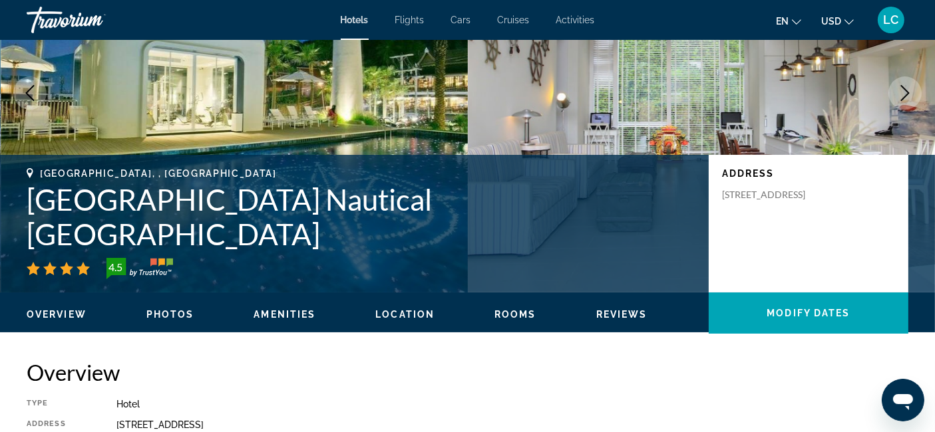
scroll to position [146, 0]
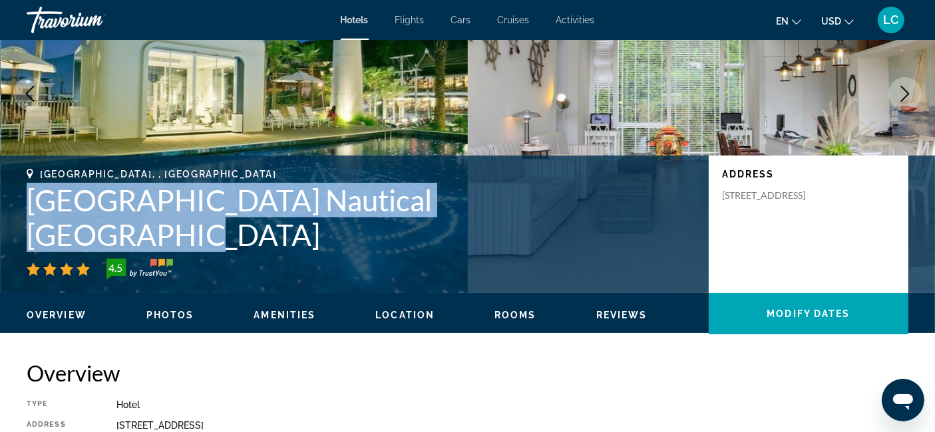
drag, startPoint x: 542, startPoint y: 234, endPoint x: 22, endPoint y: 238, distance: 520.3
click at [22, 238] on div "Phuket, , Thailand Sugar Marina Hotel Nautical Kata Beach 4.5 Address 2 4 Kata …" at bounding box center [467, 224] width 935 height 111
copy h1 "Sugar Marina Hotel Nautical Kata Beach"
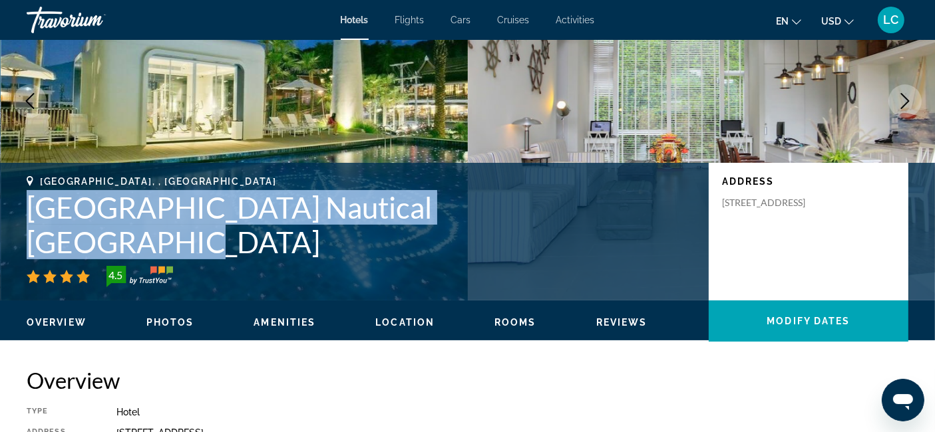
scroll to position [0, 0]
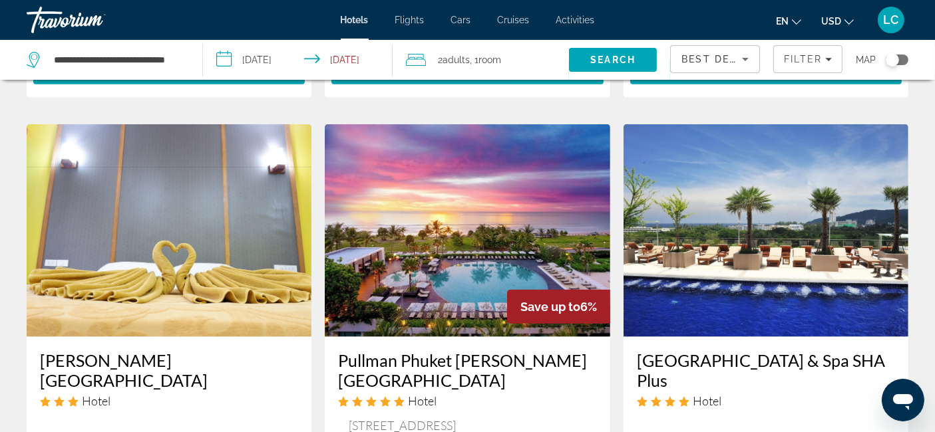
scroll to position [1556, 0]
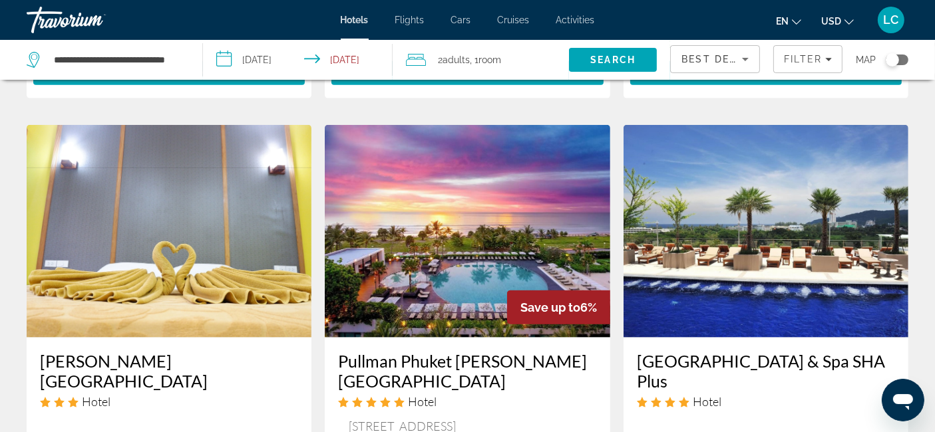
click at [707, 204] on img "Main content" at bounding box center [765, 231] width 285 height 213
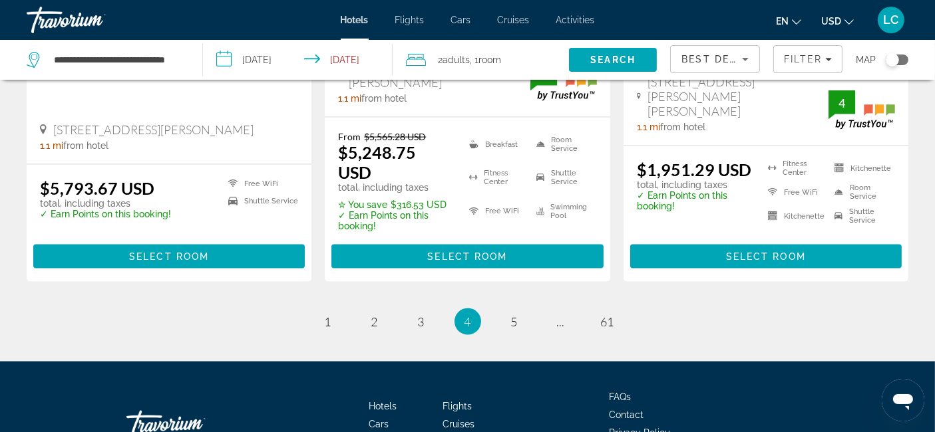
scroll to position [1931, 0]
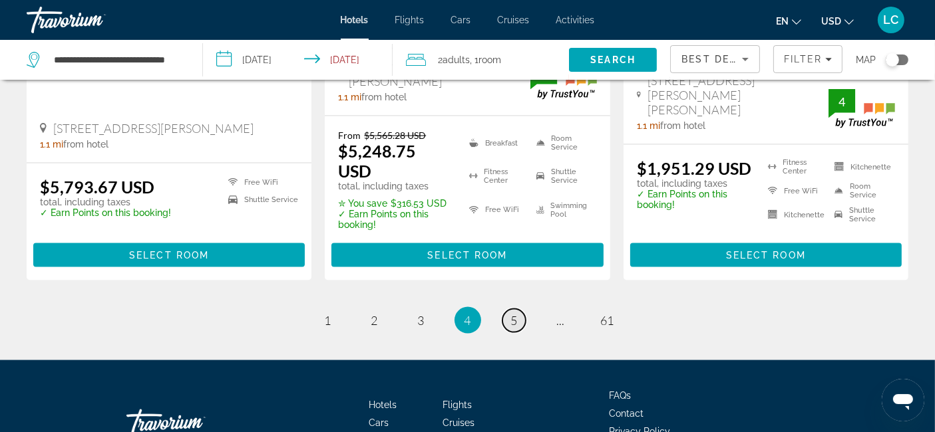
click at [514, 313] on span "5" at bounding box center [514, 320] width 7 height 15
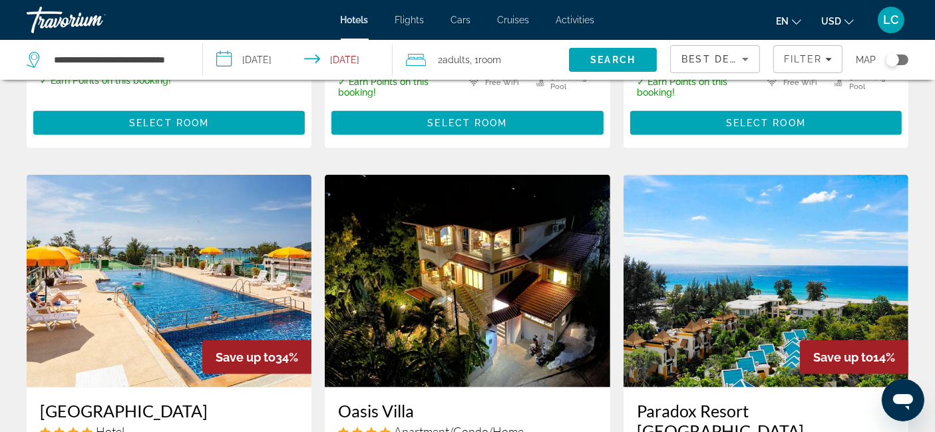
scroll to position [1527, 0]
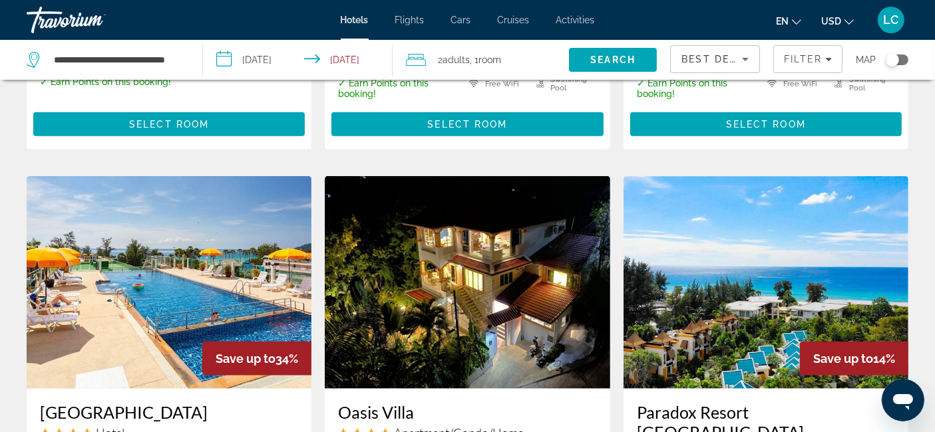
click at [196, 233] on img "Main content" at bounding box center [169, 282] width 285 height 213
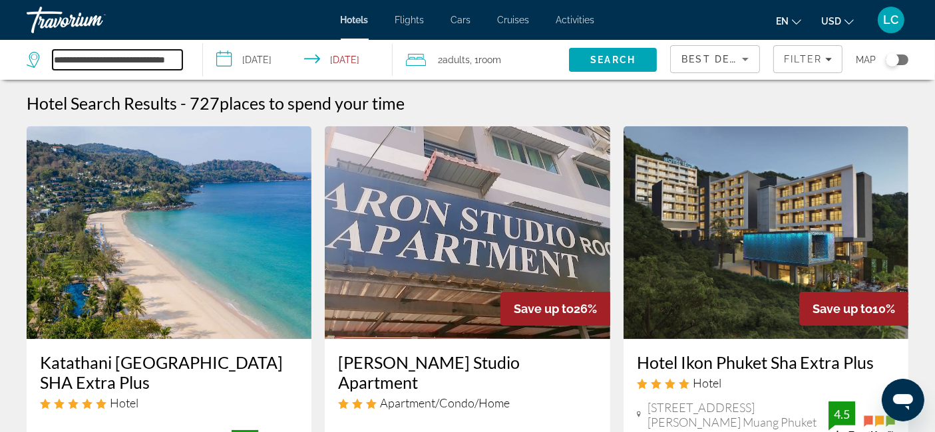
click at [180, 60] on input "**********" at bounding box center [118, 60] width 130 height 20
click at [180, 61] on input "**********" at bounding box center [118, 60] width 130 height 20
click at [106, 57] on input "***" at bounding box center [118, 60] width 130 height 20
type input "*"
paste input "**********"
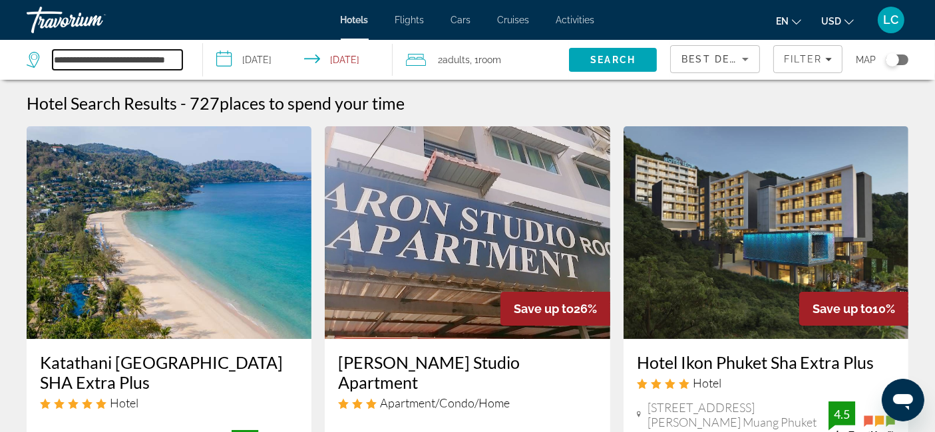
scroll to position [0, 17]
type input "**********"
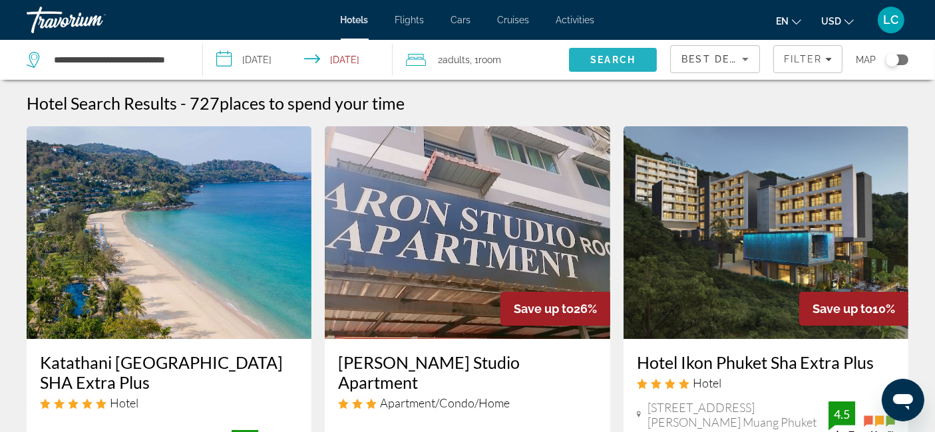
scroll to position [0, 0]
click at [593, 58] on span "Search" at bounding box center [612, 60] width 45 height 11
click at [803, 65] on span "Filters" at bounding box center [808, 59] width 68 height 32
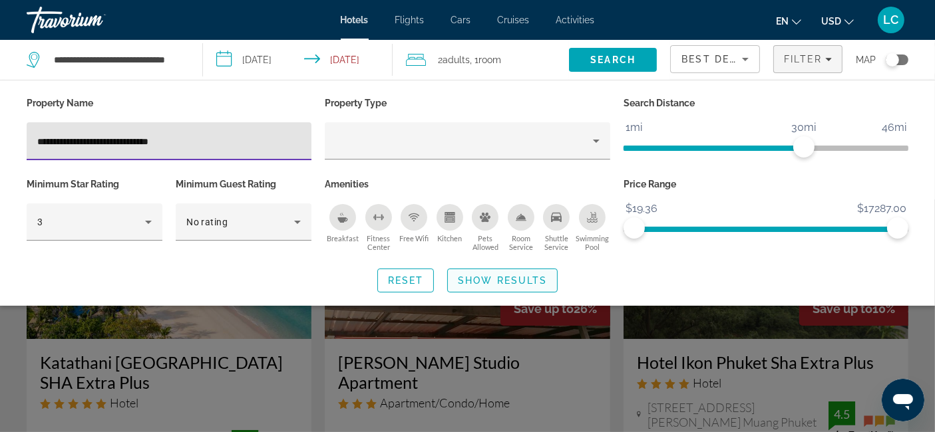
type input "**********"
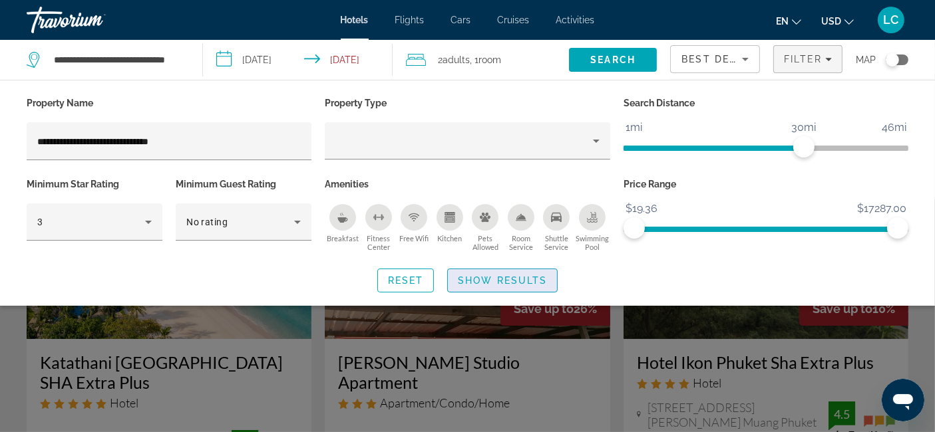
click at [501, 284] on span "Show Results" at bounding box center [502, 280] width 89 height 11
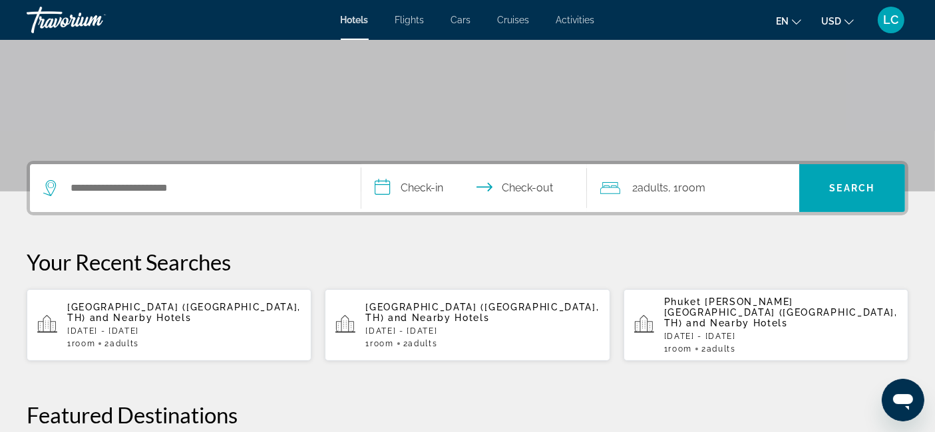
scroll to position [208, 0]
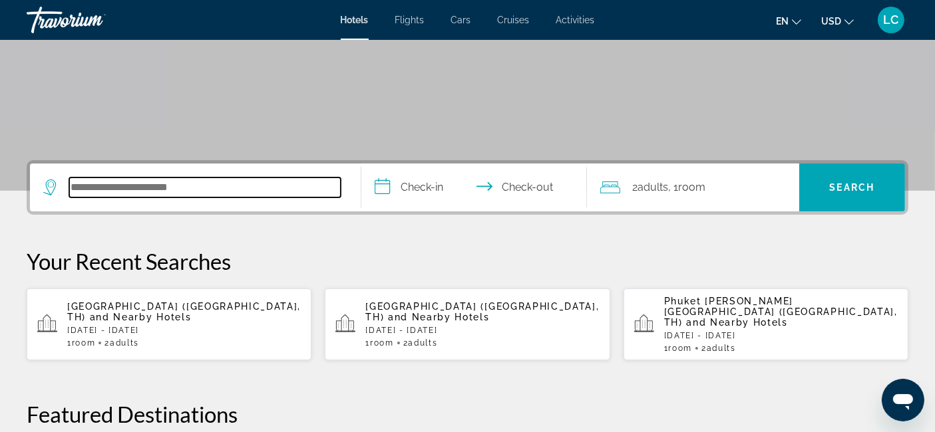
click at [220, 184] on input "Search hotel destination" at bounding box center [204, 188] width 271 height 20
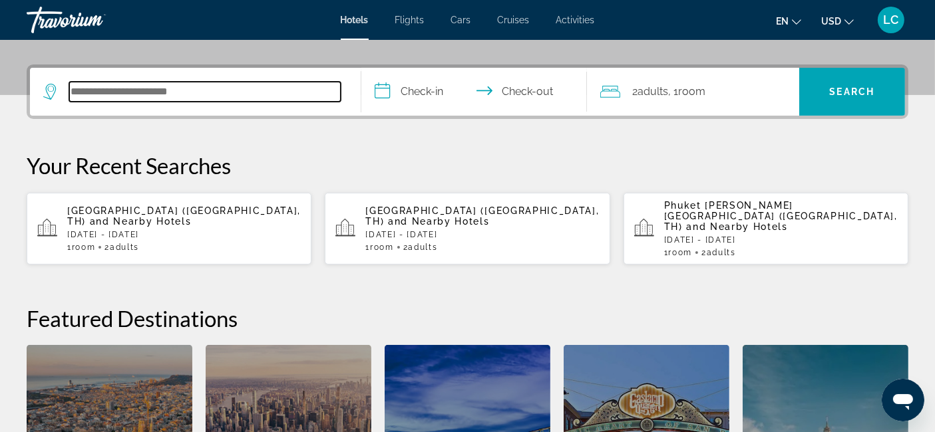
scroll to position [325, 0]
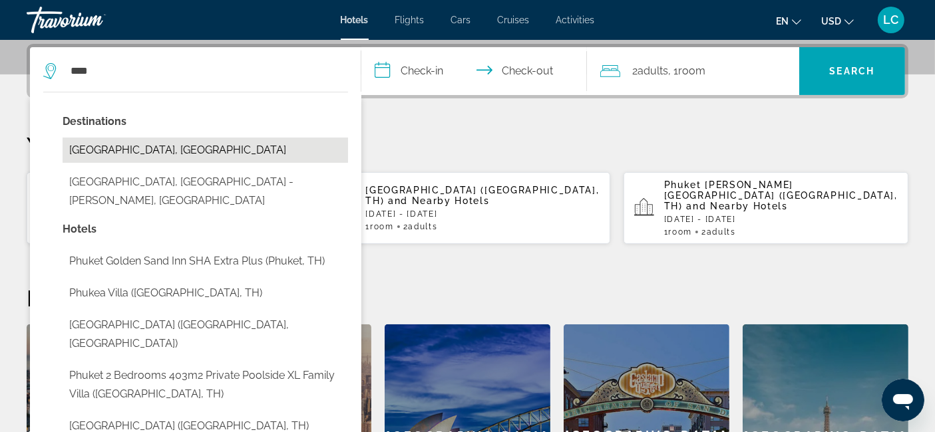
click at [123, 149] on button "[GEOGRAPHIC_DATA], [GEOGRAPHIC_DATA]" at bounding box center [205, 150] width 285 height 25
type input "**********"
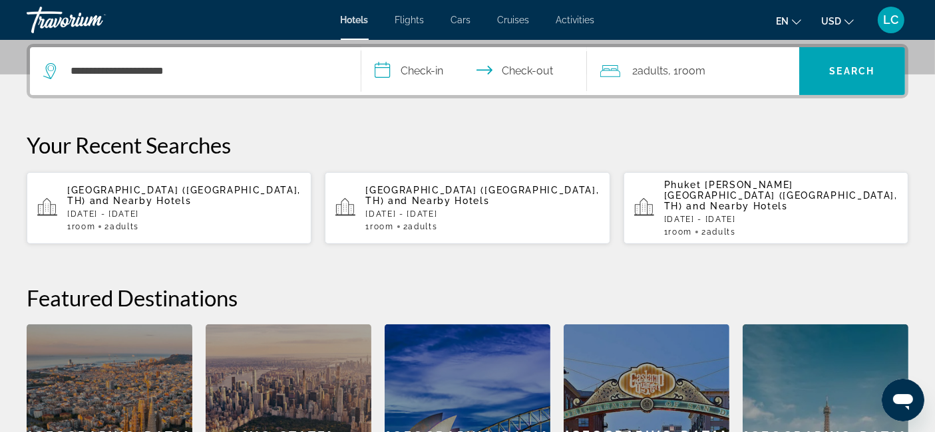
click at [387, 75] on input "**********" at bounding box center [476, 73] width 231 height 52
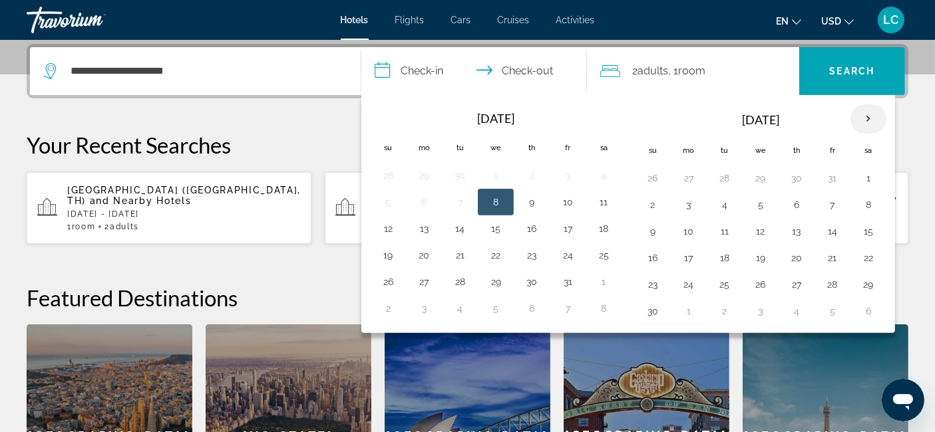
click at [868, 120] on th "Next month" at bounding box center [868, 118] width 36 height 29
click at [653, 283] on button "28" at bounding box center [652, 284] width 21 height 19
click at [862, 120] on th "Next month" at bounding box center [868, 118] width 36 height 29
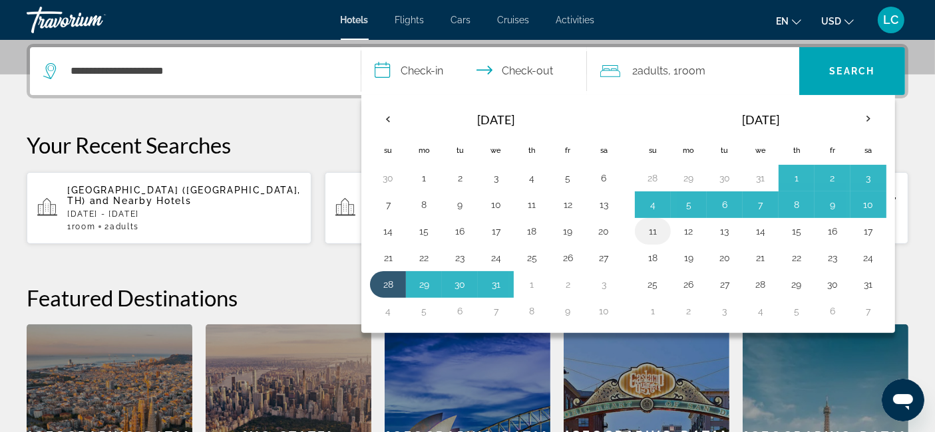
click at [650, 225] on button "11" at bounding box center [652, 231] width 21 height 19
type input "**********"
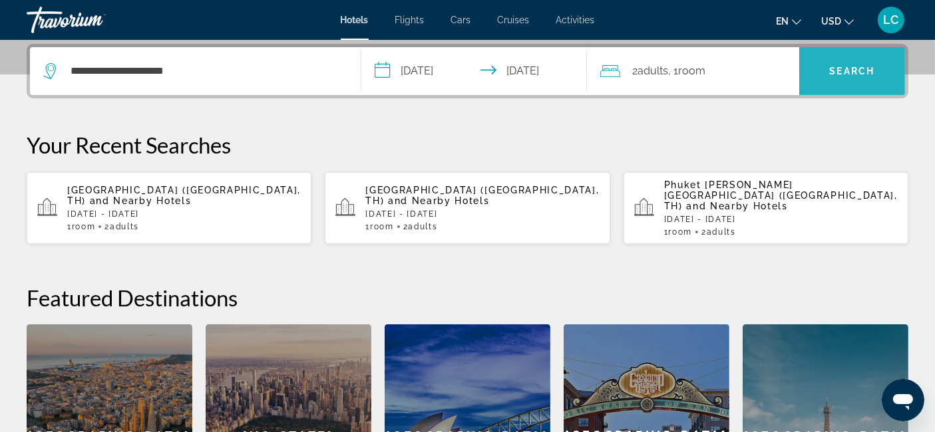
click at [850, 68] on span "Search" at bounding box center [852, 71] width 45 height 11
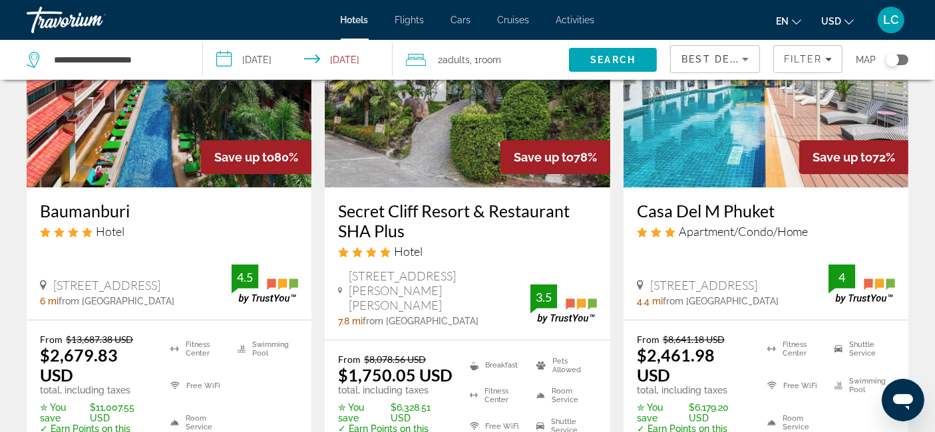
scroll to position [150, 0]
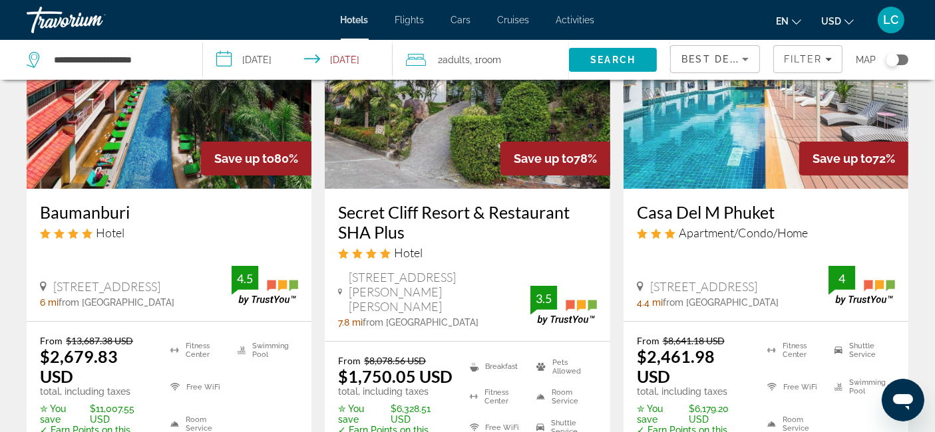
click at [732, 113] on img "Main content" at bounding box center [765, 82] width 285 height 213
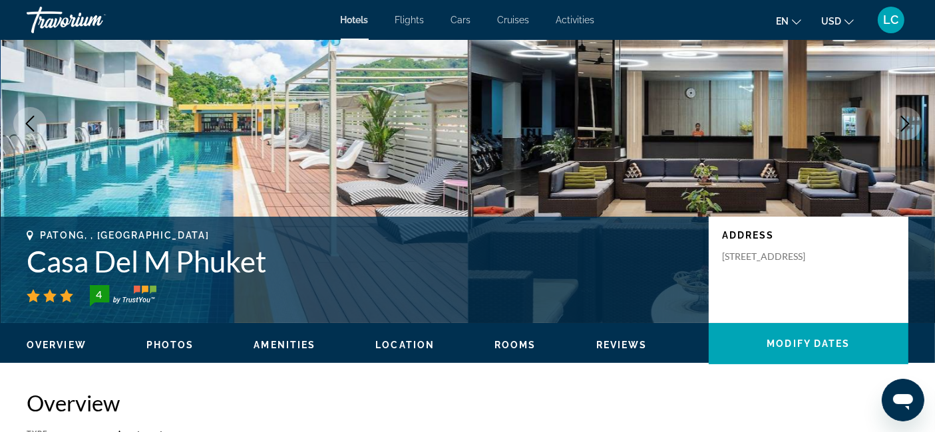
scroll to position [116, 0]
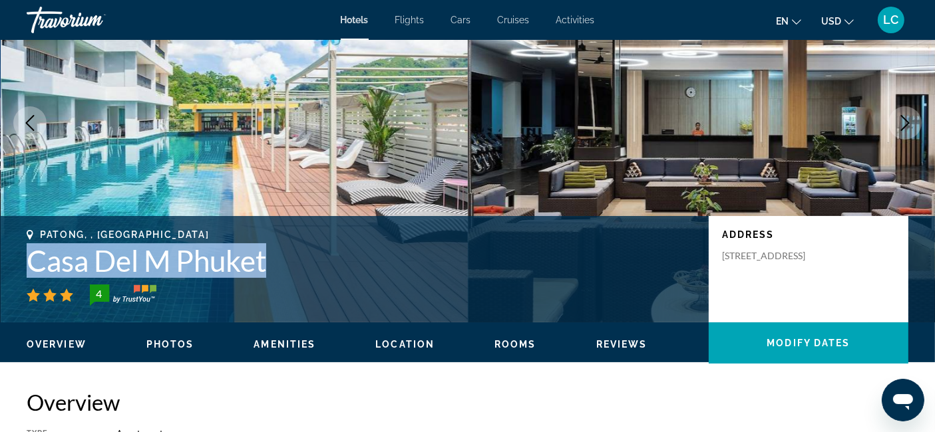
drag, startPoint x: 287, startPoint y: 263, endPoint x: 28, endPoint y: 264, distance: 258.8
click at [28, 264] on h1 "Casa Del M Phuket" at bounding box center [361, 260] width 669 height 35
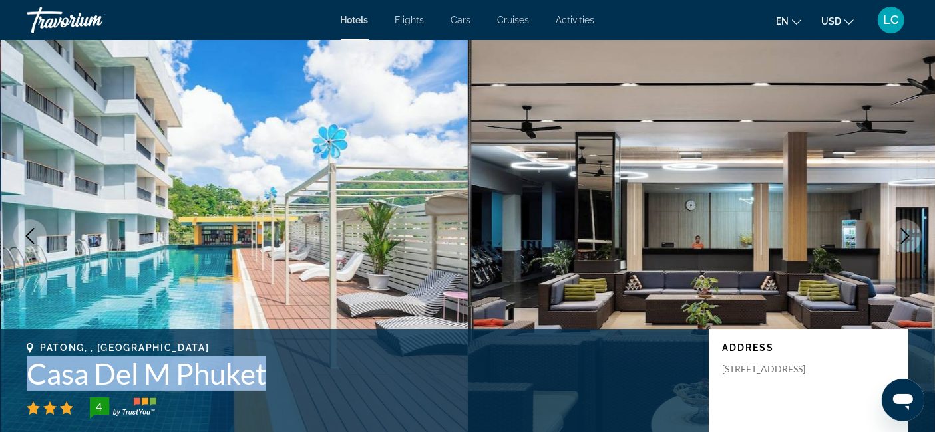
scroll to position [0, 0]
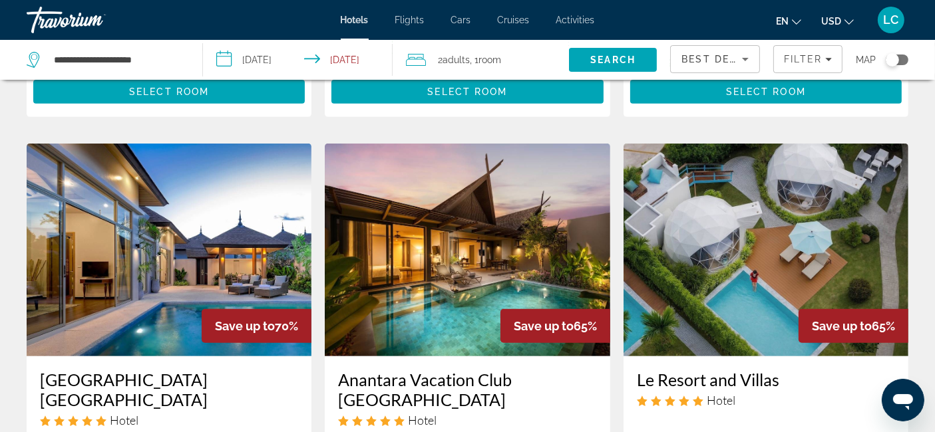
scroll to position [526, 0]
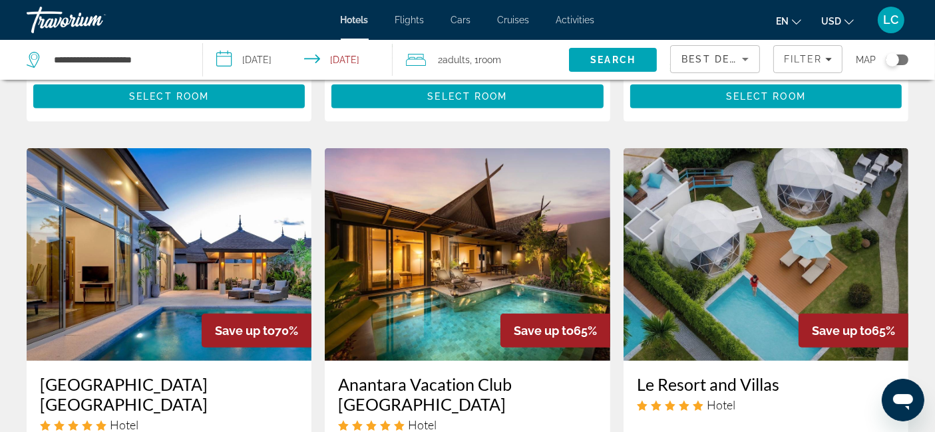
click at [684, 198] on img "Main content" at bounding box center [765, 254] width 285 height 213
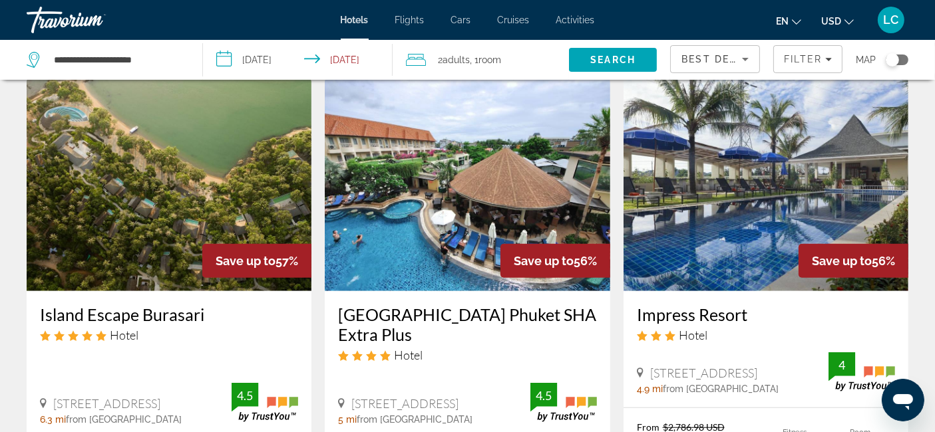
scroll to position [1142, 0]
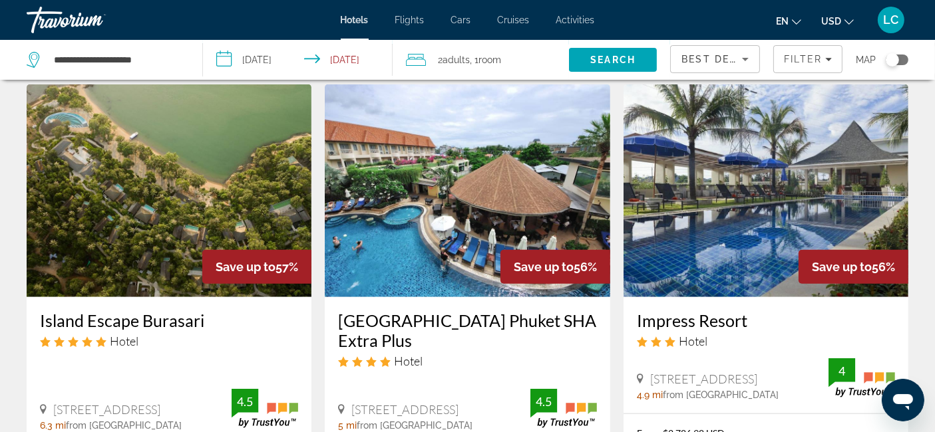
click at [420, 173] on img "Main content" at bounding box center [467, 190] width 285 height 213
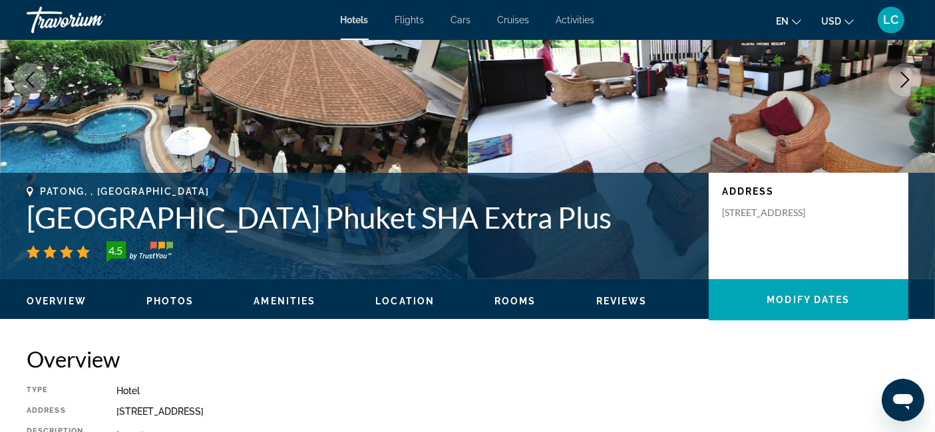
scroll to position [159, 0]
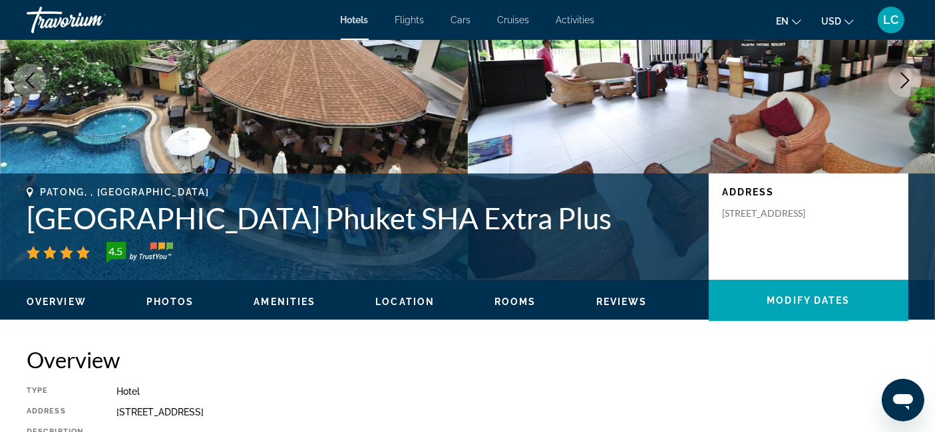
drag, startPoint x: 625, startPoint y: 232, endPoint x: 21, endPoint y: 225, distance: 604.8
click at [21, 225] on div "Patong, , [GEOGRAPHIC_DATA] [GEOGRAPHIC_DATA] [GEOGRAPHIC_DATA] SHA Extra Plus …" at bounding box center [467, 227] width 935 height 80
copy h1 "[GEOGRAPHIC_DATA] Phuket SHA Extra Plus"
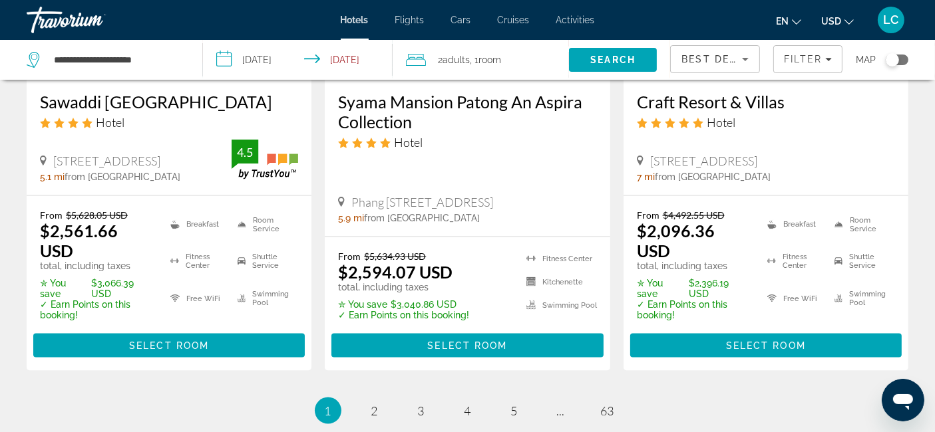
scroll to position [1895, 0]
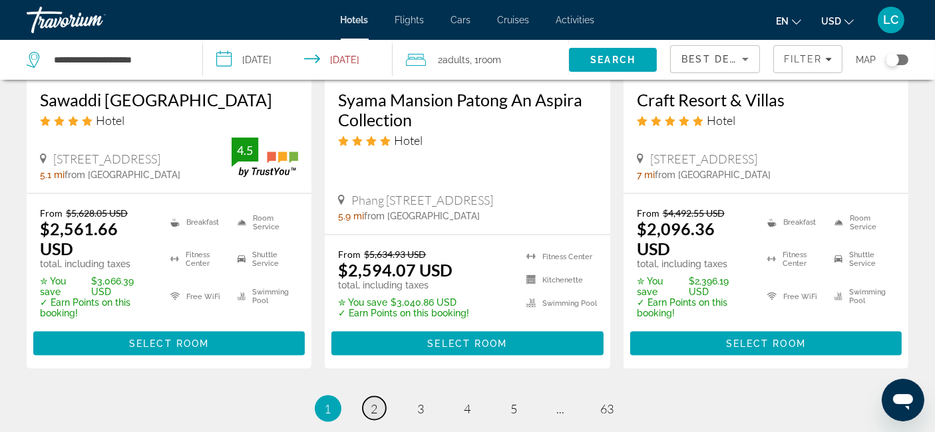
click at [372, 402] on span "2" at bounding box center [374, 409] width 7 height 15
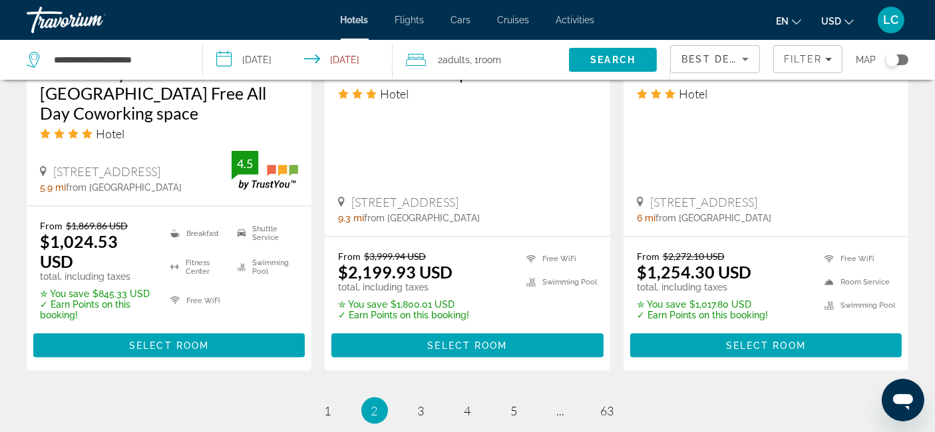
scroll to position [1881, 0]
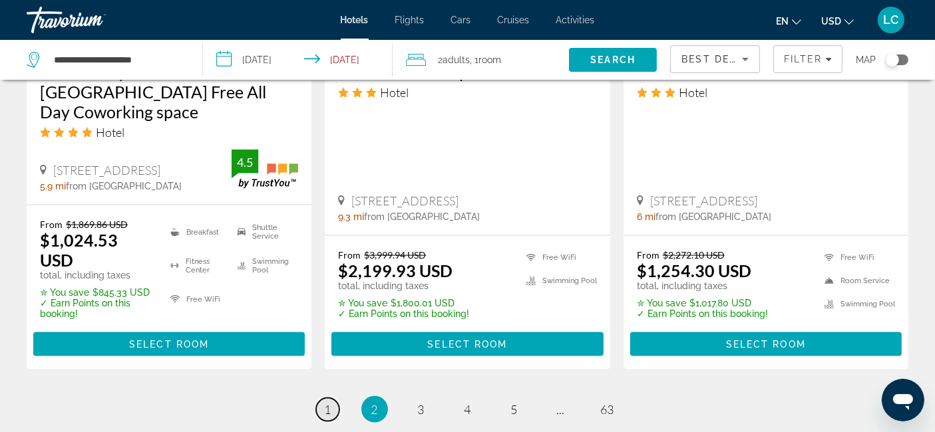
click at [327, 403] on span "1" at bounding box center [328, 410] width 7 height 15
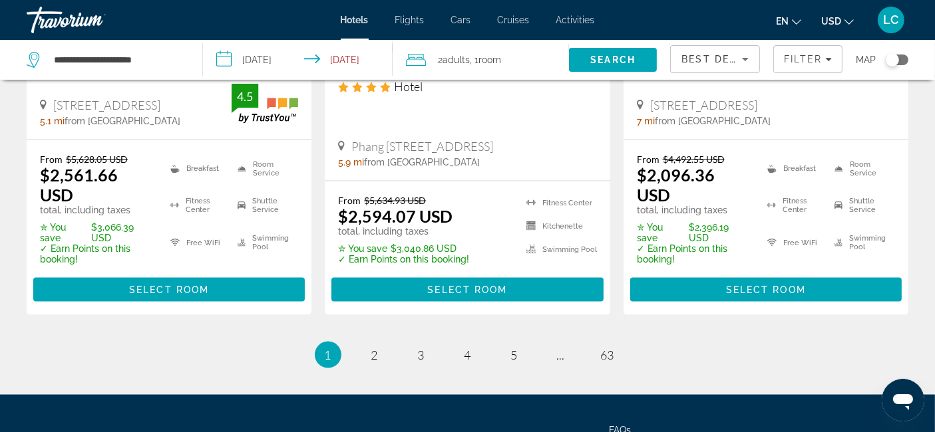
scroll to position [2016, 0]
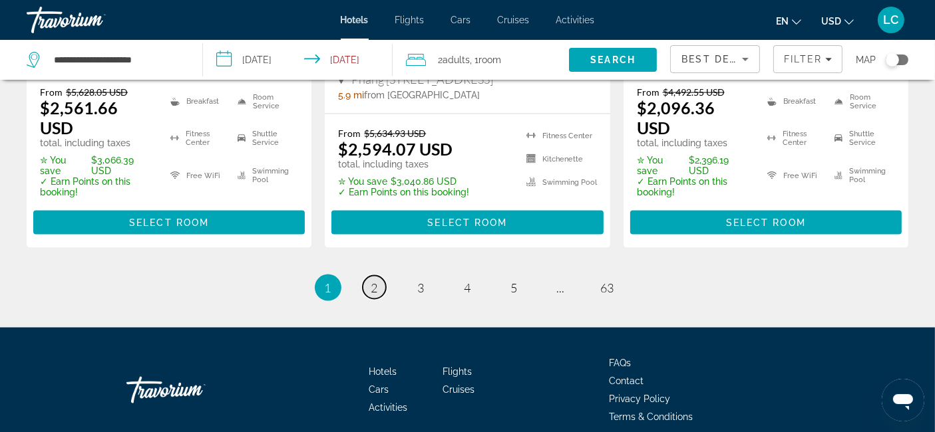
click at [376, 281] on span "2" at bounding box center [374, 288] width 7 height 15
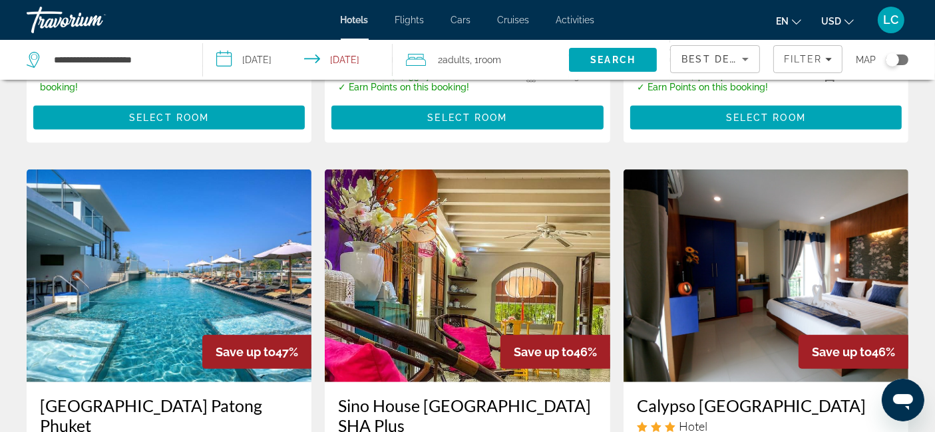
scroll to position [992, 0]
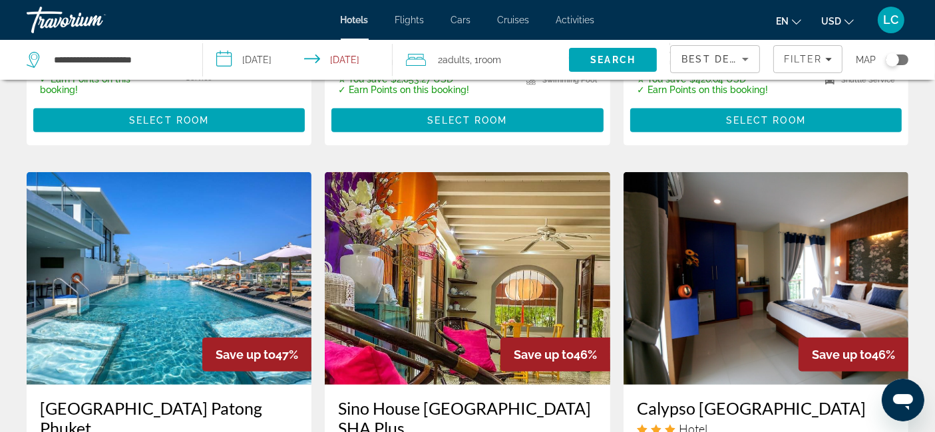
click at [205, 262] on img "Main content" at bounding box center [169, 278] width 285 height 213
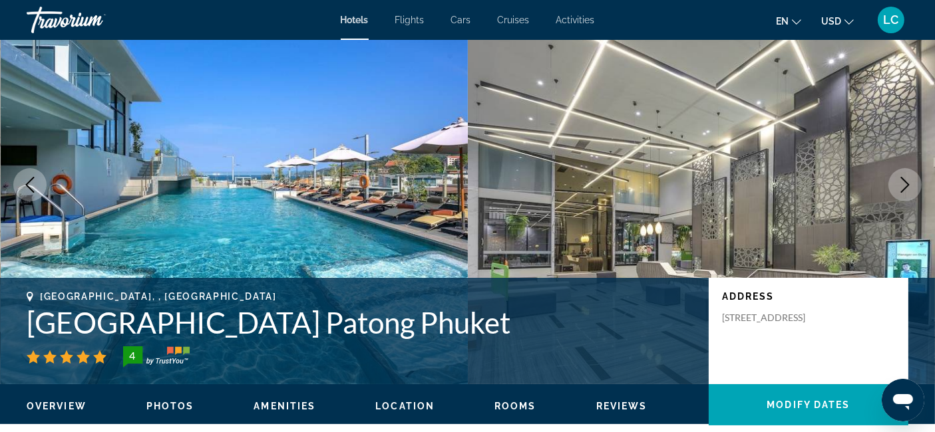
scroll to position [54, 0]
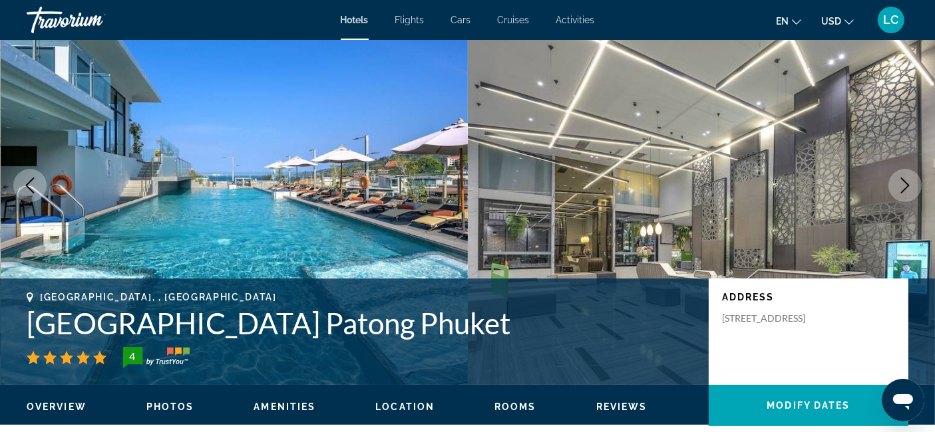
drag, startPoint x: 515, startPoint y: 328, endPoint x: 19, endPoint y: 328, distance: 495.6
click at [19, 328] on div "[GEOGRAPHIC_DATA], , [GEOGRAPHIC_DATA] [GEOGRAPHIC_DATA] [GEOGRAPHIC_DATA] 4 Ad…" at bounding box center [467, 332] width 935 height 80
copy h1 "[GEOGRAPHIC_DATA] Patong Phuket"
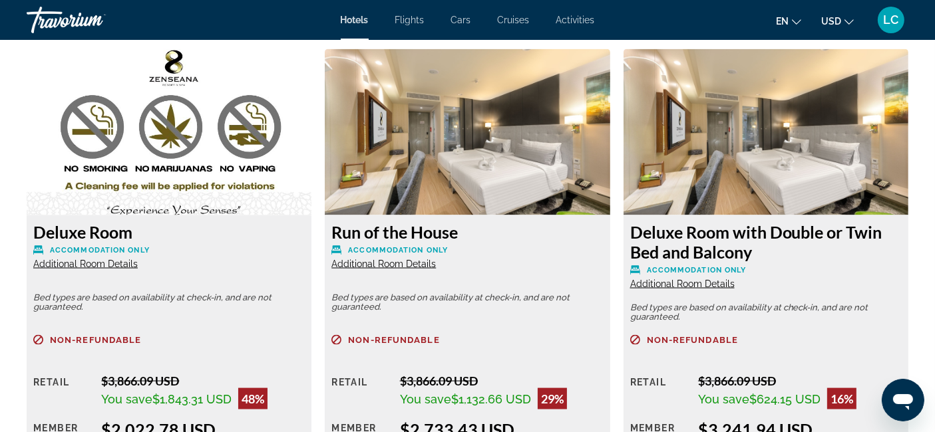
scroll to position [1817, 0]
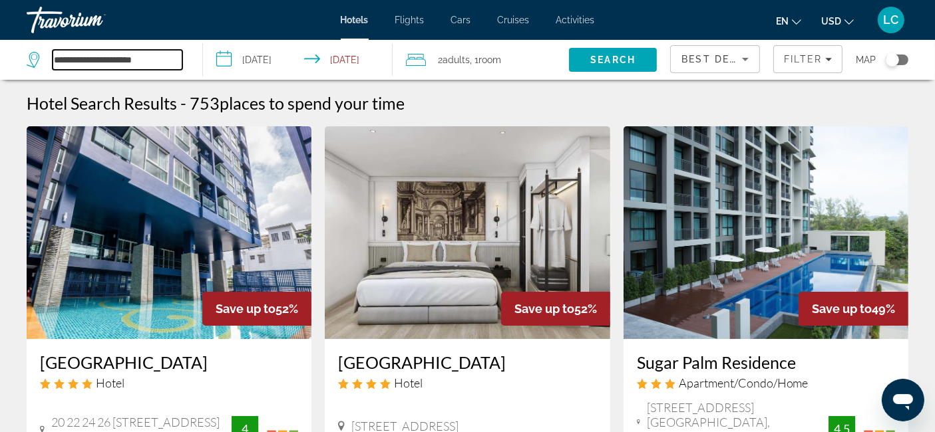
click at [176, 63] on input "**********" at bounding box center [118, 60] width 130 height 20
type input "*"
click at [174, 61] on input "Search hotel destination" at bounding box center [118, 60] width 130 height 20
paste input "**********"
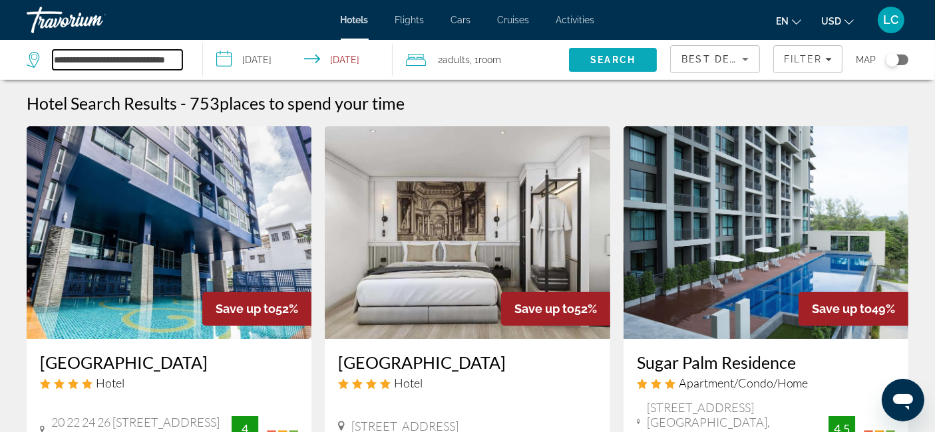
type input "**********"
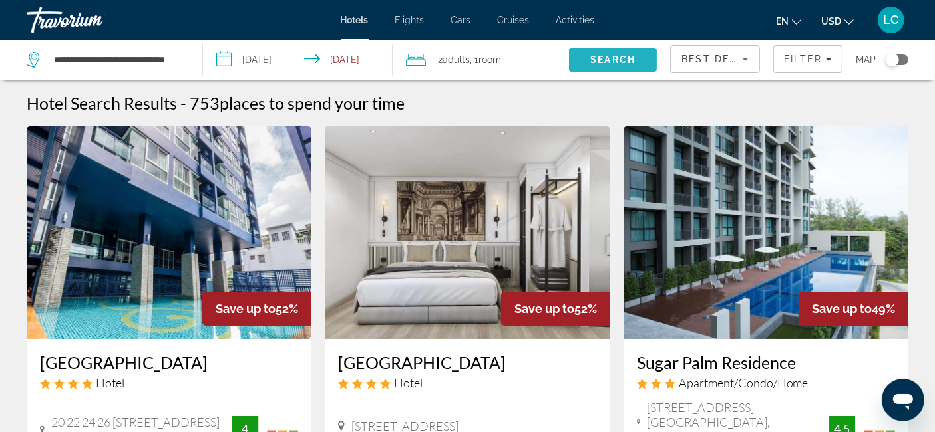
click at [603, 50] on span "Search" at bounding box center [613, 60] width 88 height 32
click at [601, 62] on span "Search" at bounding box center [612, 60] width 45 height 11
click at [184, 60] on div "**********" at bounding box center [108, 60] width 162 height 40
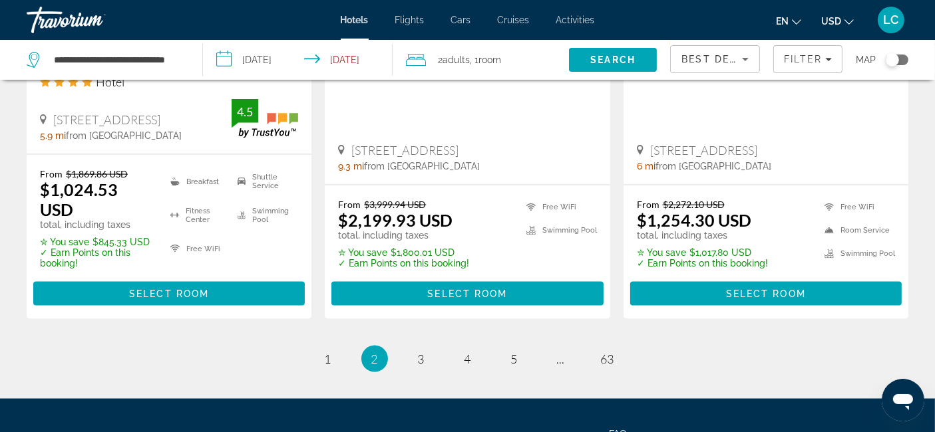
scroll to position [1992, 0]
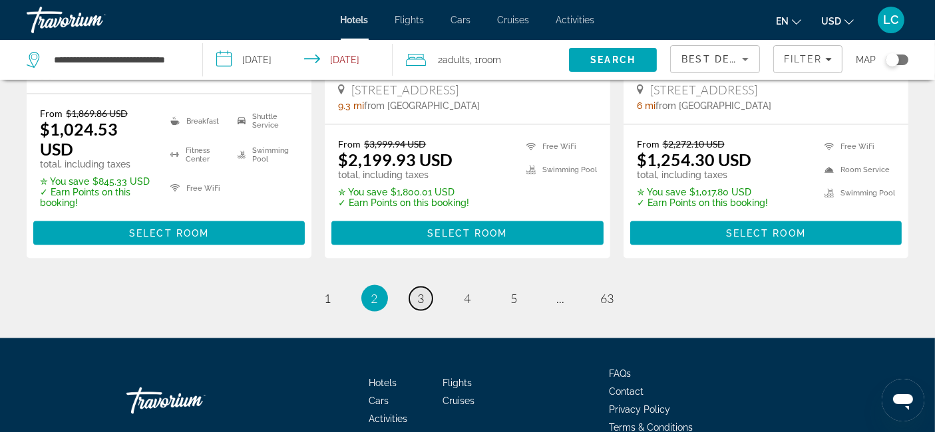
click at [419, 291] on span "3" at bounding box center [421, 298] width 7 height 15
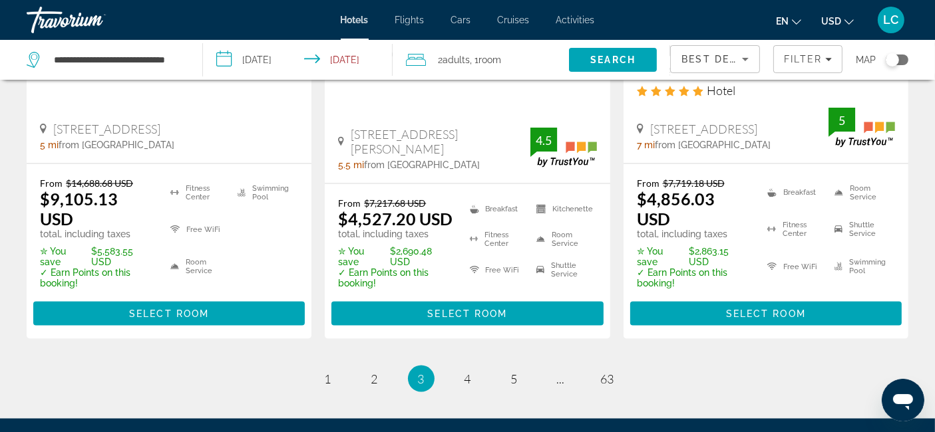
scroll to position [1961, 0]
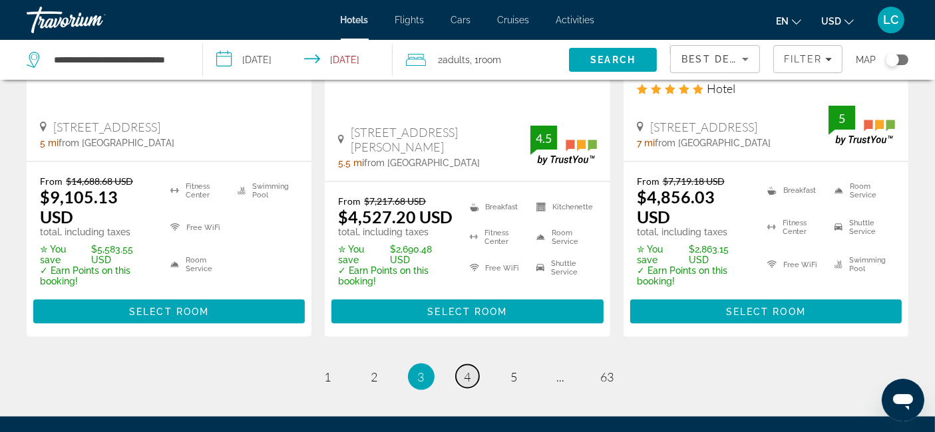
click at [467, 370] on span "4" at bounding box center [467, 377] width 7 height 15
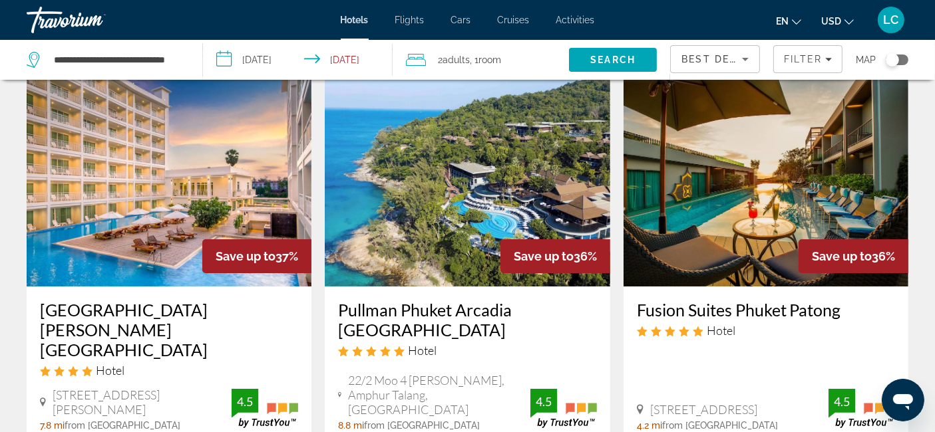
scroll to position [35, 0]
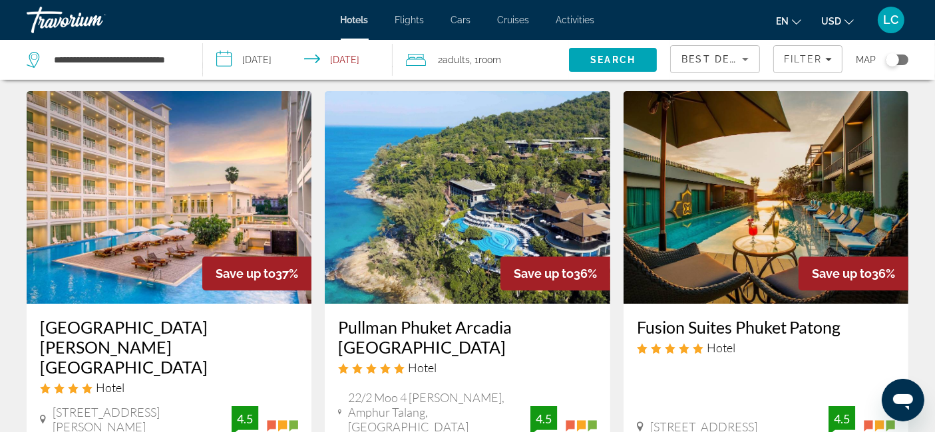
click at [200, 204] on img "Main content" at bounding box center [169, 197] width 285 height 213
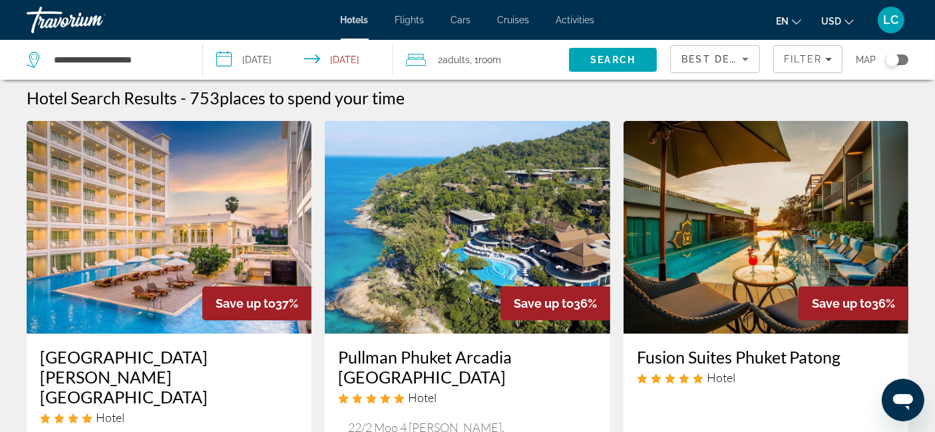
scroll to position [5, 0]
click at [154, 196] on img "Main content" at bounding box center [169, 227] width 285 height 213
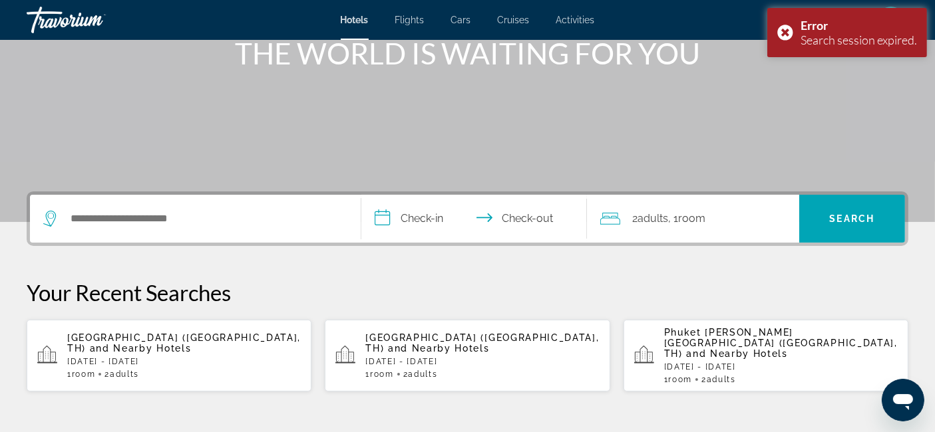
scroll to position [178, 0]
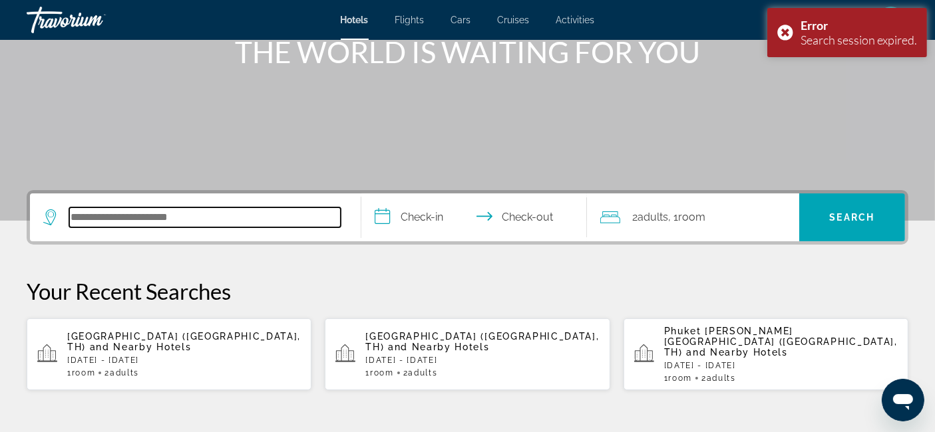
click at [228, 218] on input "Search hotel destination" at bounding box center [204, 218] width 271 height 20
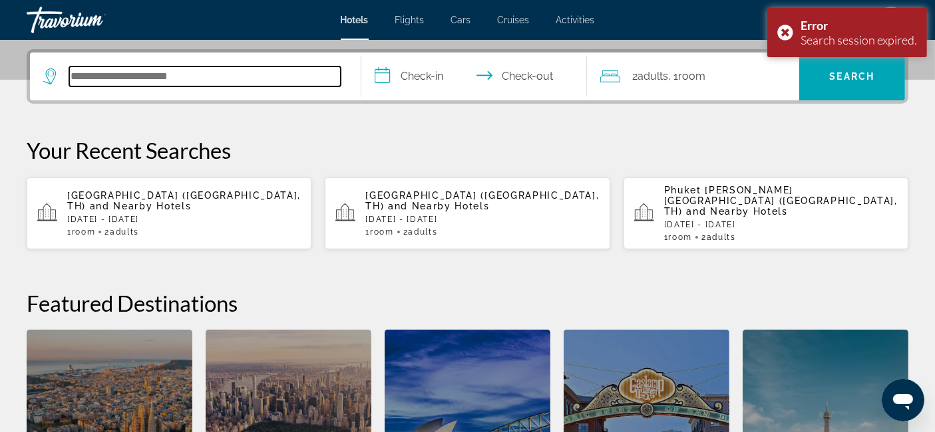
scroll to position [325, 0]
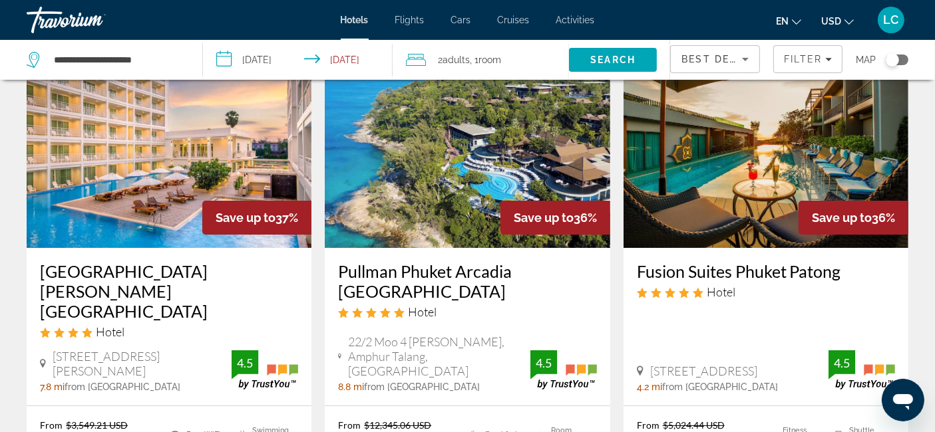
scroll to position [93, 0]
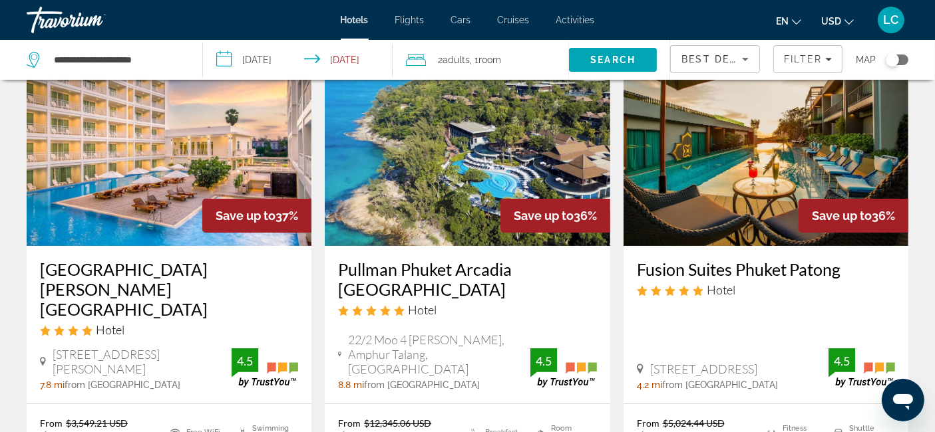
click at [150, 323] on div "Hotel" at bounding box center [169, 330] width 258 height 15
click at [144, 194] on img "Main content" at bounding box center [169, 139] width 285 height 213
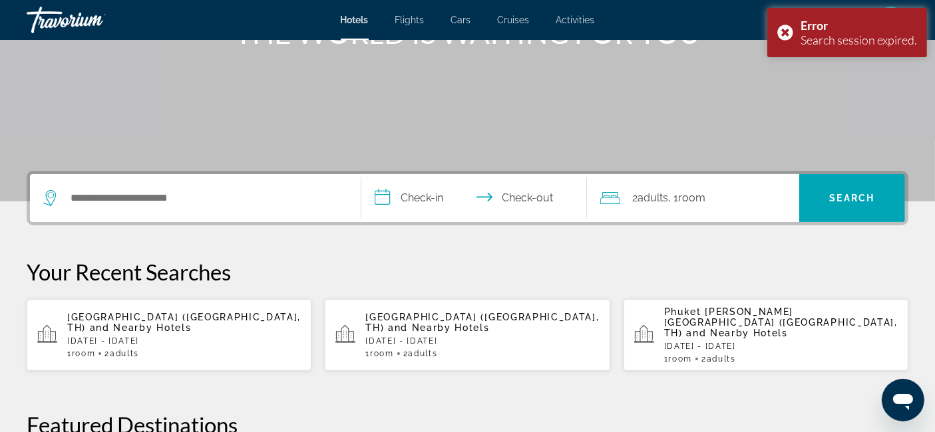
scroll to position [199, 0]
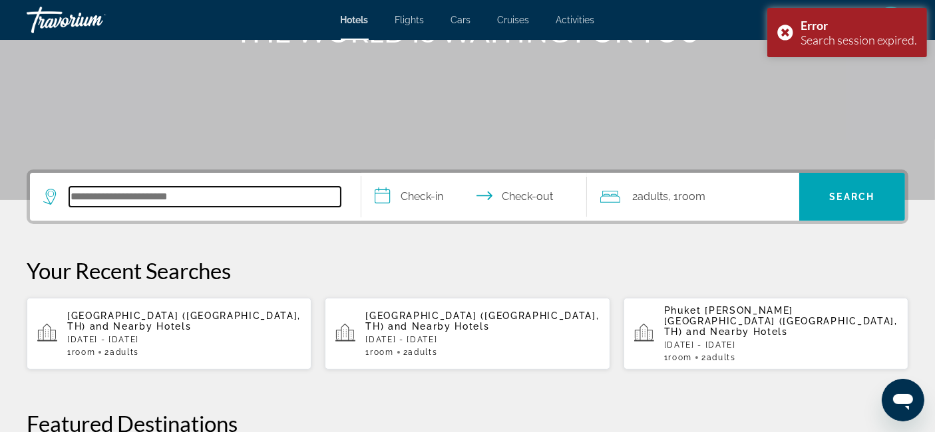
click at [220, 199] on input "Search hotel destination" at bounding box center [204, 197] width 271 height 20
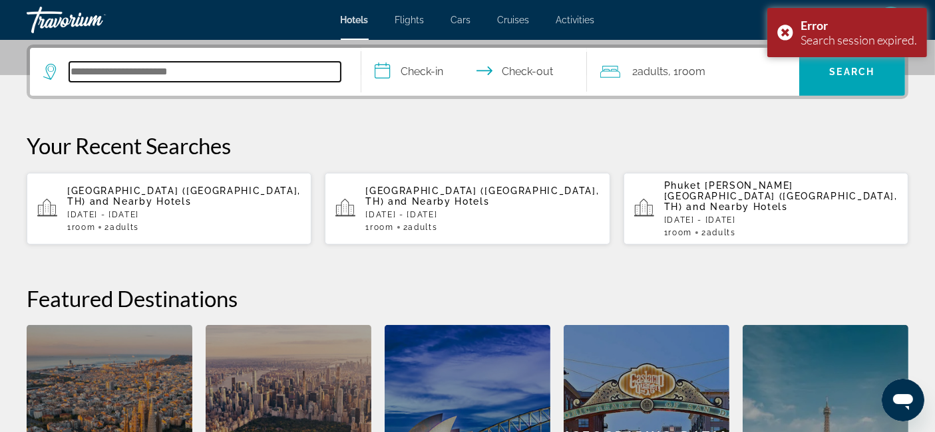
scroll to position [325, 0]
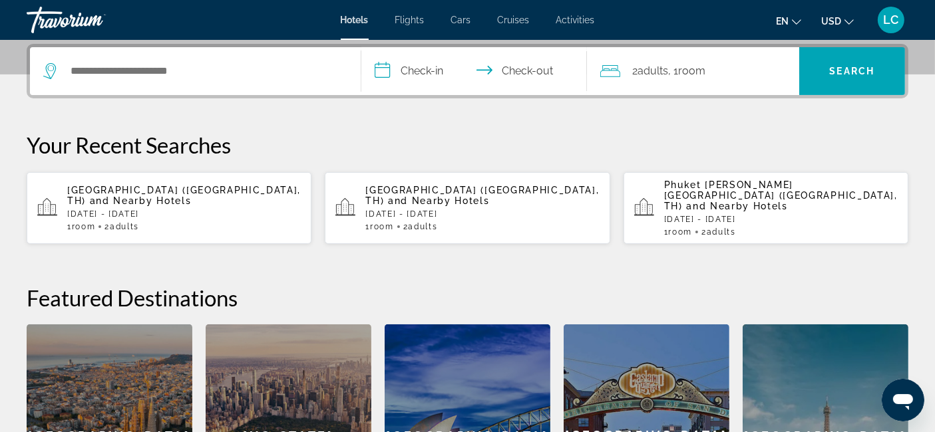
click at [726, 200] on div "[GEOGRAPHIC_DATA][PERSON_NAME] ([GEOGRAPHIC_DATA], TH) and Nearby Hotels [DATE]…" at bounding box center [781, 208] width 234 height 57
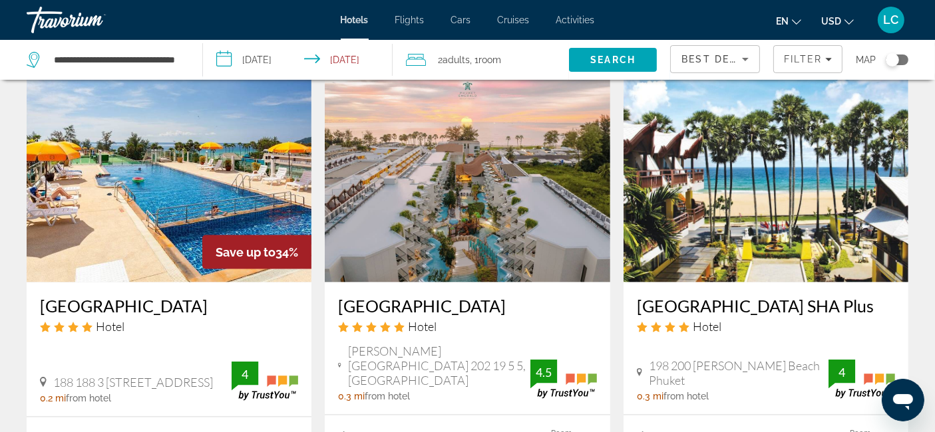
scroll to position [1910, 0]
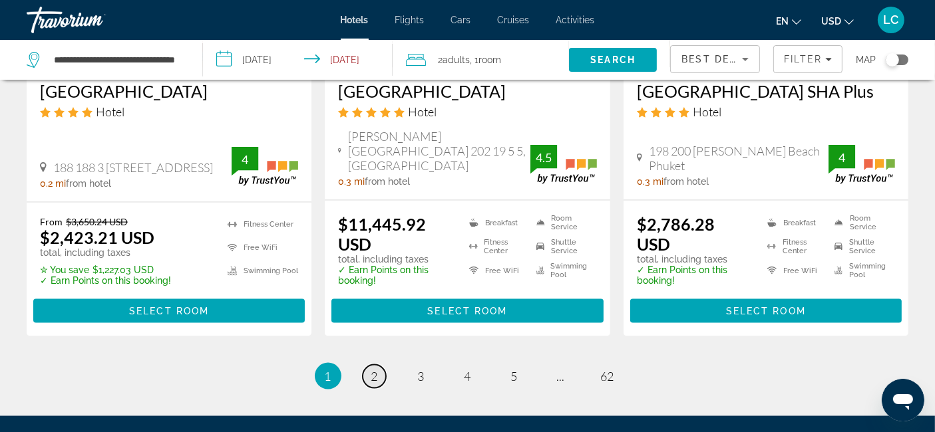
click at [372, 369] on span "2" at bounding box center [374, 376] width 7 height 15
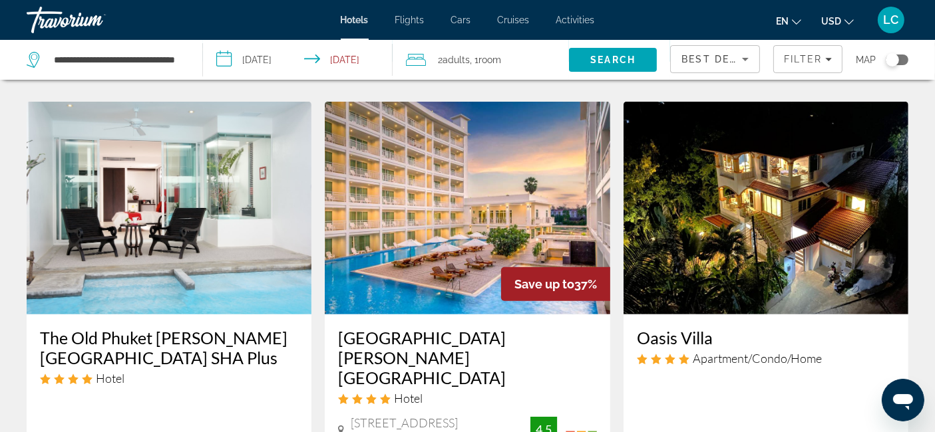
scroll to position [564, 0]
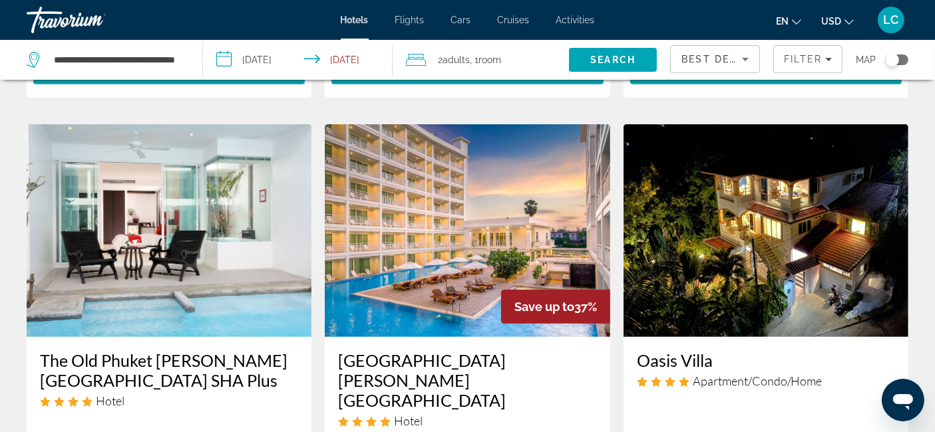
click at [465, 190] on img "Main content" at bounding box center [467, 230] width 285 height 213
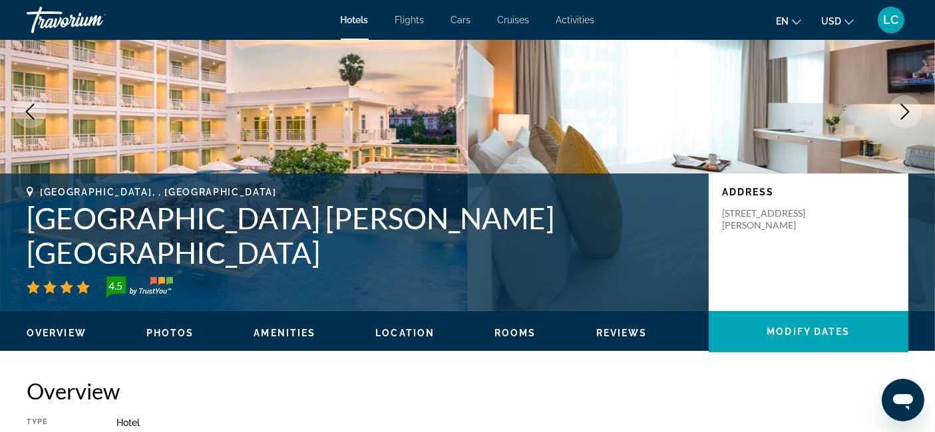
scroll to position [128, 0]
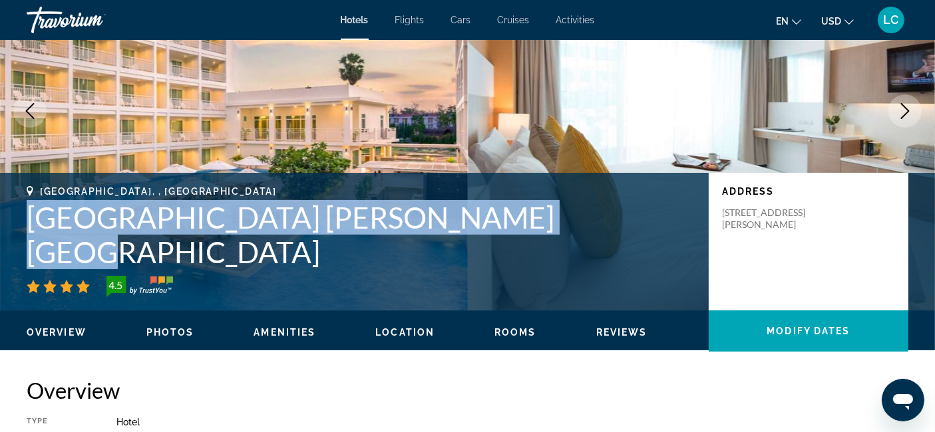
drag, startPoint x: 507, startPoint y: 248, endPoint x: 24, endPoint y: 251, distance: 483.0
click at [24, 251] on div "[GEOGRAPHIC_DATA], , [GEOGRAPHIC_DATA] [GEOGRAPHIC_DATA] [PERSON_NAME][GEOGRAPH…" at bounding box center [467, 241] width 935 height 111
copy h1 "[GEOGRAPHIC_DATA] [PERSON_NAME][GEOGRAPHIC_DATA]"
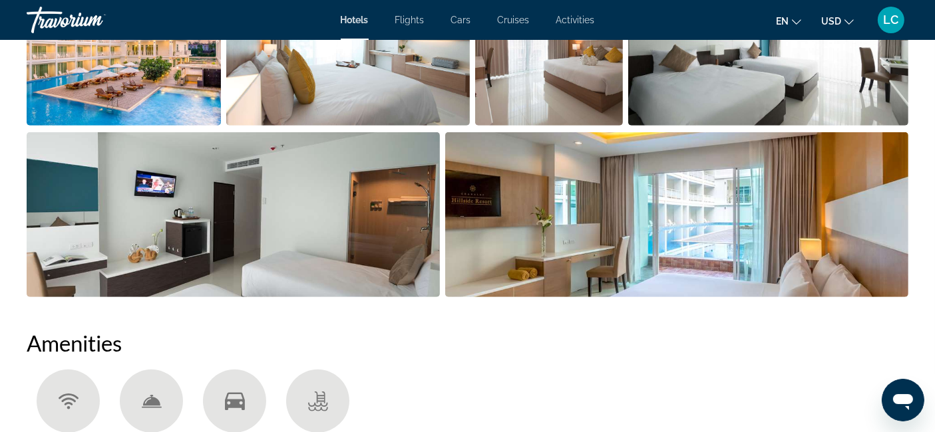
scroll to position [812, 0]
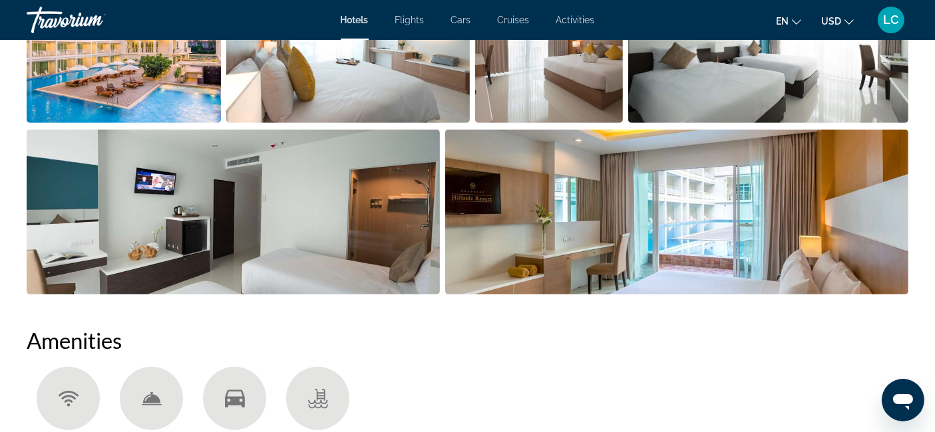
click at [717, 190] on img "Open full-screen image slider" at bounding box center [676, 212] width 463 height 165
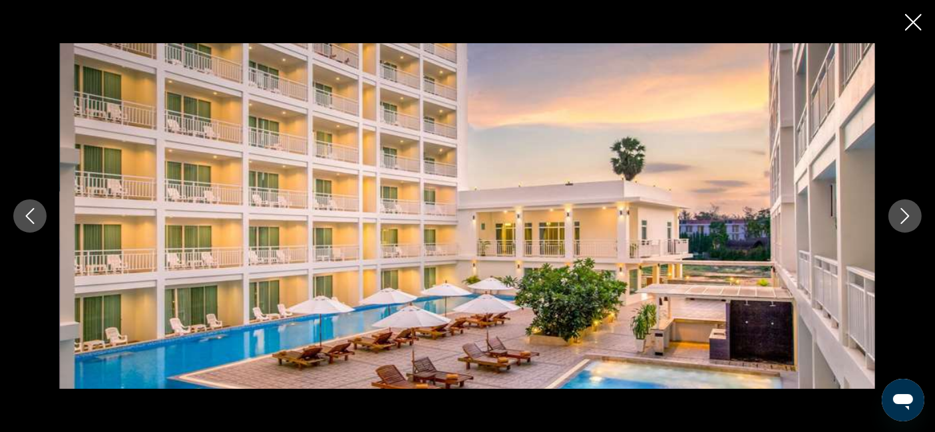
click at [717, 190] on img "Main content" at bounding box center [467, 216] width 815 height 346
click at [896, 221] on button "Next image" at bounding box center [904, 216] width 33 height 33
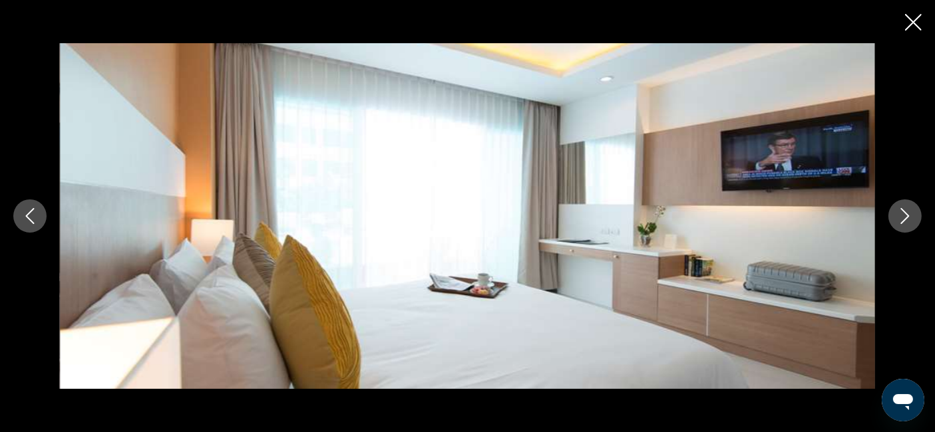
click at [896, 221] on button "Next image" at bounding box center [904, 216] width 33 height 33
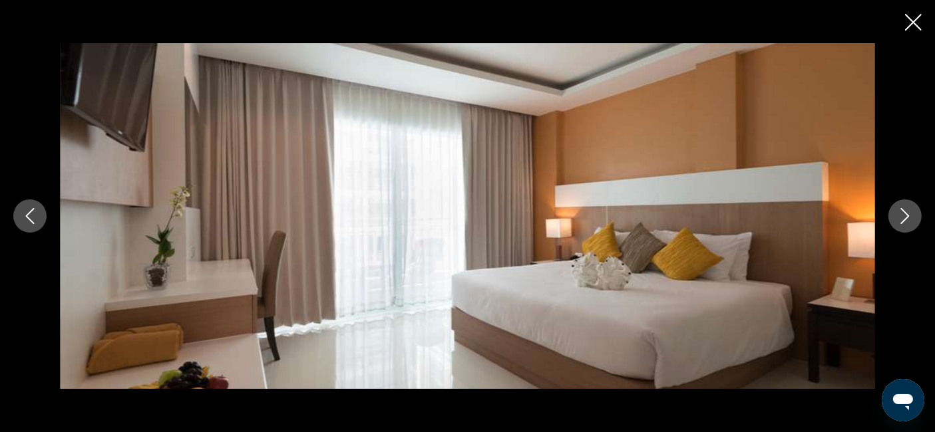
click at [896, 221] on button "Next image" at bounding box center [904, 216] width 33 height 33
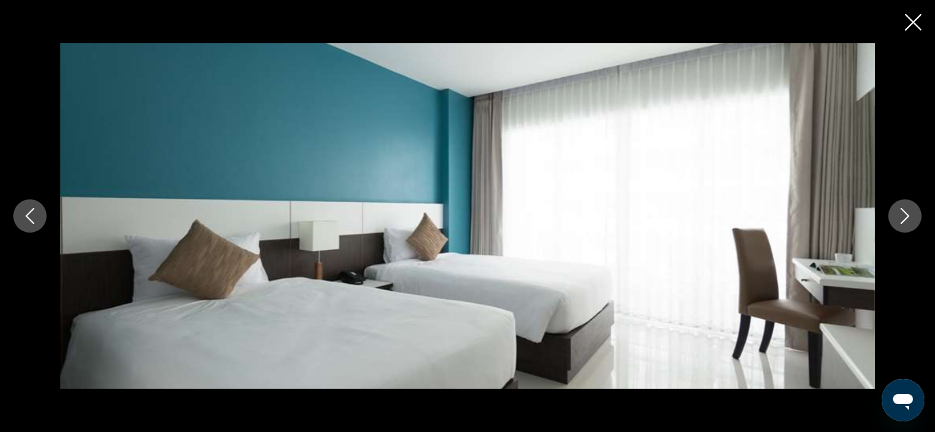
click at [896, 221] on button "Next image" at bounding box center [904, 216] width 33 height 33
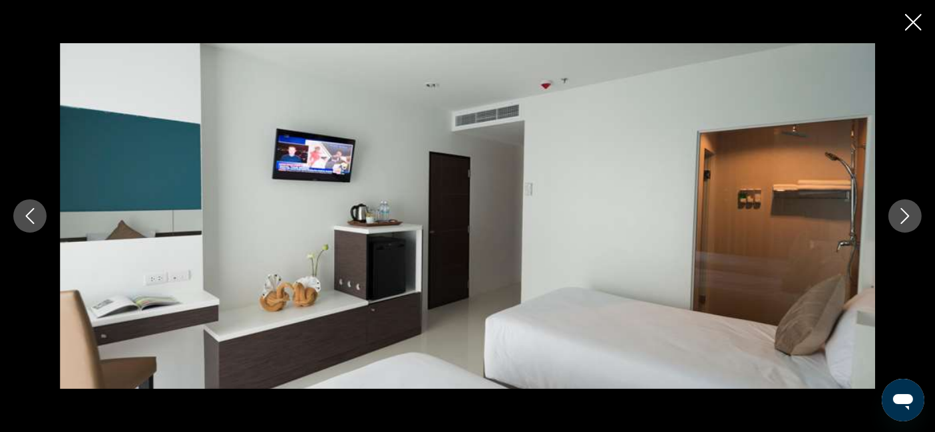
click at [896, 221] on button "Next image" at bounding box center [904, 216] width 33 height 33
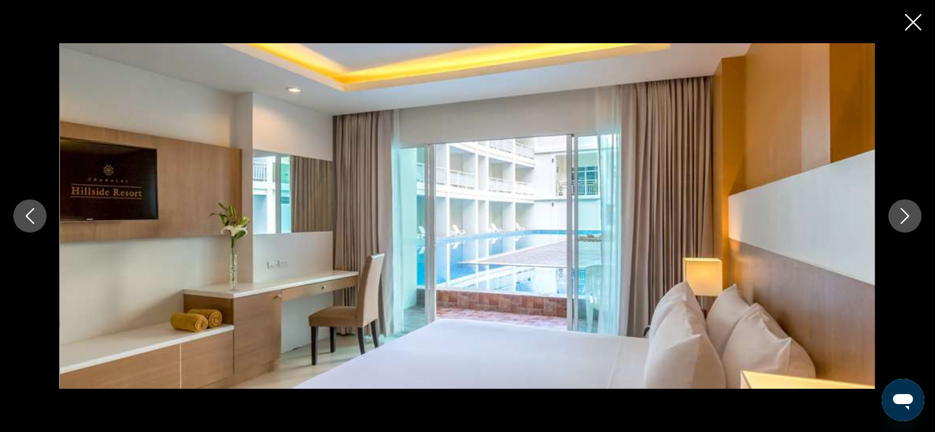
click at [896, 221] on button "Next image" at bounding box center [904, 216] width 33 height 33
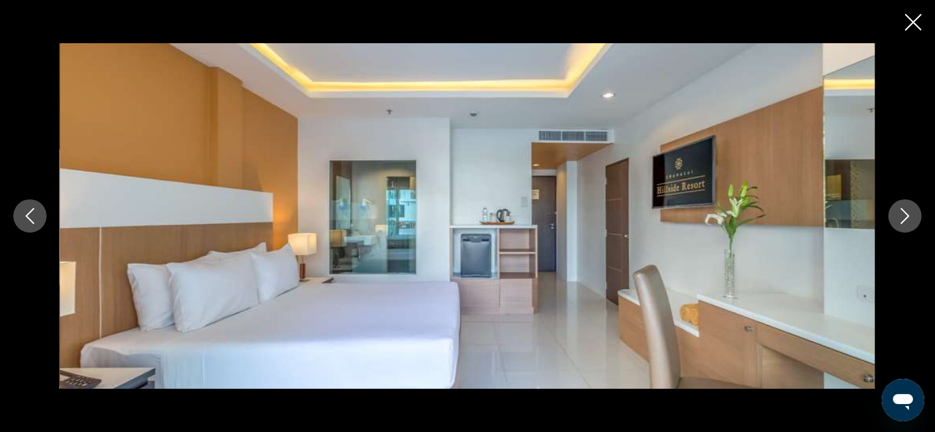
click at [896, 221] on button "Next image" at bounding box center [904, 216] width 33 height 33
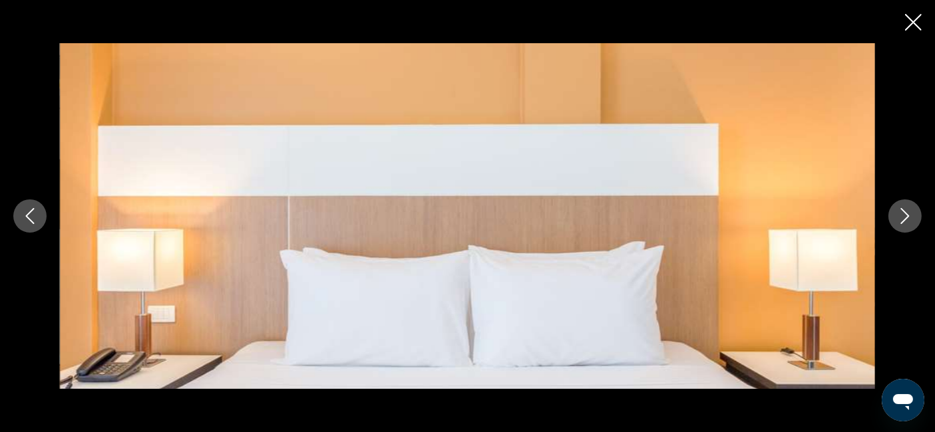
click at [896, 221] on button "Next image" at bounding box center [904, 216] width 33 height 33
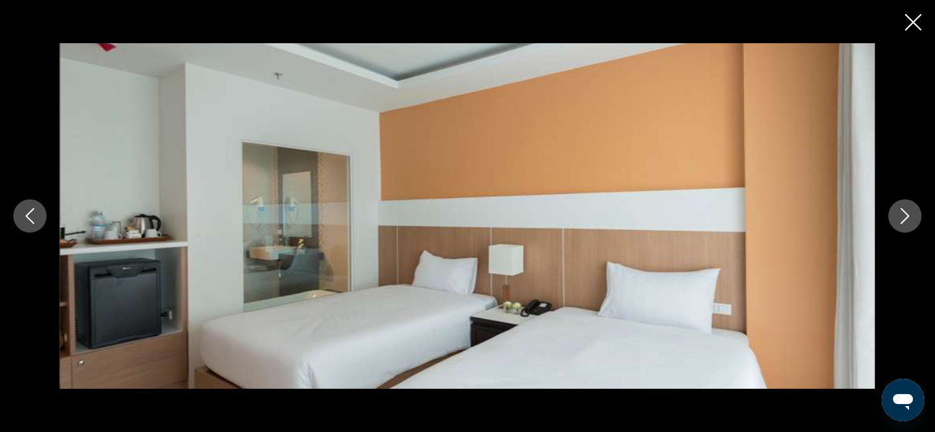
click at [899, 221] on icon "Next image" at bounding box center [905, 216] width 16 height 16
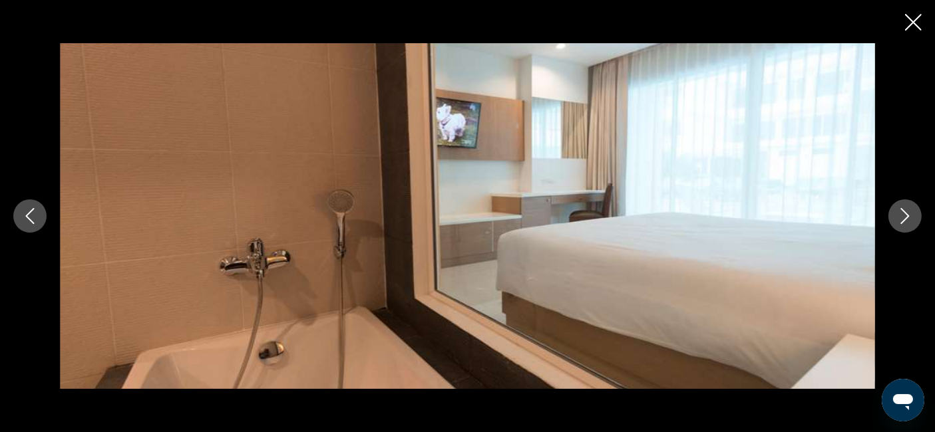
click at [899, 221] on icon "Next image" at bounding box center [905, 216] width 16 height 16
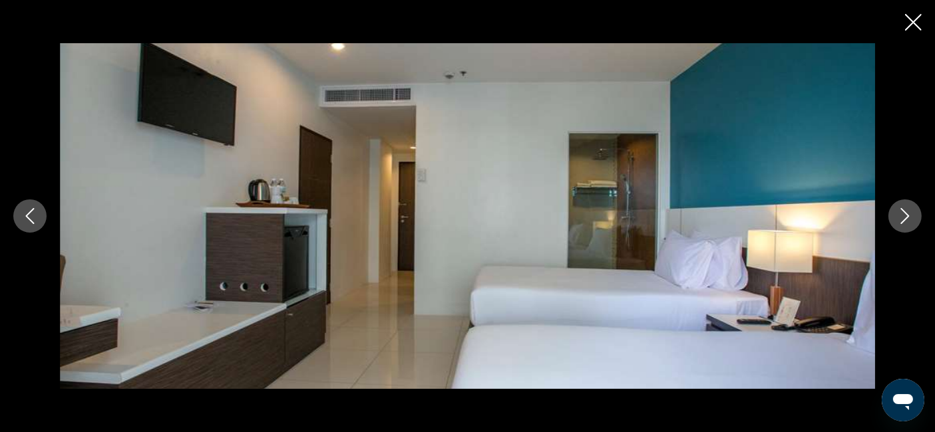
click at [901, 221] on icon "Next image" at bounding box center [905, 216] width 16 height 16
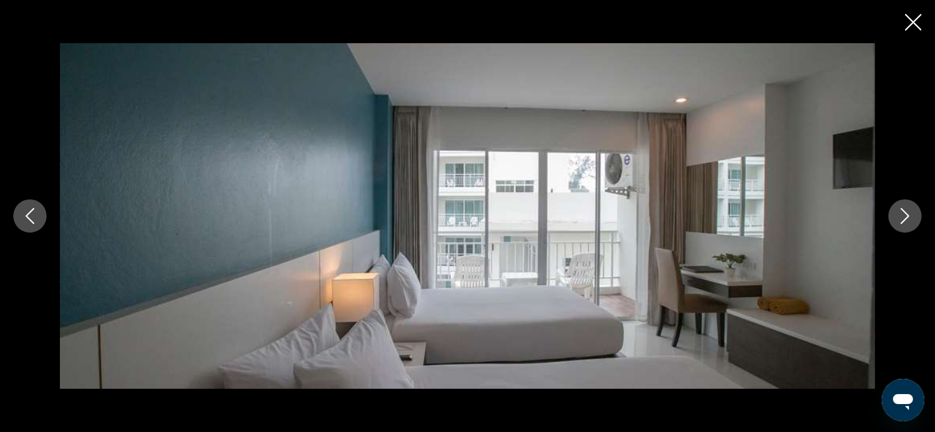
click at [901, 221] on icon "Next image" at bounding box center [905, 216] width 16 height 16
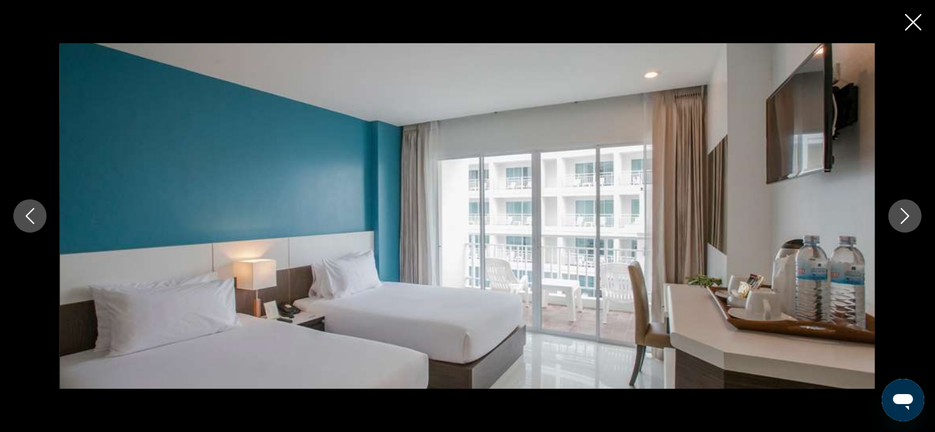
click at [901, 221] on icon "Next image" at bounding box center [905, 216] width 16 height 16
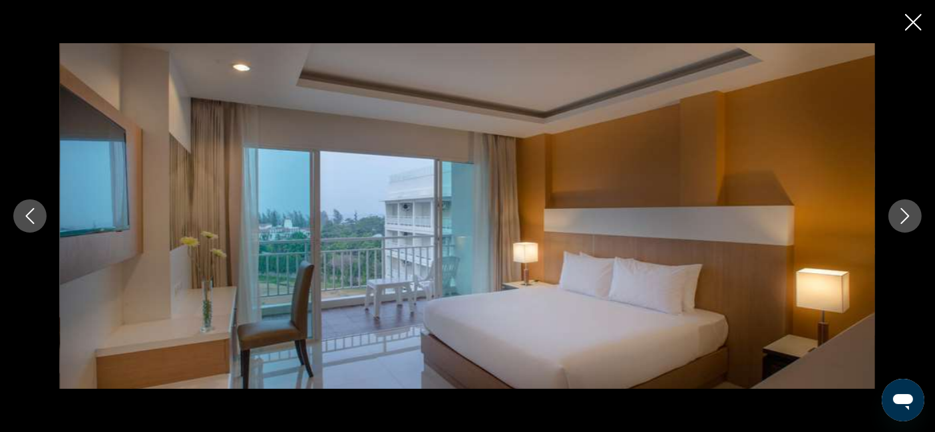
click at [901, 221] on icon "Next image" at bounding box center [905, 216] width 16 height 16
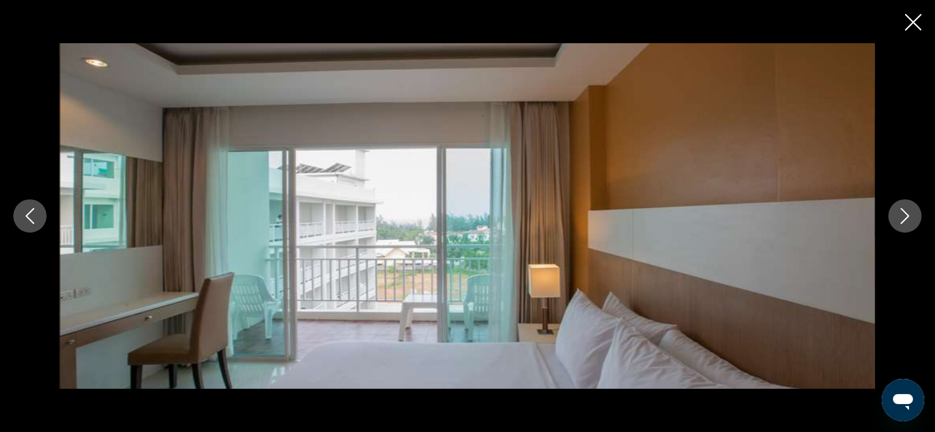
click at [911, 24] on icon "Close slideshow" at bounding box center [913, 22] width 17 height 17
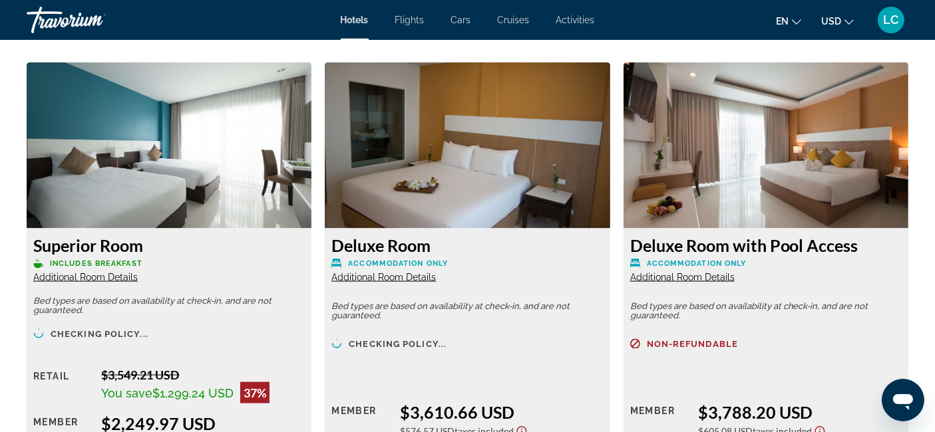
scroll to position [1821, 0]
click at [240, 166] on img "Main content" at bounding box center [169, 146] width 285 height 166
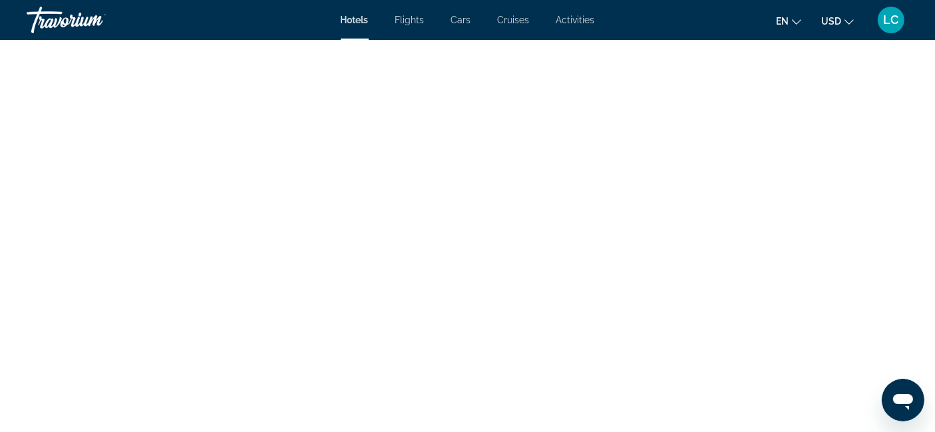
scroll to position [3289, 0]
